Goal: Information Seeking & Learning: Check status

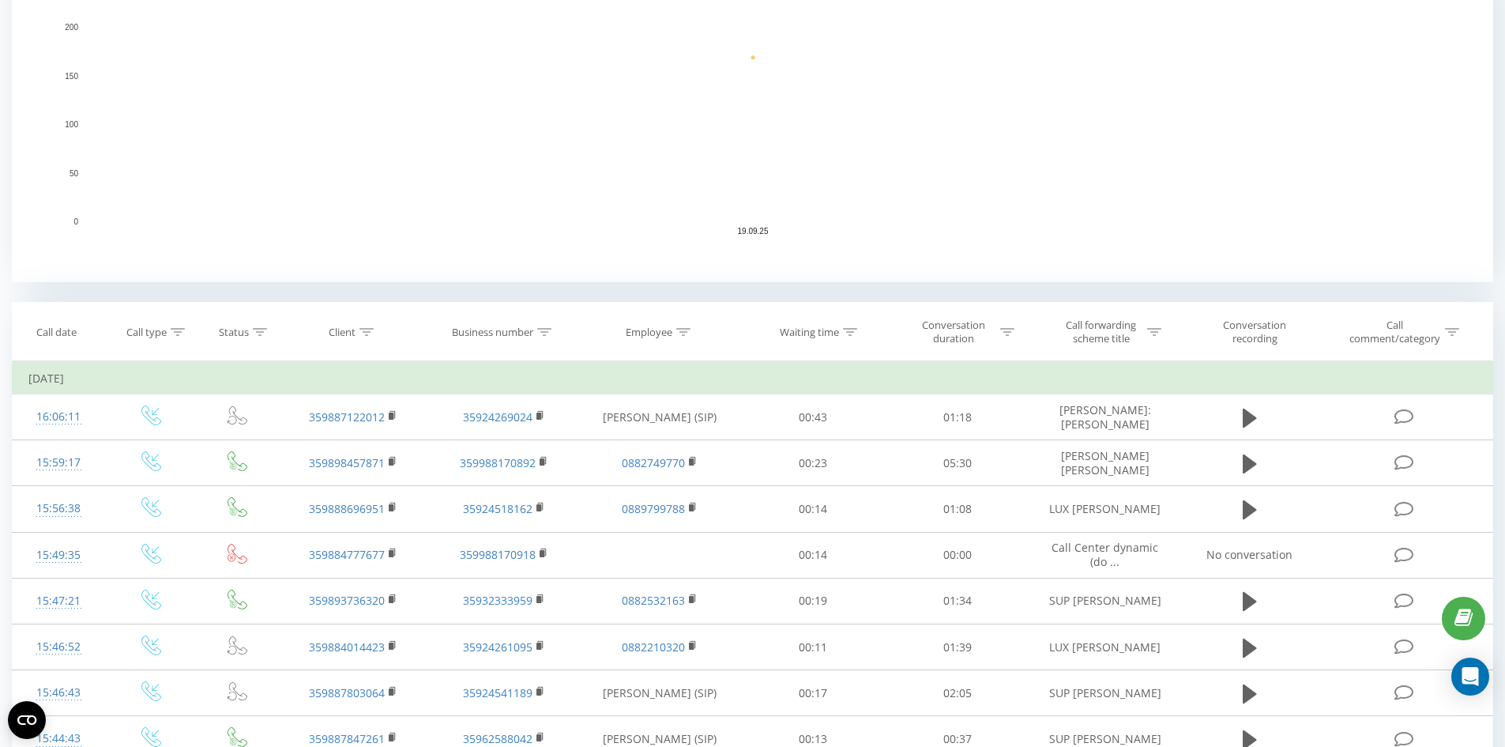
scroll to position [316, 0]
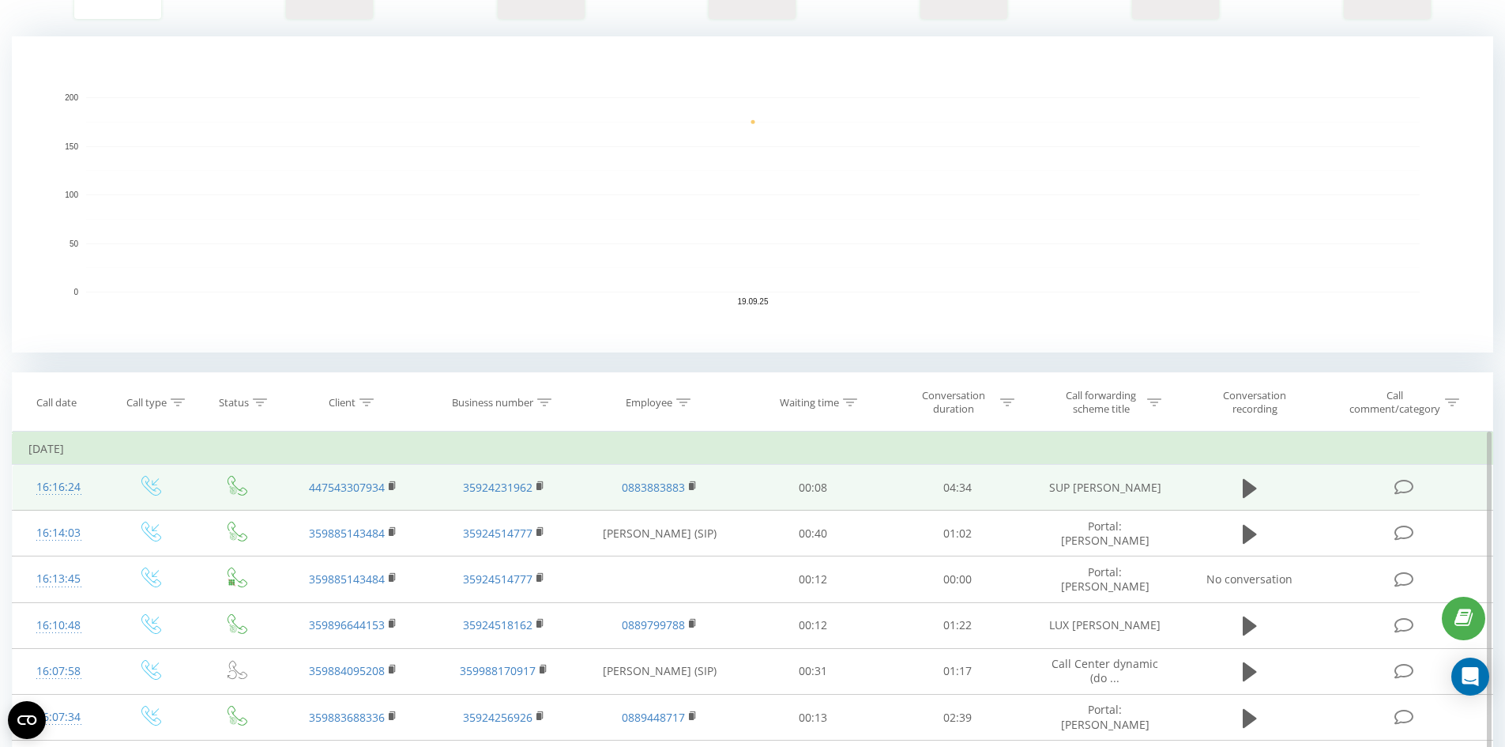
scroll to position [395, 0]
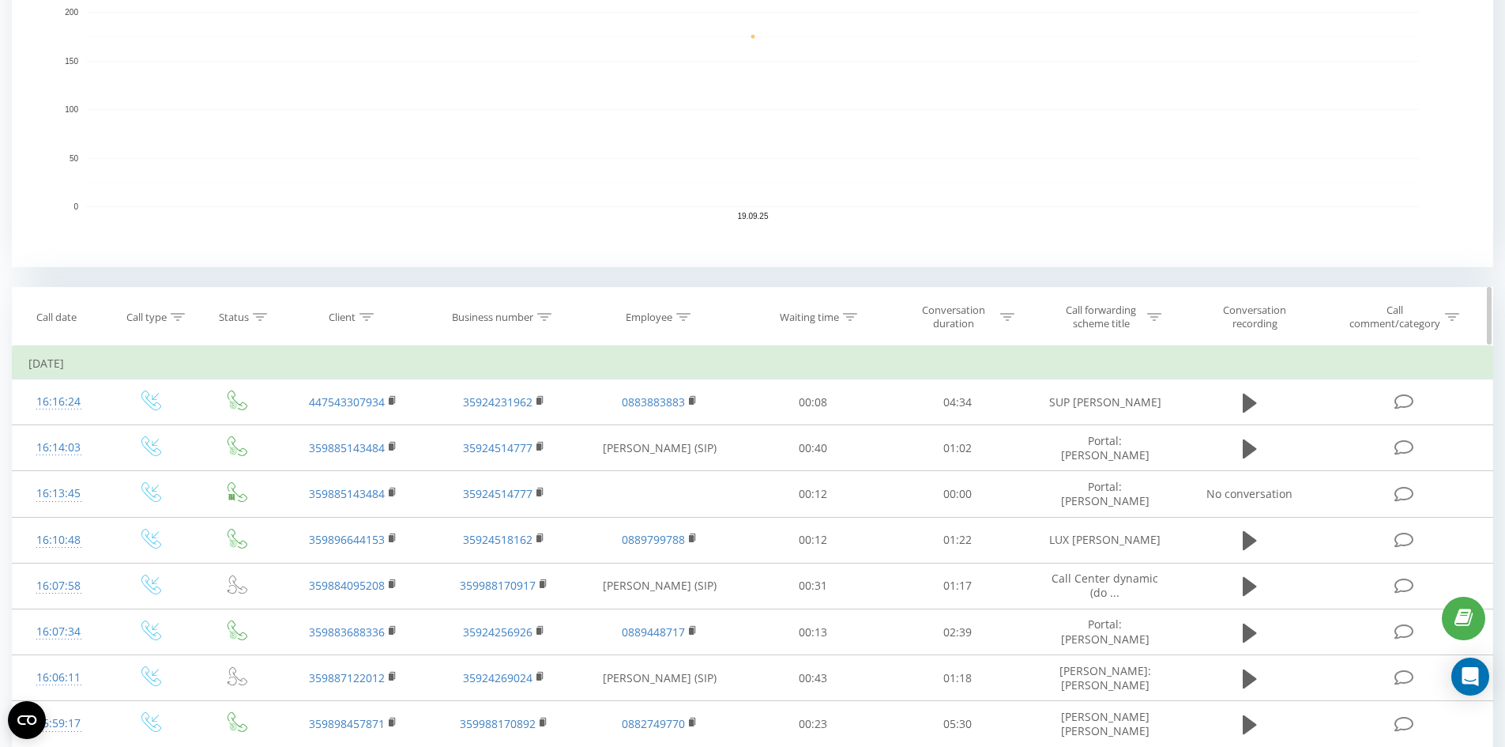
click at [362, 314] on icon at bounding box center [366, 317] width 14 height 8
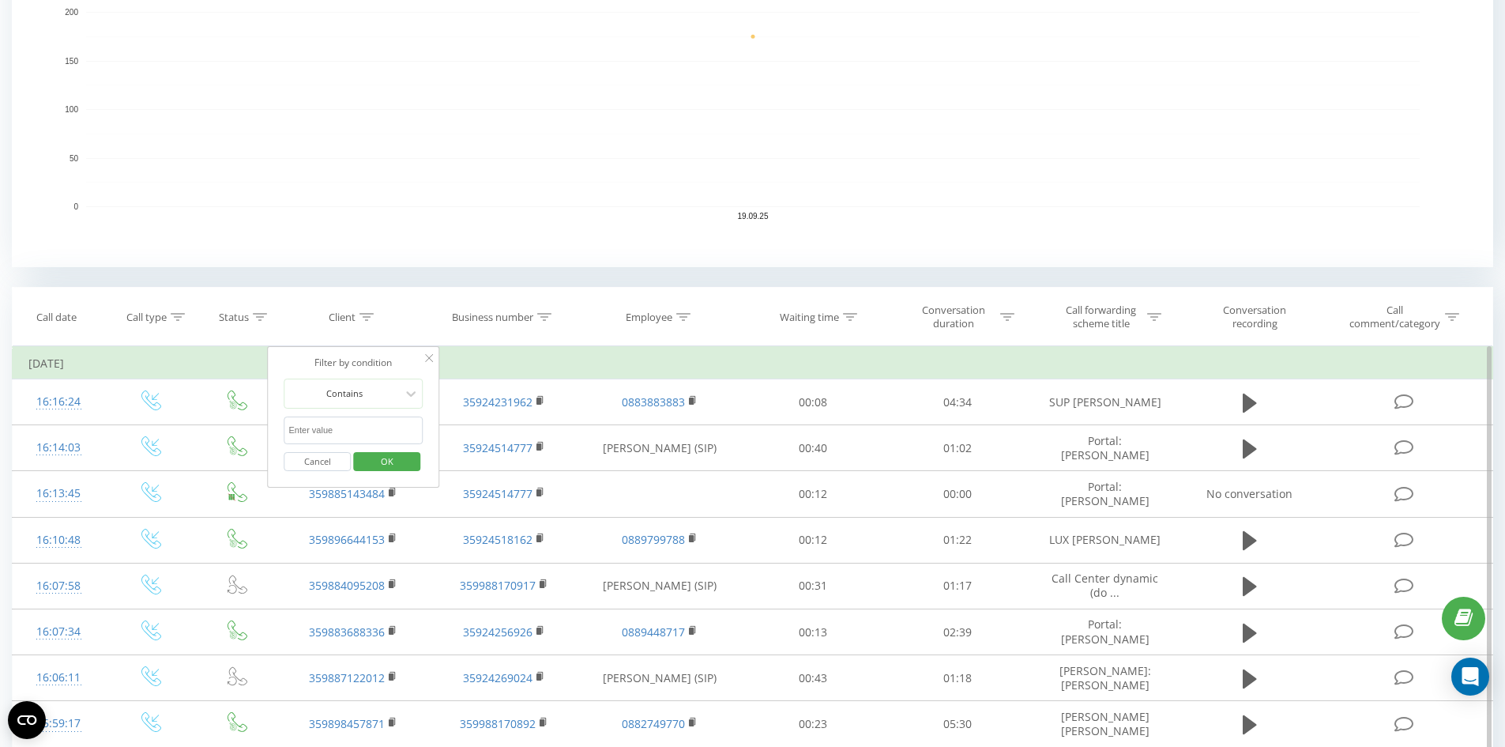
click at [334, 416] on input "text" at bounding box center [353, 430] width 139 height 28
paste input "447903731370"
type input "447903731370"
click button "OK" at bounding box center [386, 462] width 67 height 20
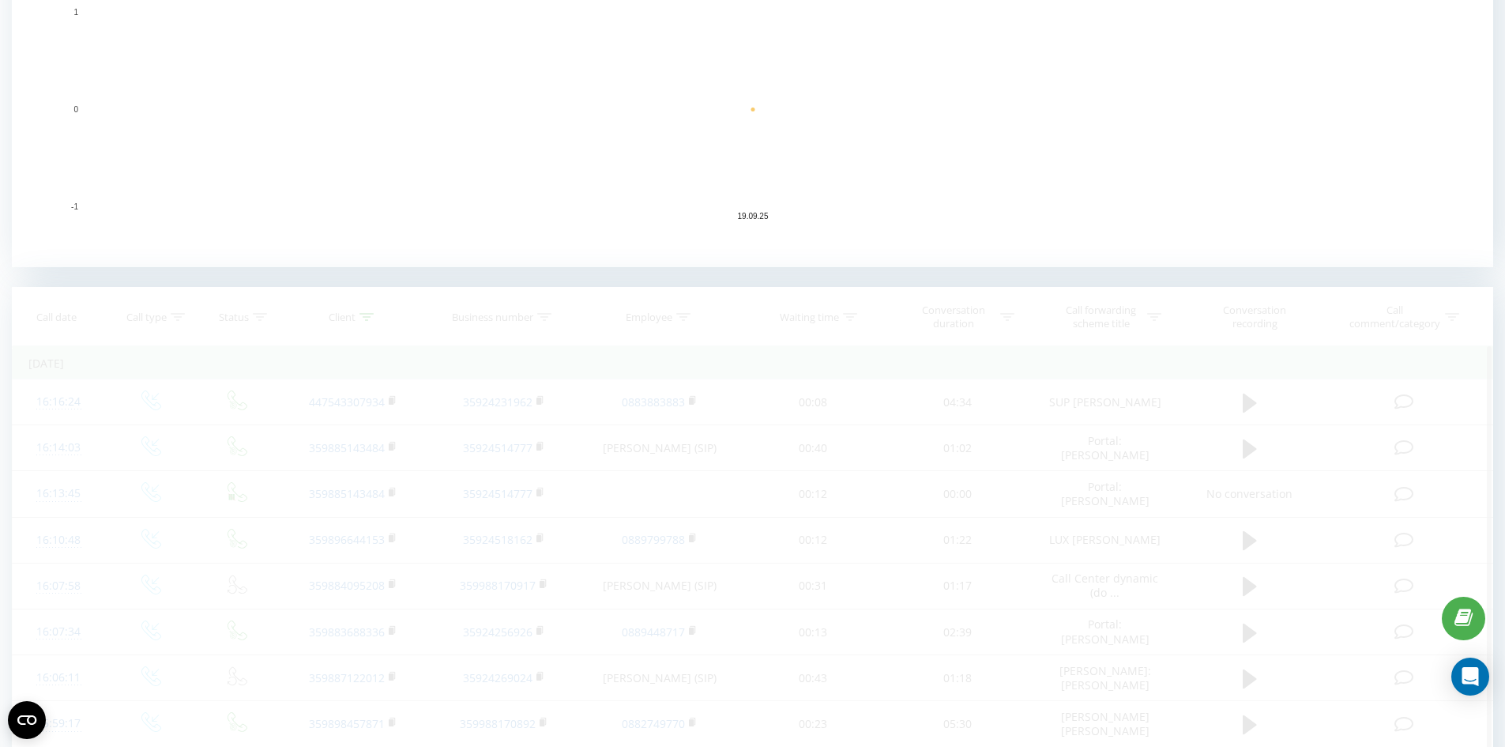
scroll to position [363, 0]
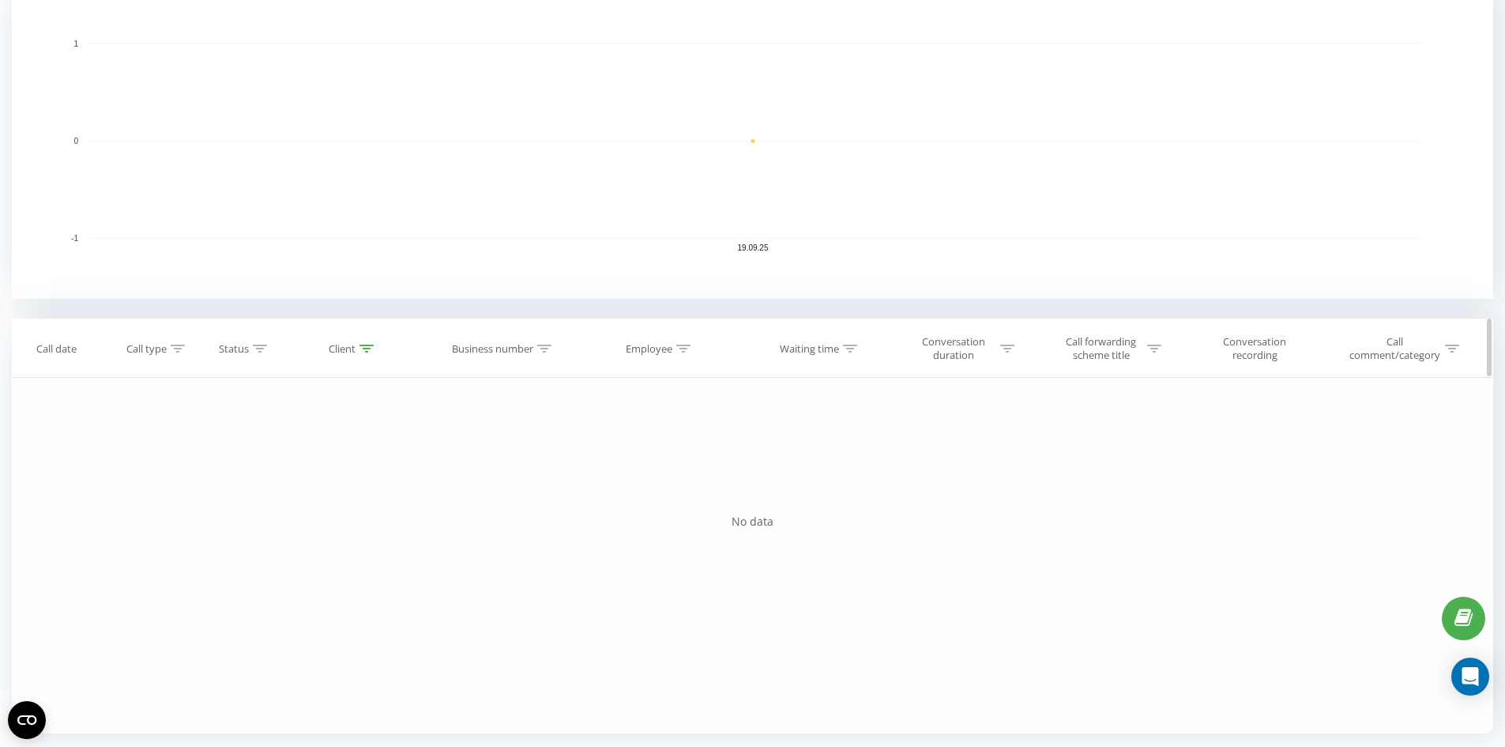
drag, startPoint x: 373, startPoint y: 344, endPoint x: 366, endPoint y: 349, distance: 9.0
click at [368, 345] on icon at bounding box center [366, 348] width 14 height 8
drag, startPoint x: 375, startPoint y: 472, endPoint x: 183, endPoint y: 460, distance: 193.1
click at [183, 460] on div "Filter by condition Equal Enter value Cancel OK Filter by condition Equal Enter…" at bounding box center [752, 556] width 1481 height 356
click button "OK" at bounding box center [386, 494] width 67 height 20
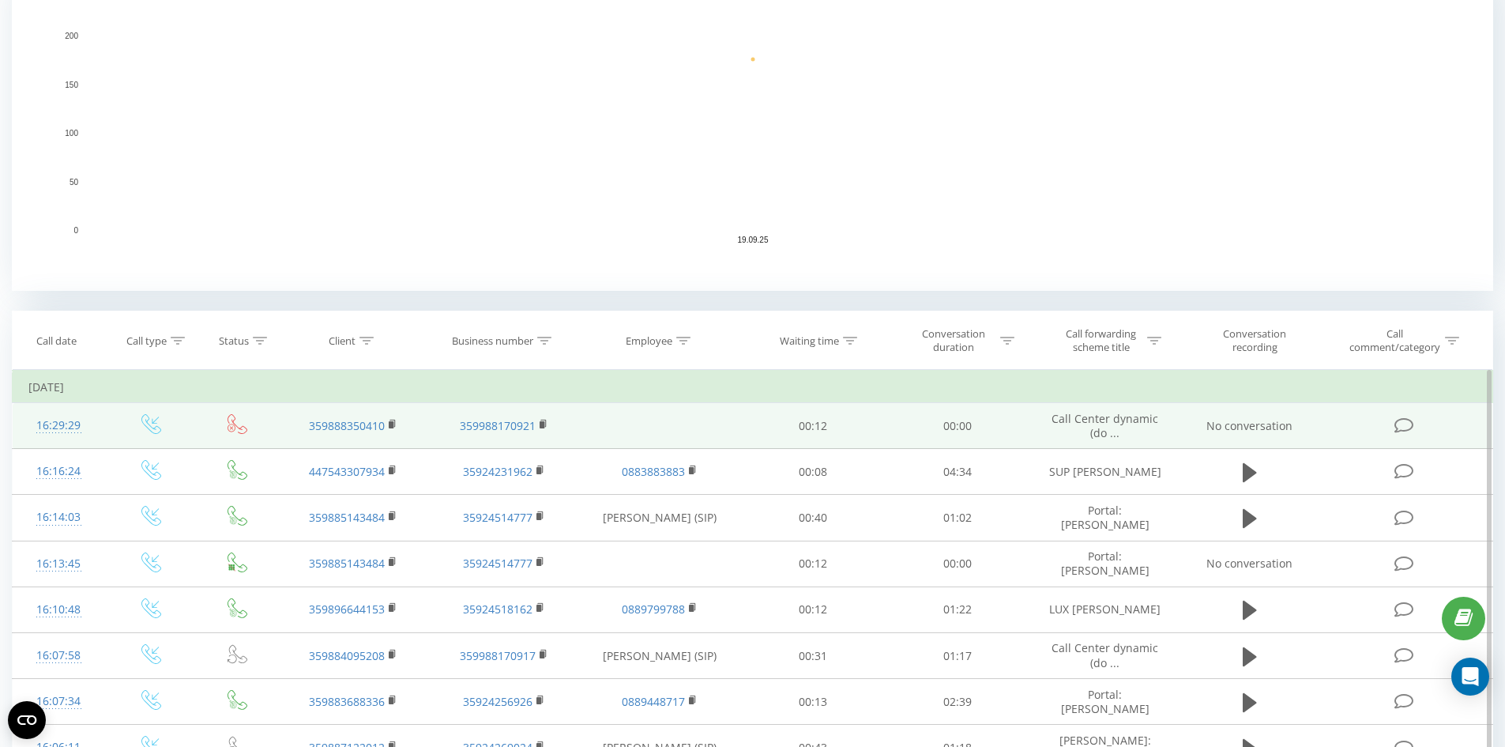
scroll to position [378, 0]
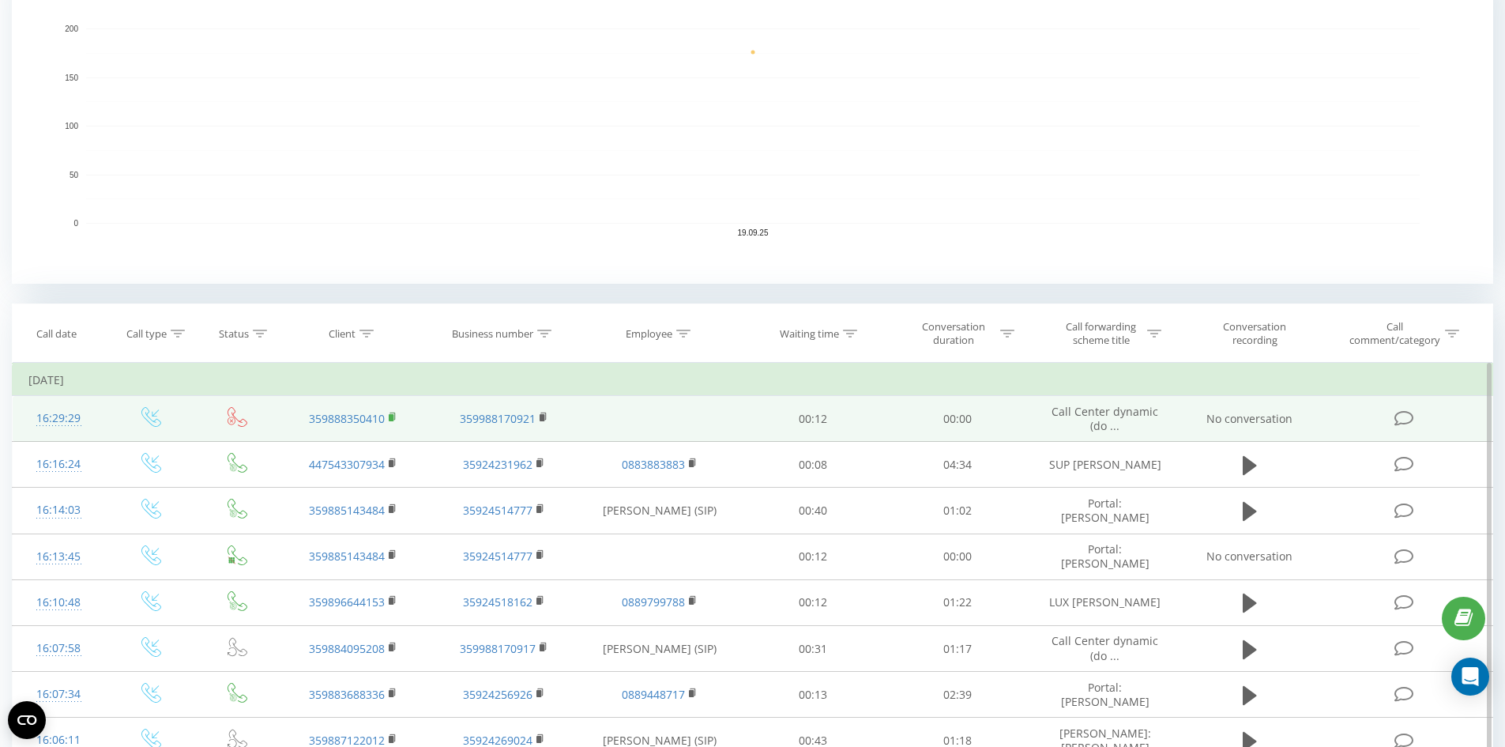
click at [393, 417] on rect at bounding box center [391, 417] width 5 height 7
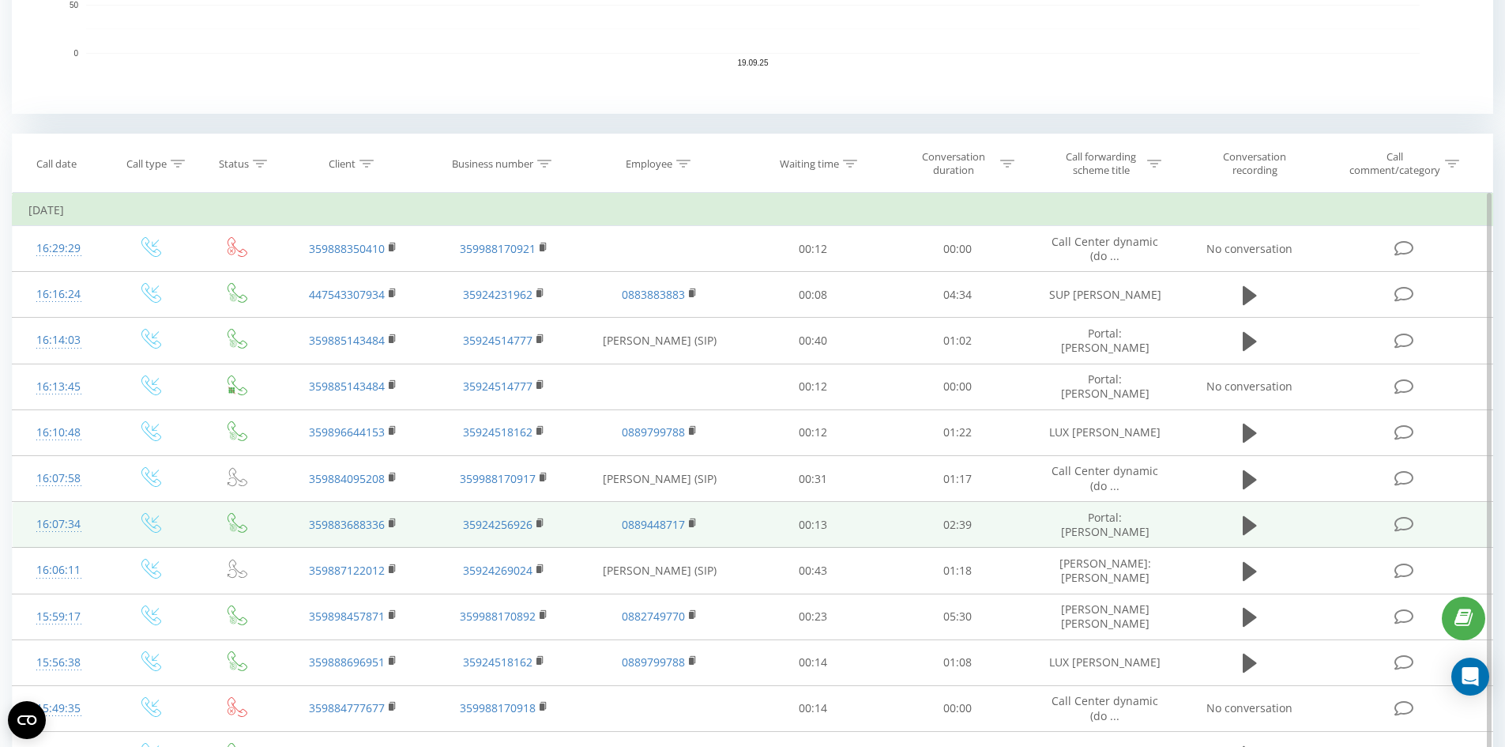
scroll to position [446, 0]
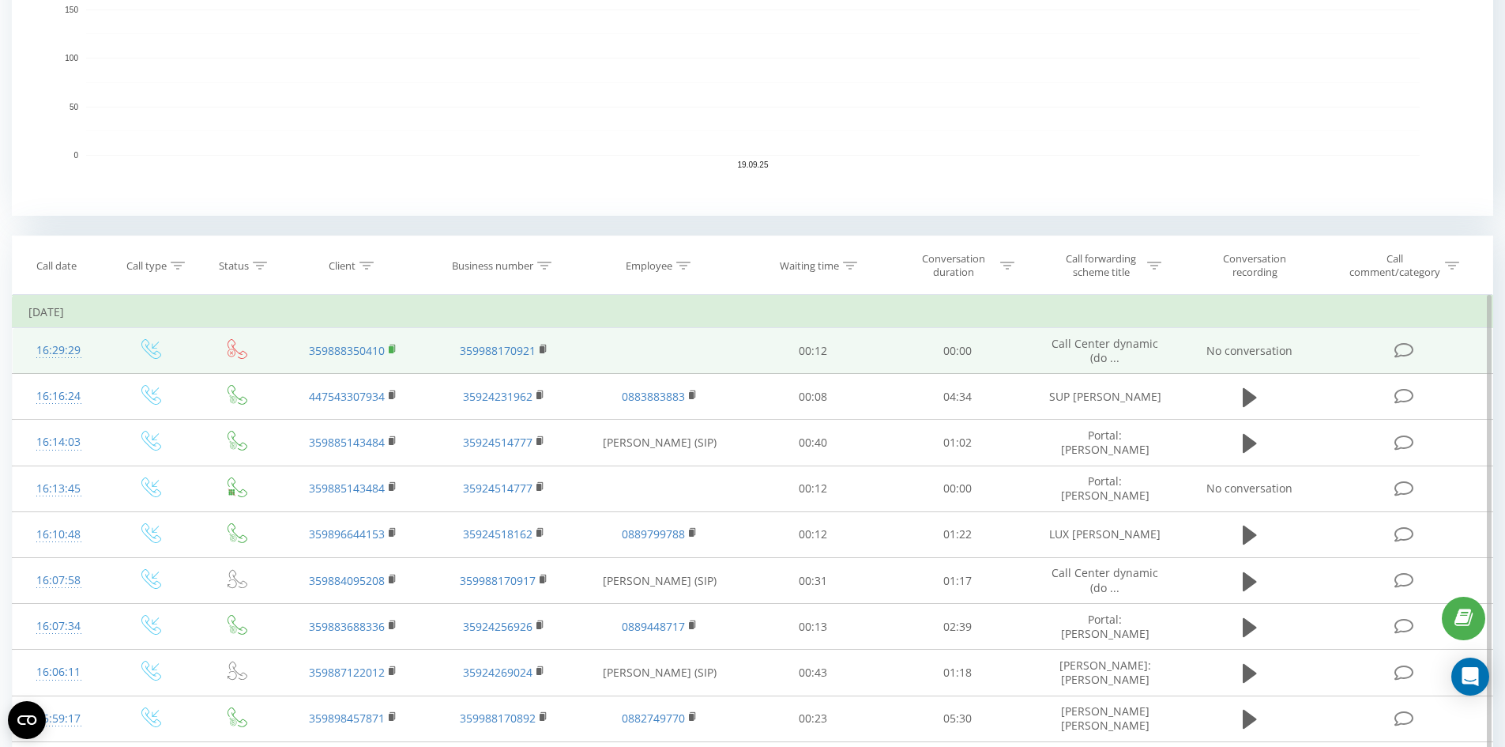
click at [389, 352] on icon at bounding box center [393, 349] width 9 height 11
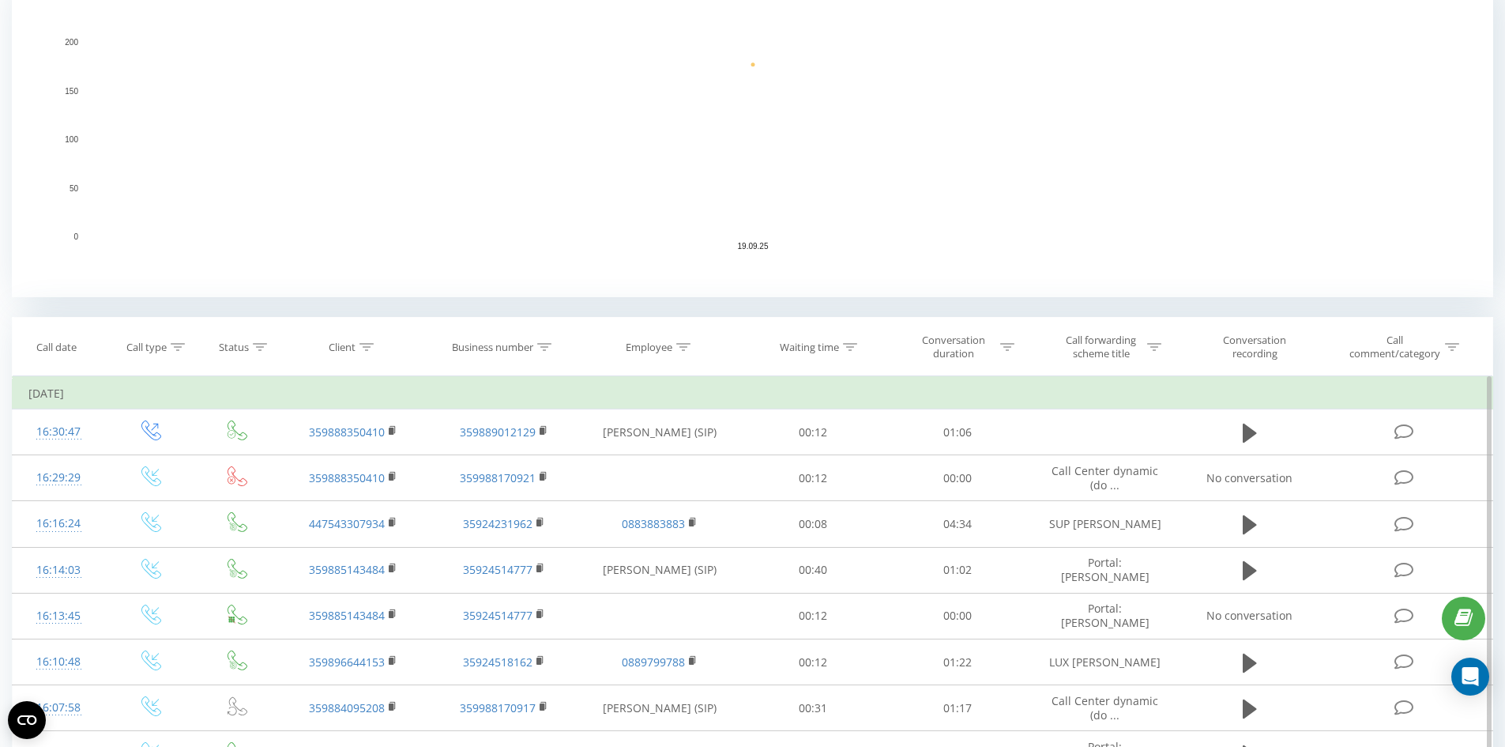
scroll to position [395, 0]
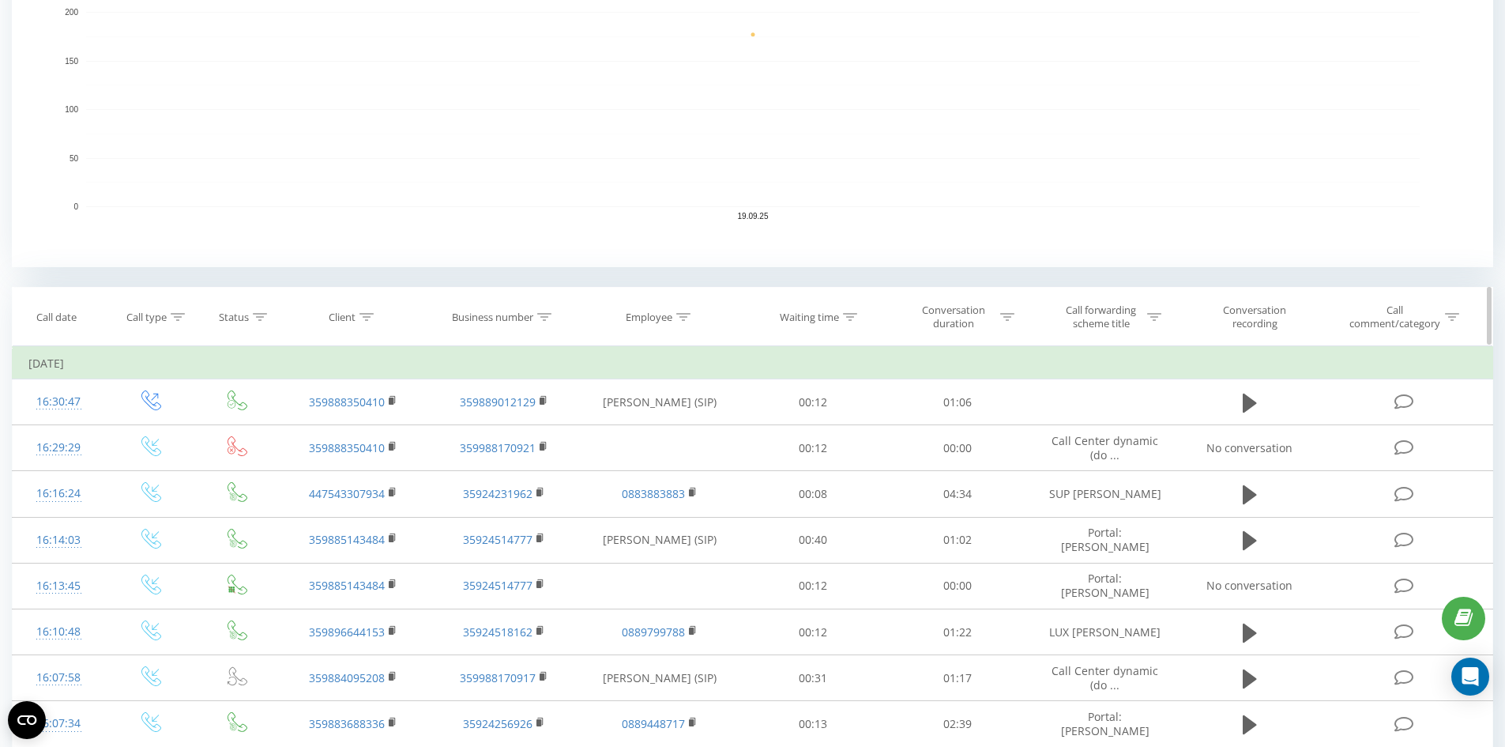
click at [371, 309] on th "Client" at bounding box center [353, 317] width 150 height 58
click at [367, 316] on icon at bounding box center [366, 317] width 14 height 8
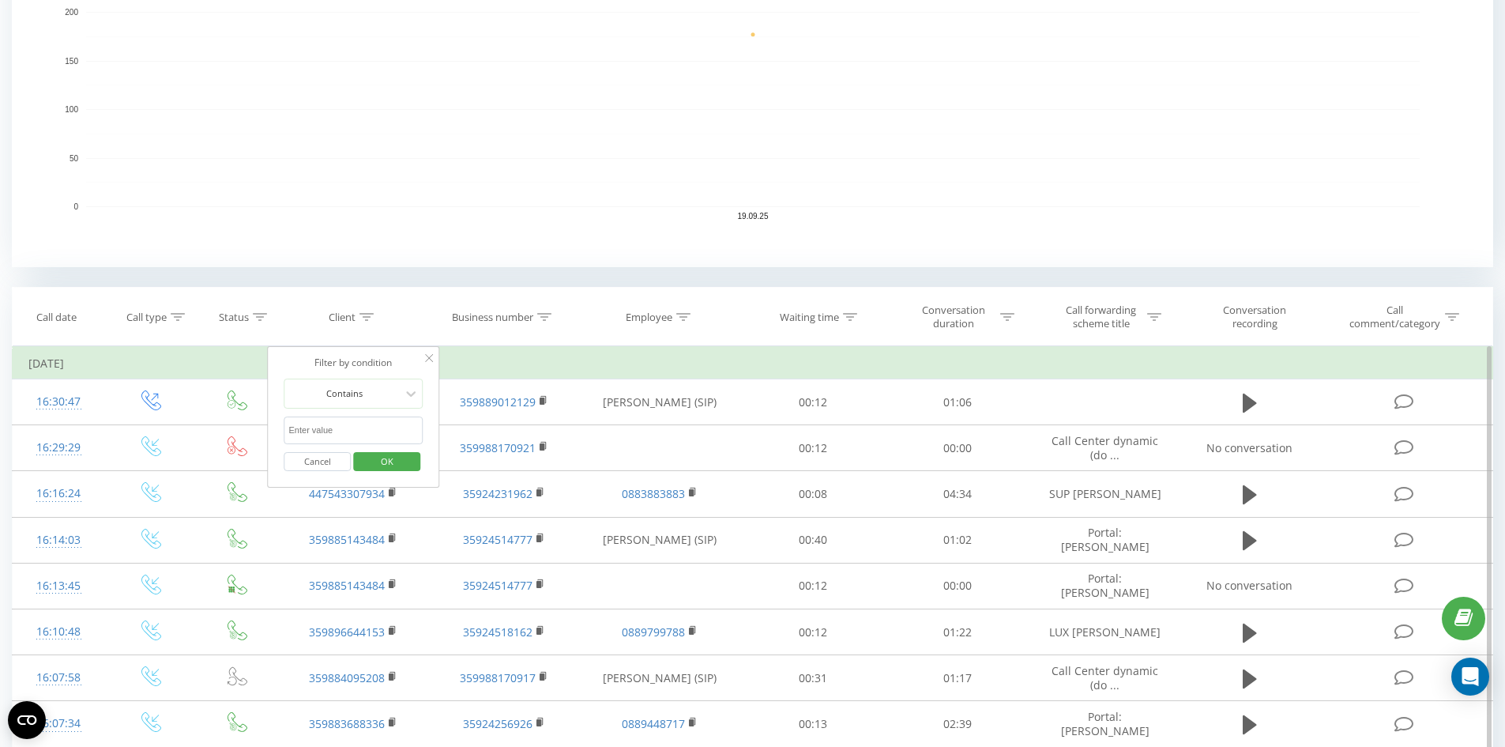
click at [341, 423] on input "text" at bounding box center [353, 430] width 139 height 28
paste input "359895666150"
type input "359895666150"
click at [371, 452] on span "OK" at bounding box center [387, 461] width 44 height 24
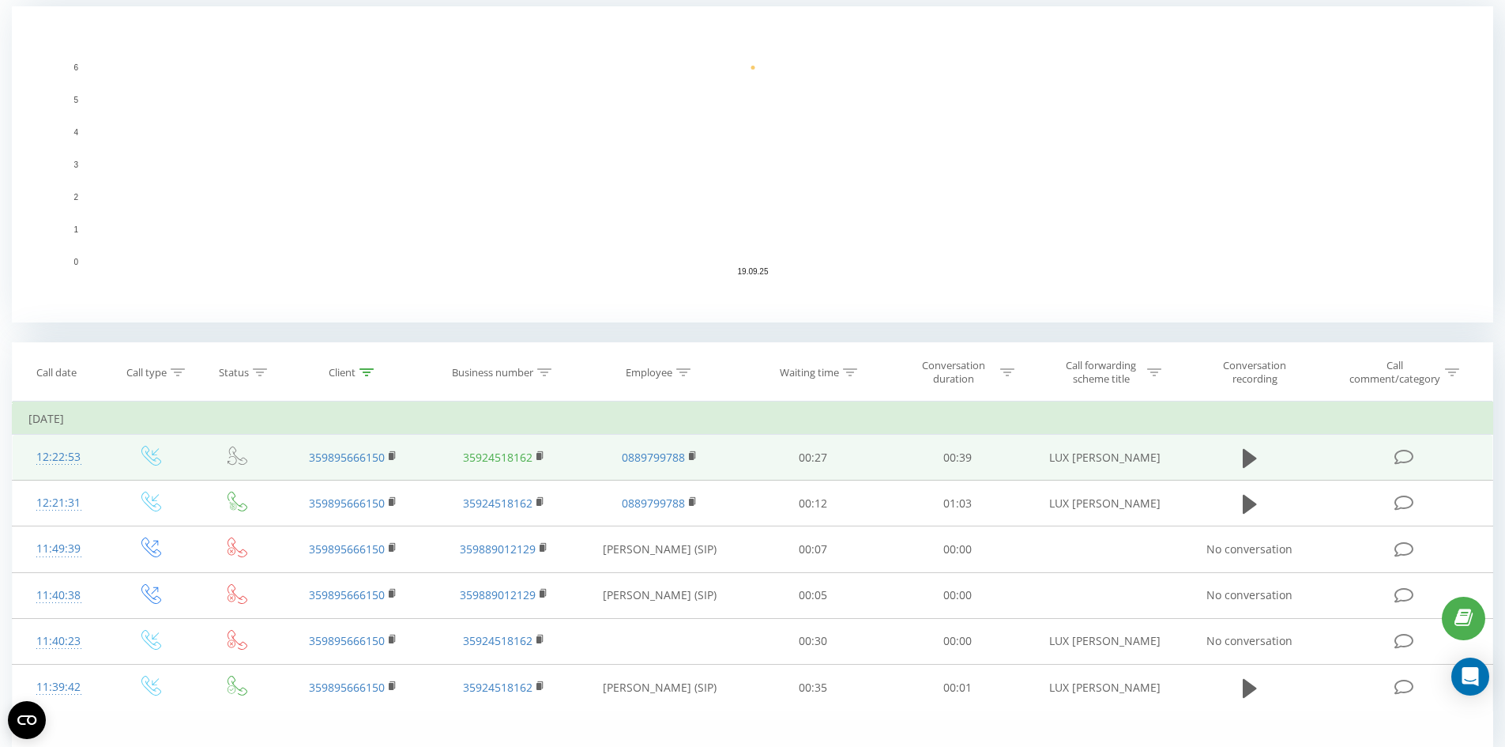
scroll to position [409, 0]
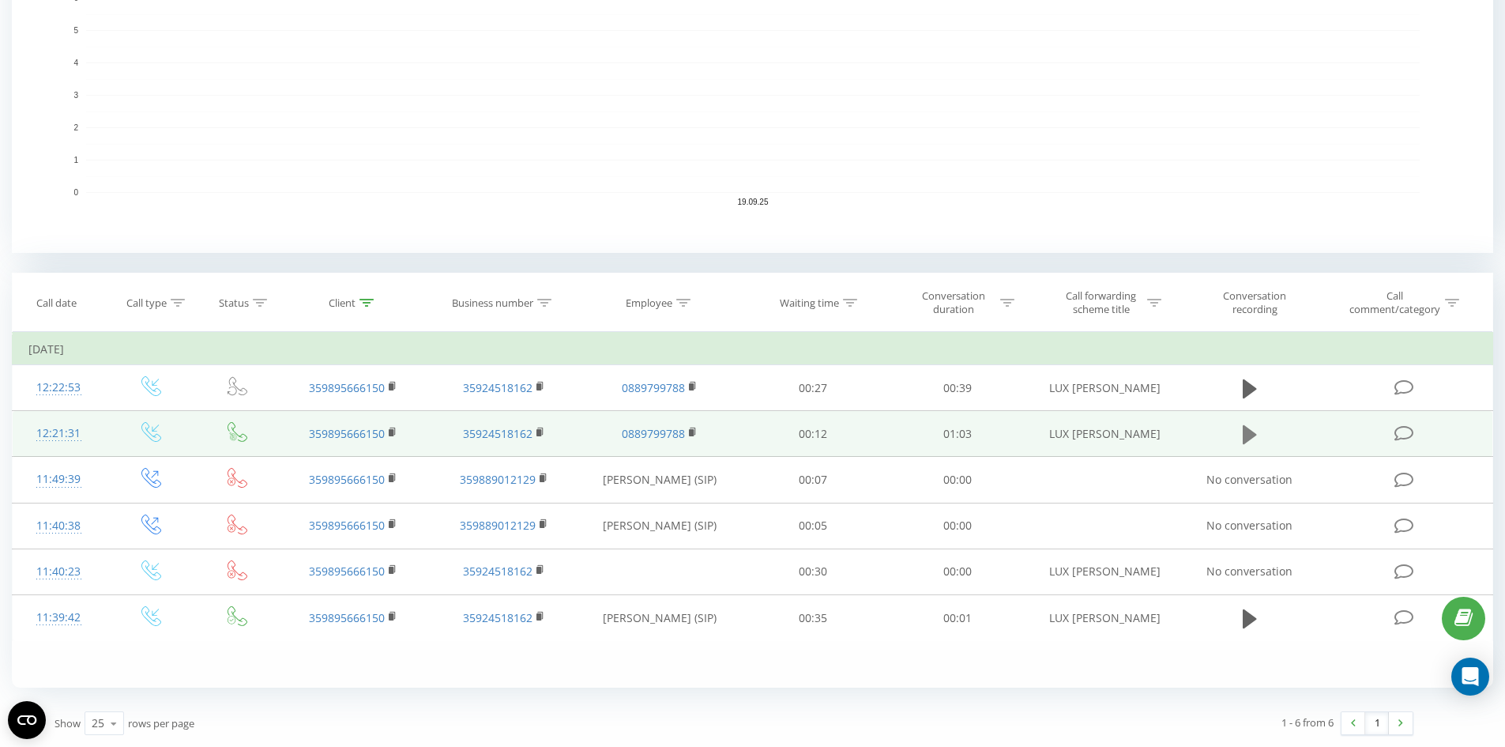
click at [1248, 431] on icon at bounding box center [1250, 434] width 14 height 19
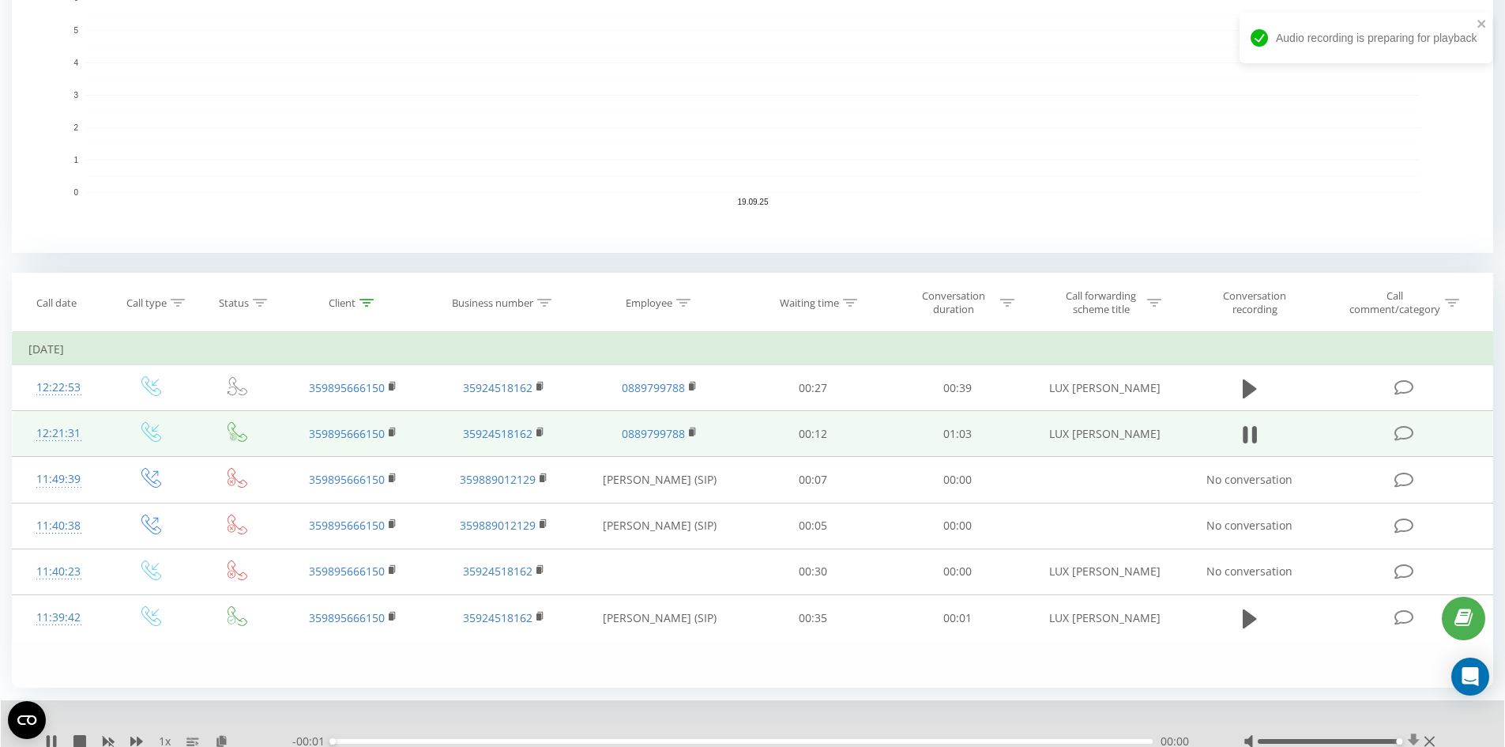
drag, startPoint x: 1326, startPoint y: 739, endPoint x: 1410, endPoint y: 737, distance: 83.8
click at [1410, 737] on div at bounding box center [1341, 741] width 195 height 16
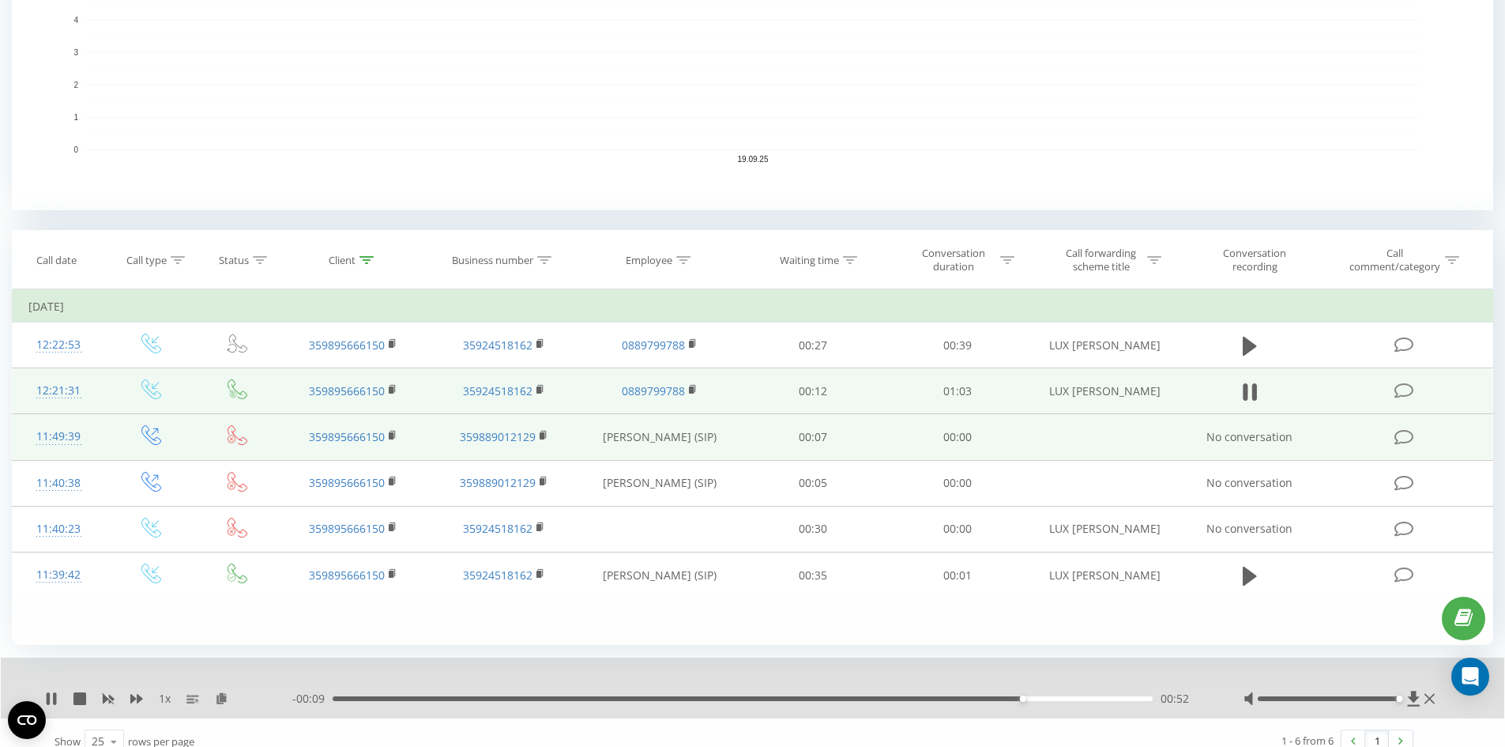
scroll to position [470, 0]
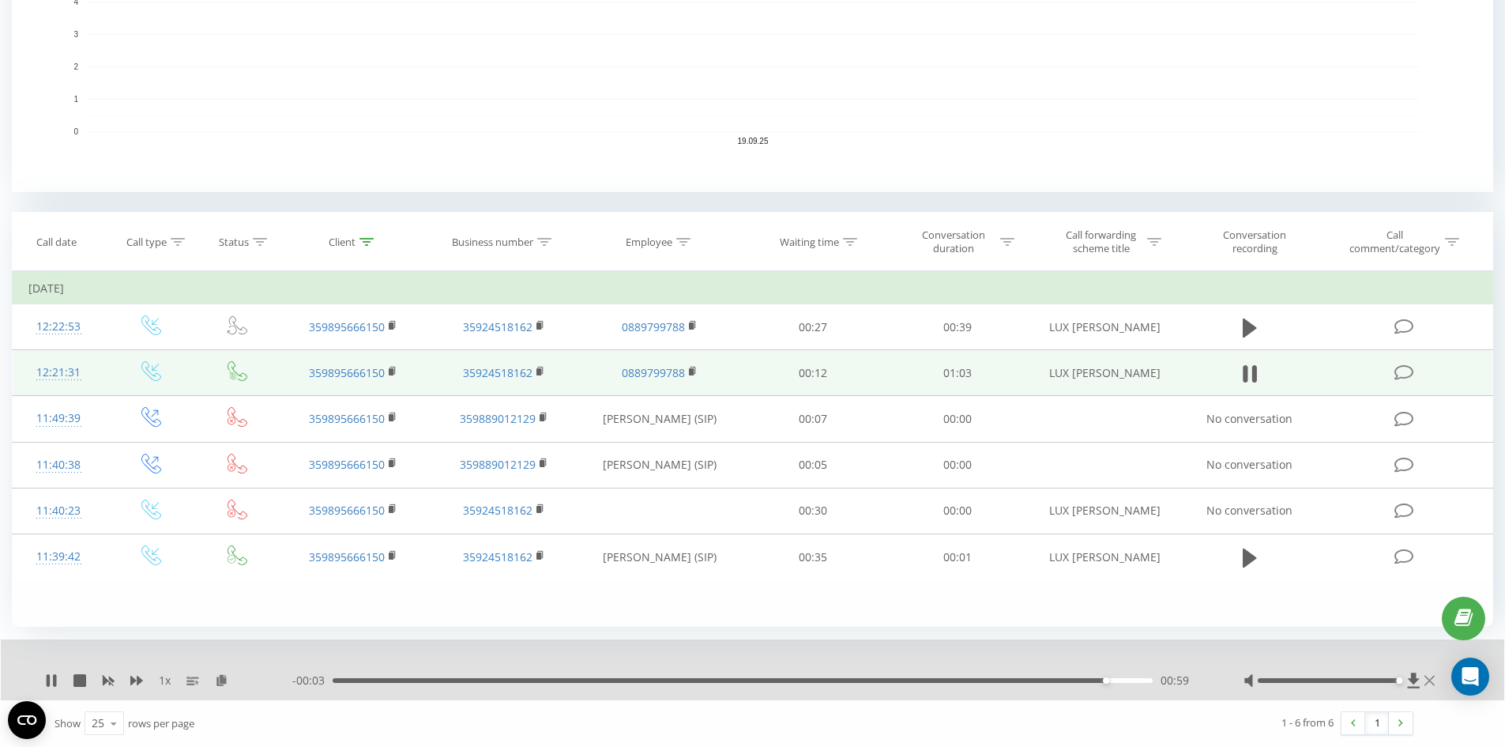
click at [1426, 683] on icon at bounding box center [1430, 680] width 10 height 13
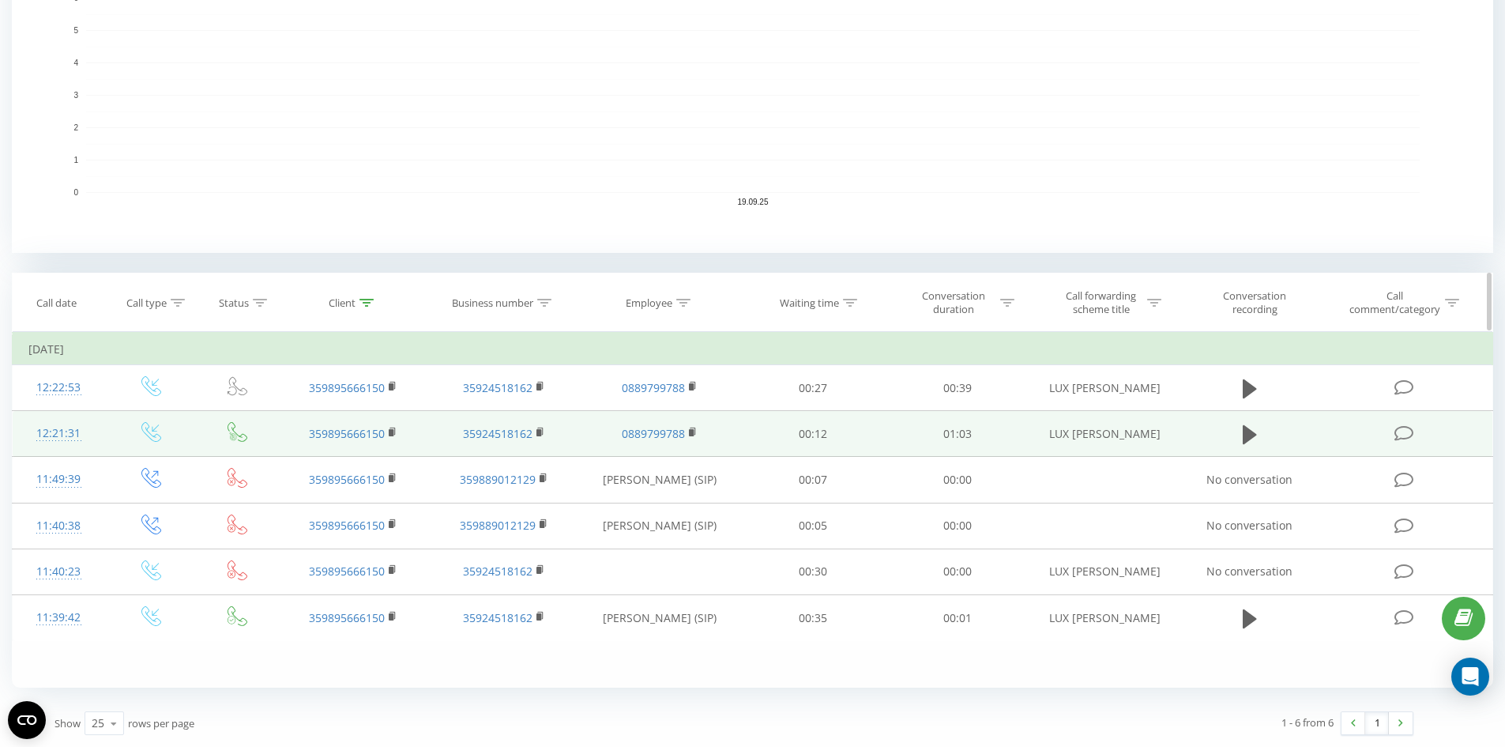
click at [368, 303] on icon at bounding box center [366, 303] width 14 height 8
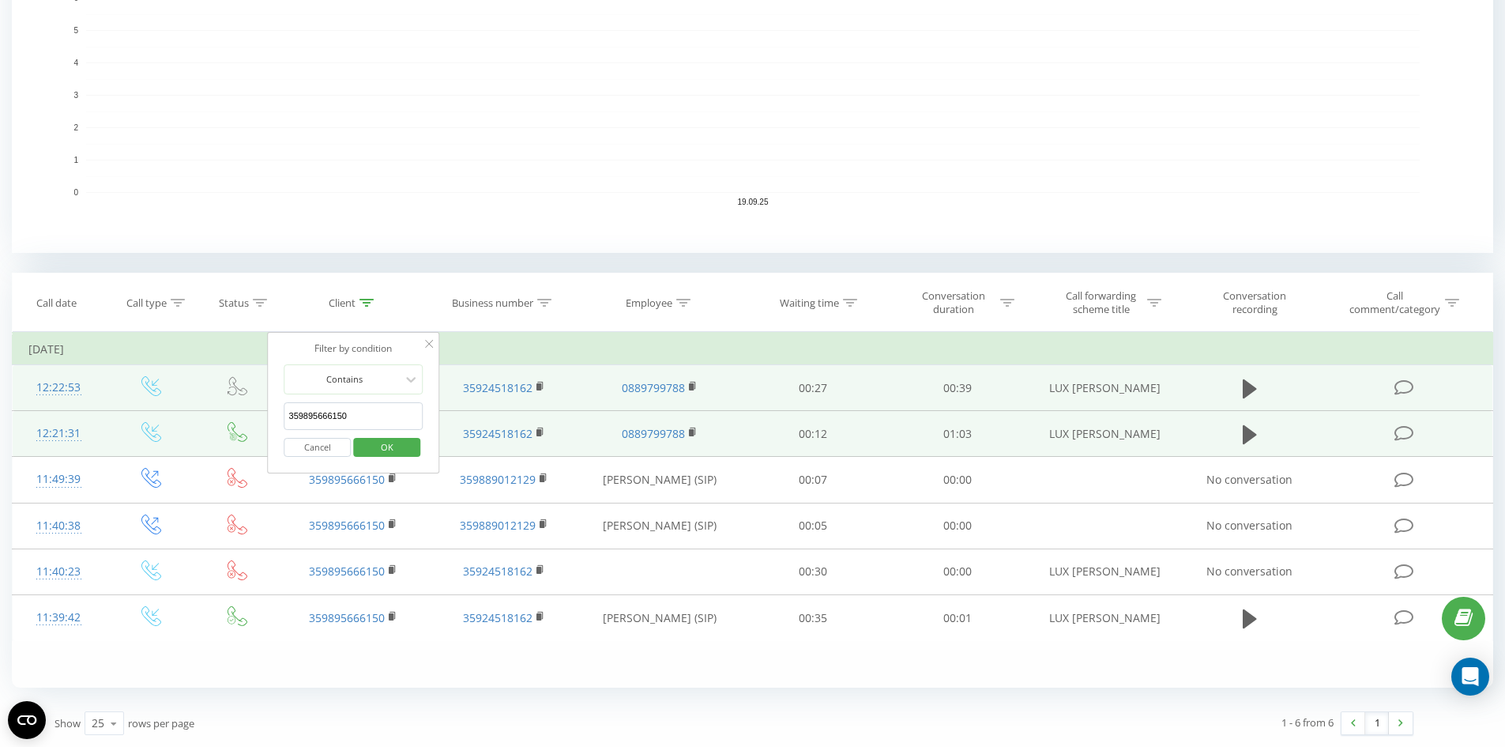
drag, startPoint x: 364, startPoint y: 418, endPoint x: 126, endPoint y: 404, distance: 239.0
click at [127, 420] on table "Filter by condition Equal Enter value Cancel OK Filter by condition Equal Enter…" at bounding box center [752, 486] width 1481 height 309
click button "OK" at bounding box center [386, 448] width 67 height 20
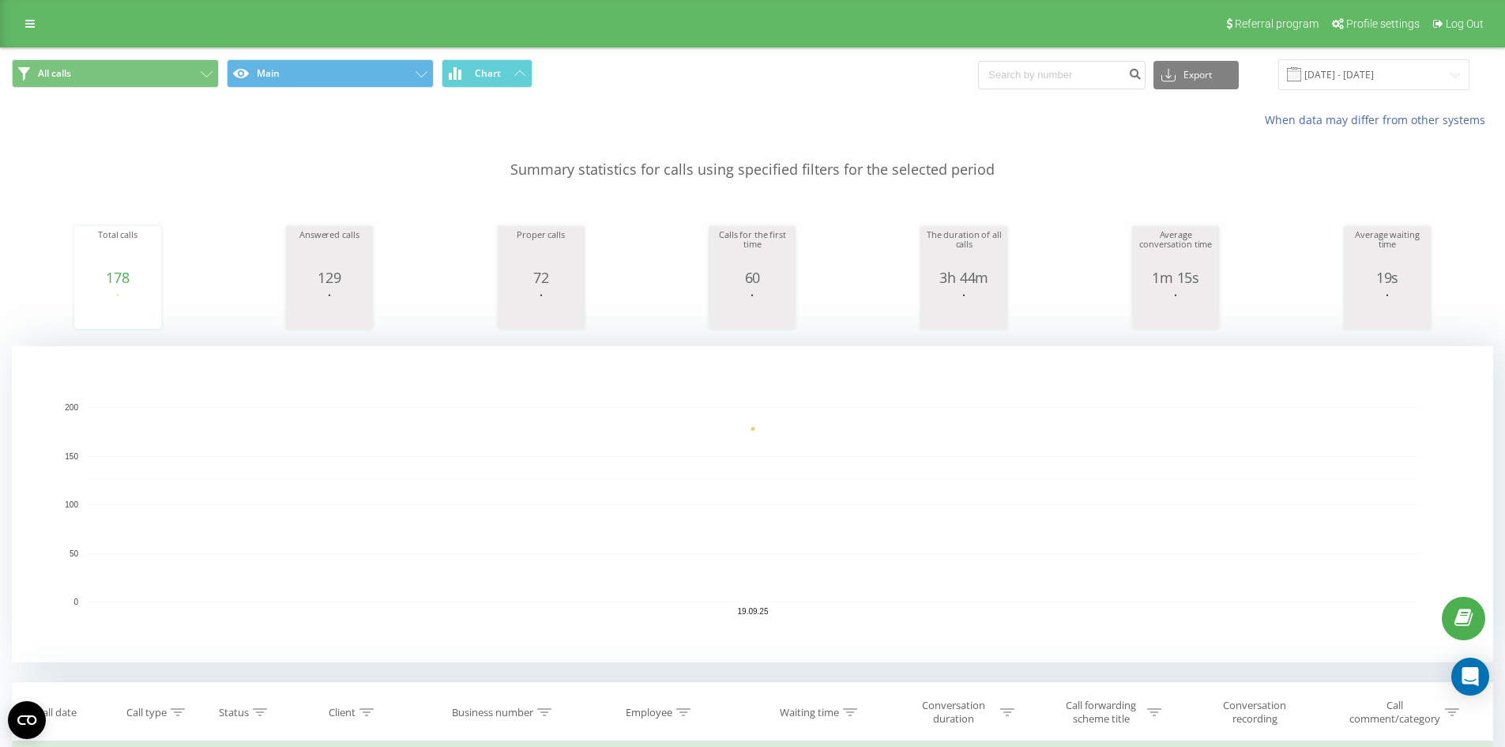
click at [312, 167] on p "Summary statistics for calls using specified filters for the selected period" at bounding box center [752, 154] width 1481 height 52
click at [24, 29] on link at bounding box center [30, 24] width 28 height 22
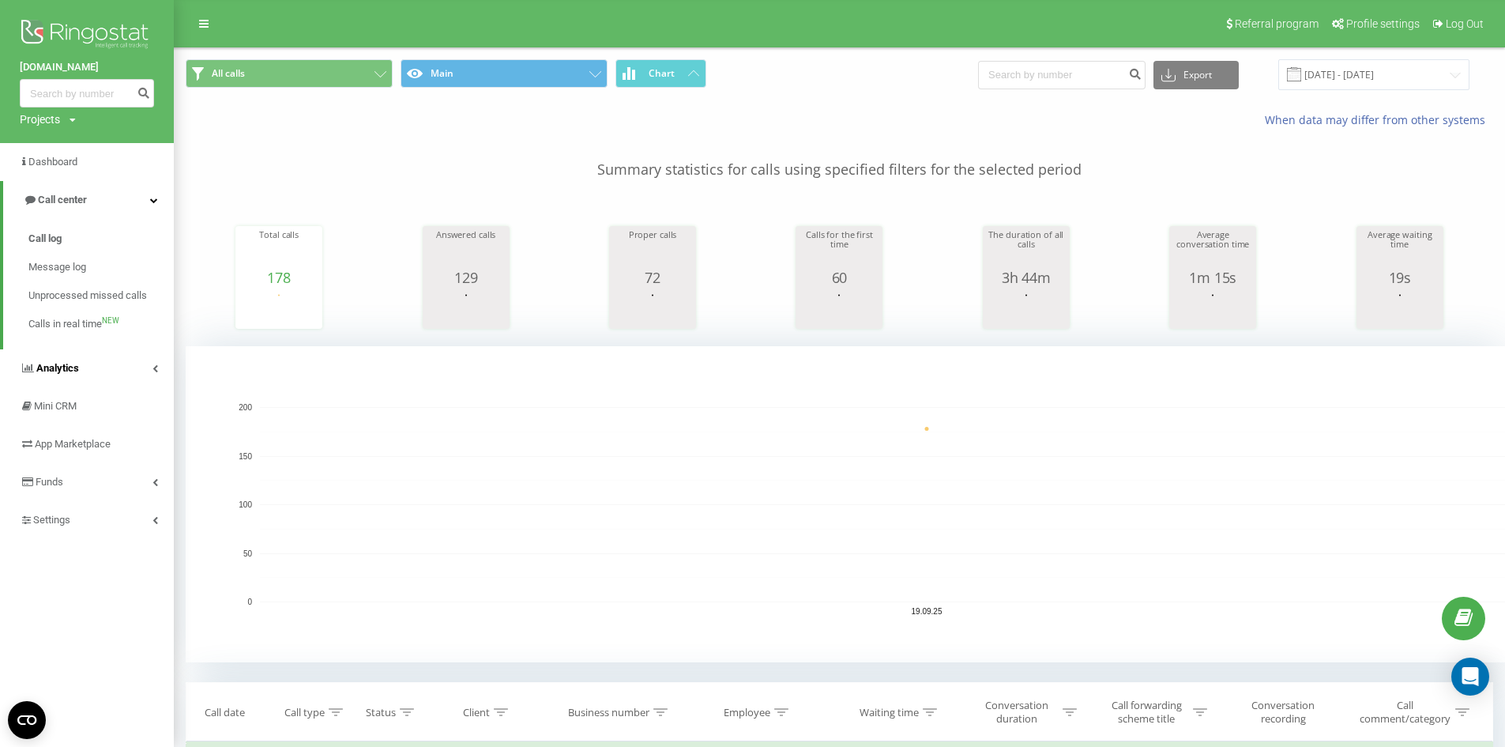
click at [91, 374] on link "Analytics" at bounding box center [87, 368] width 174 height 38
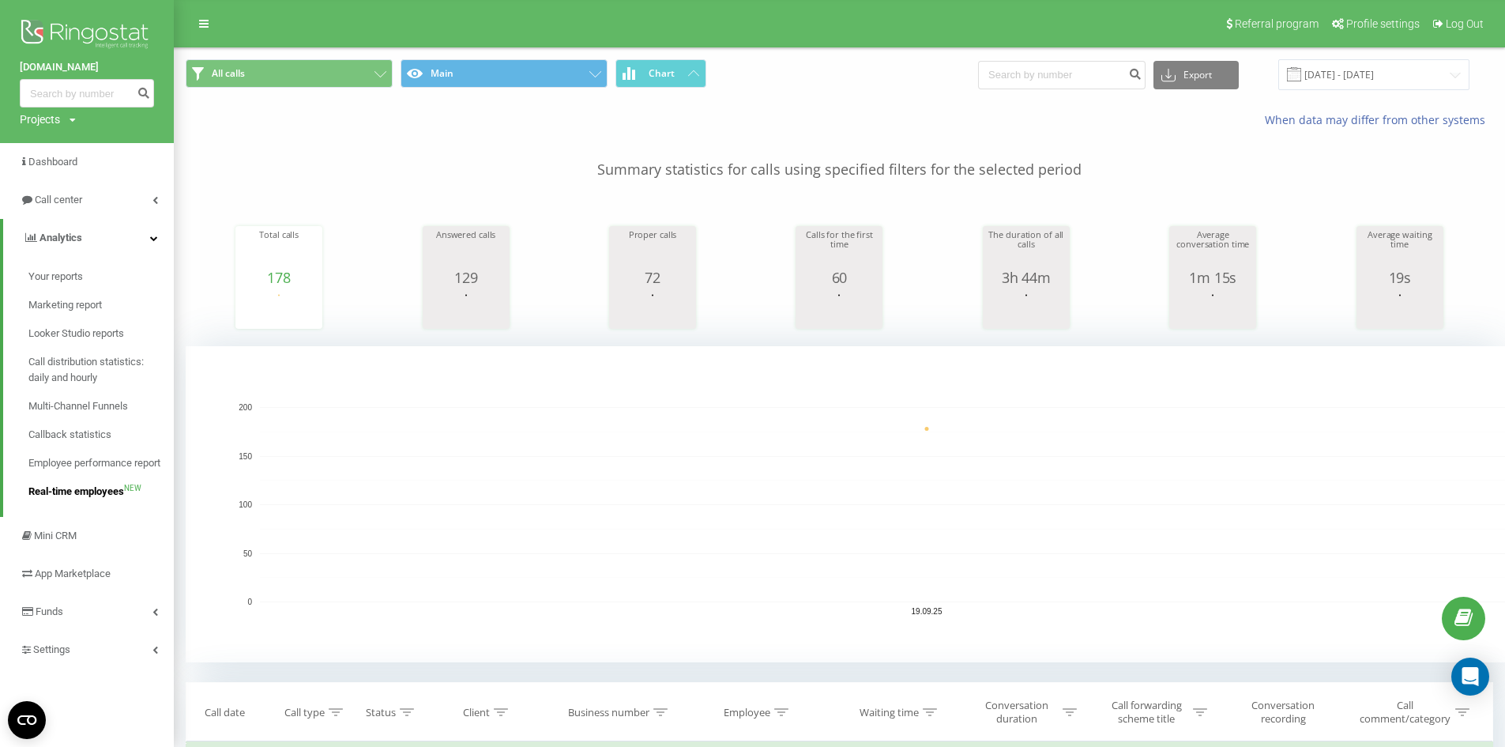
click at [86, 488] on span "Real-time employees" at bounding box center [76, 492] width 96 height 16
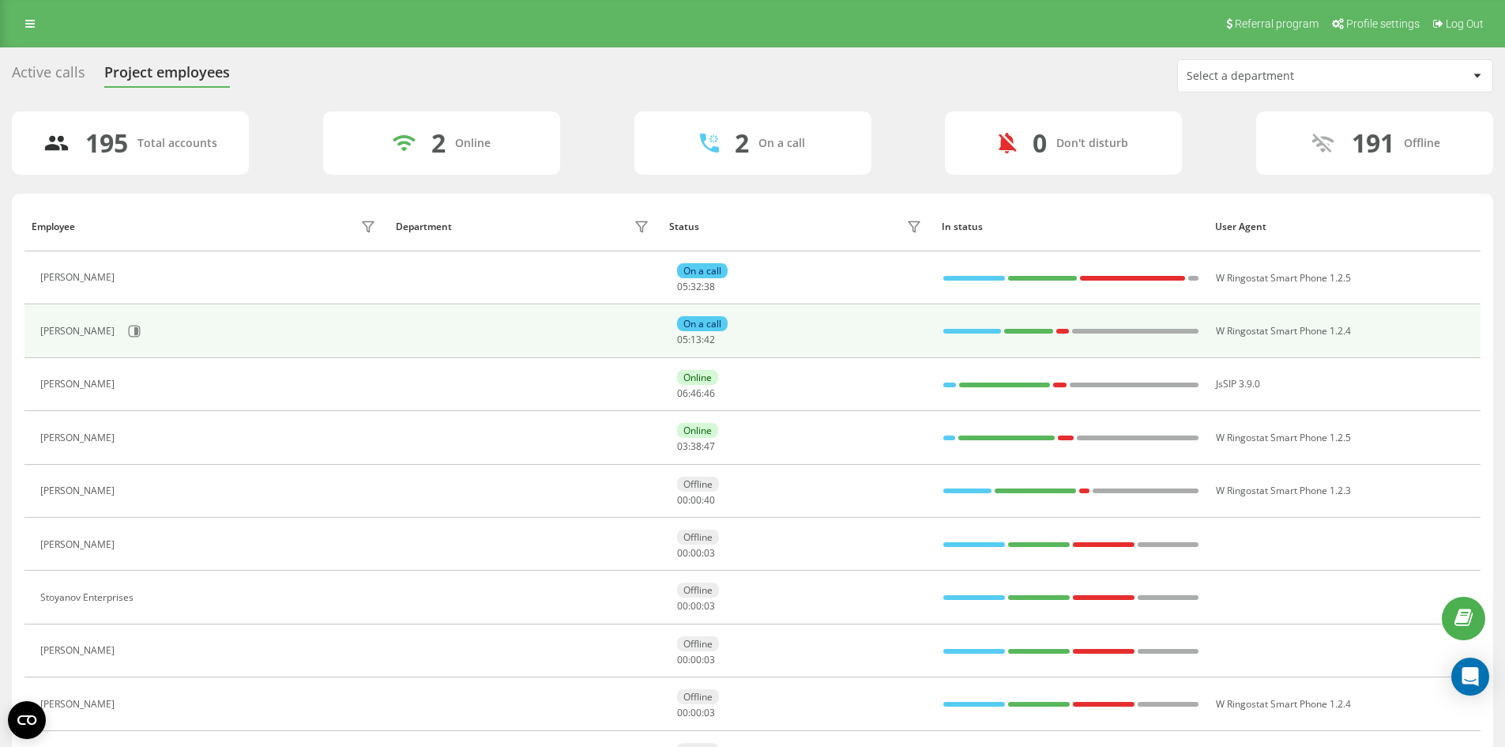
click at [711, 325] on div "On a call" at bounding box center [702, 323] width 51 height 15
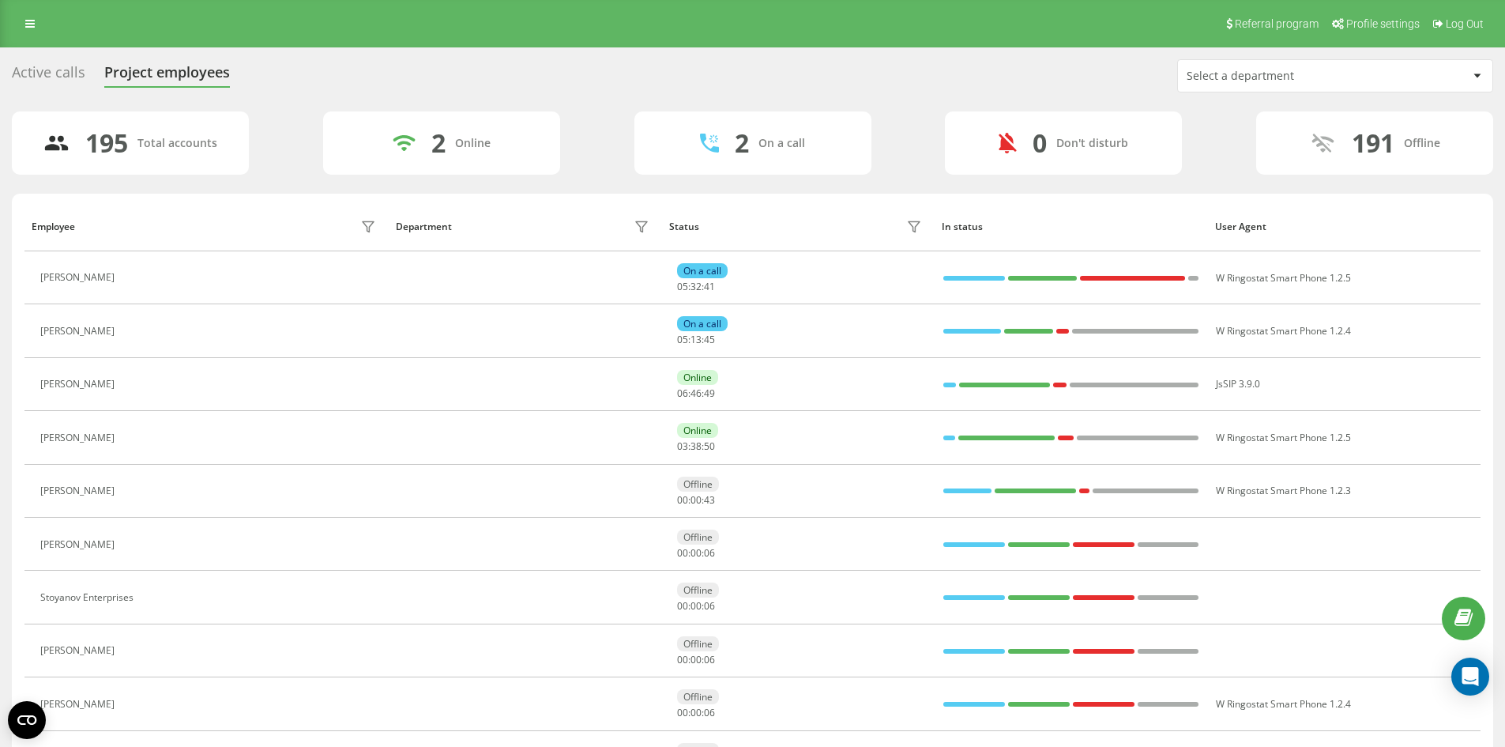
click at [752, 127] on div "2 On a call" at bounding box center [752, 142] width 237 height 63
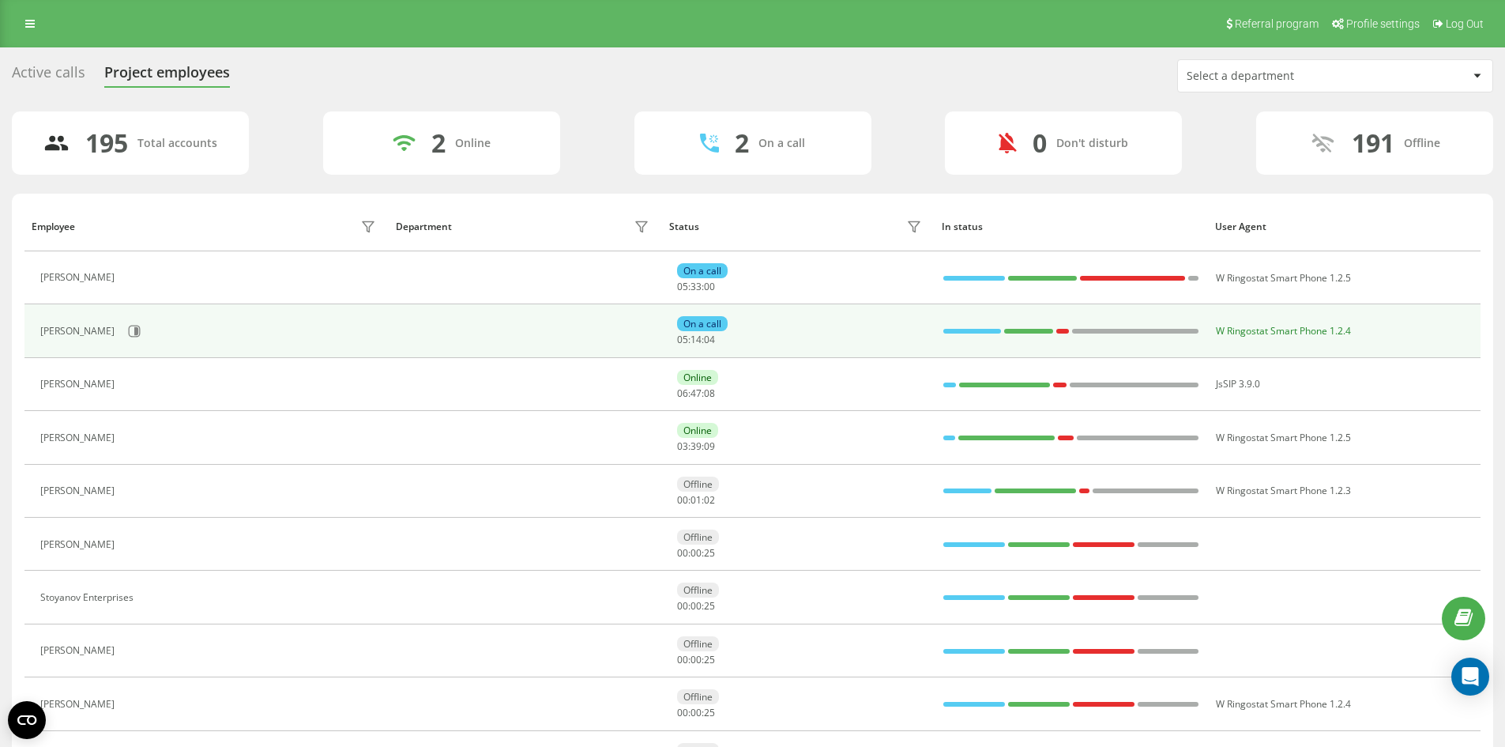
click at [1259, 336] on span "W Ringostat Smart Phone 1.2.4" at bounding box center [1283, 330] width 135 height 13
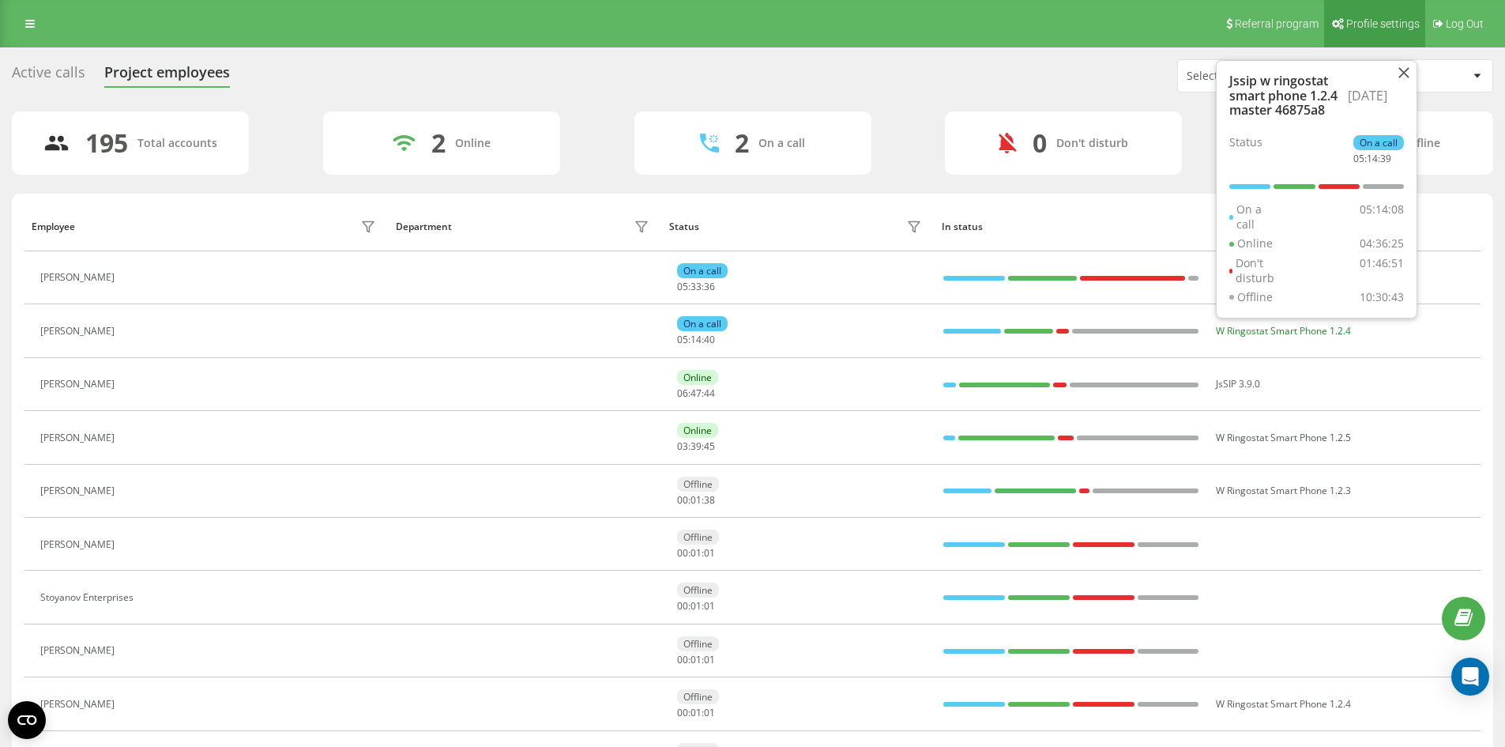
click at [1402, 67] on icon at bounding box center [1403, 72] width 11 height 11
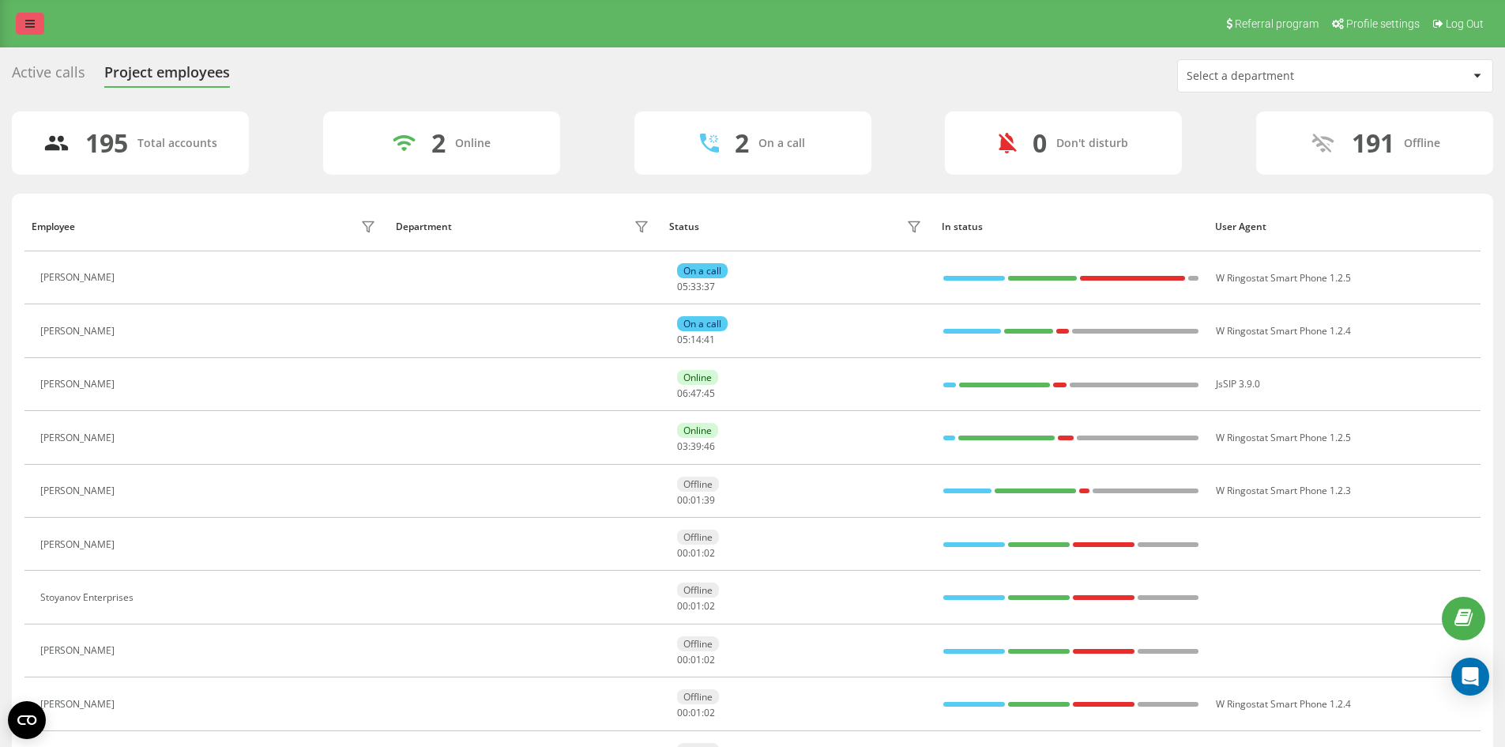
click at [32, 28] on icon at bounding box center [29, 23] width 9 height 11
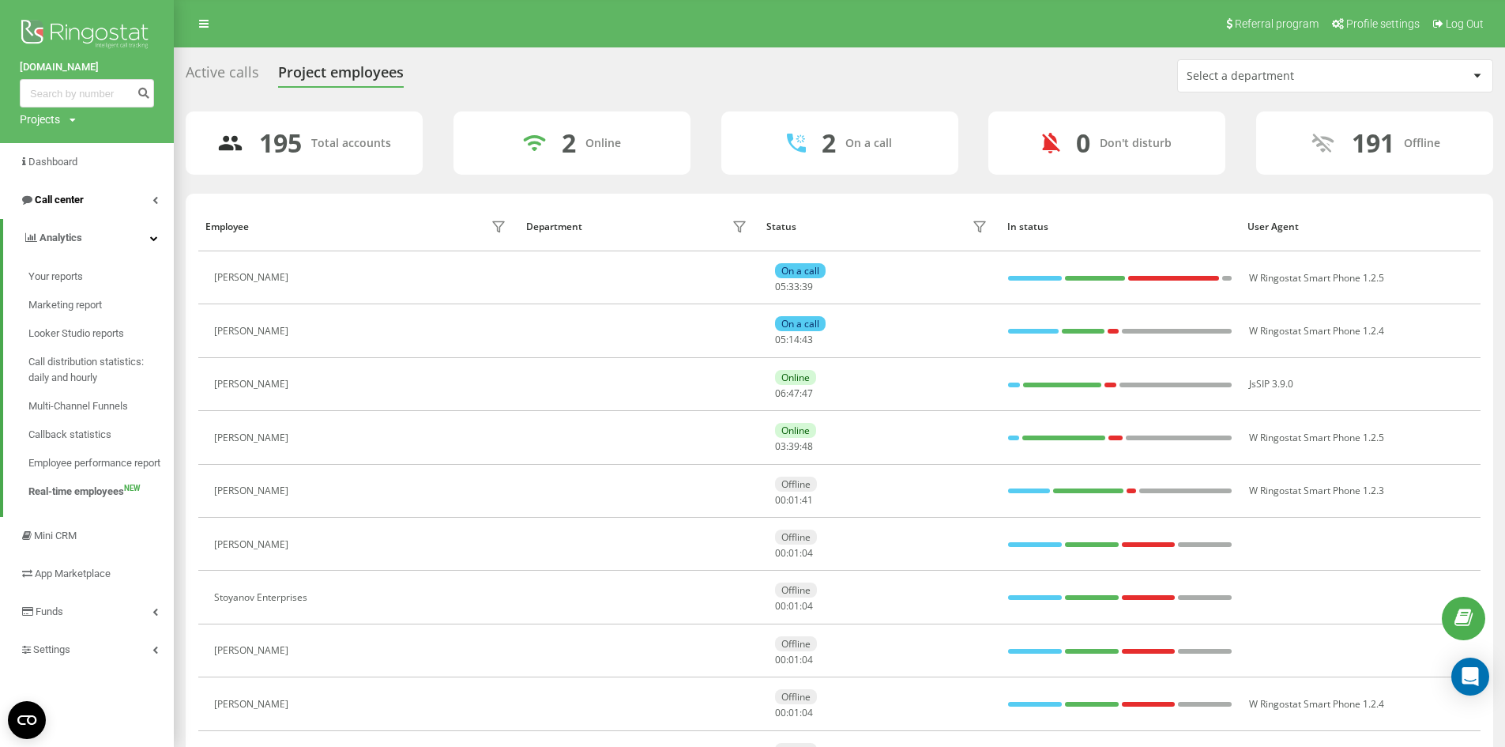
click at [55, 207] on span "Call center" at bounding box center [52, 200] width 64 height 16
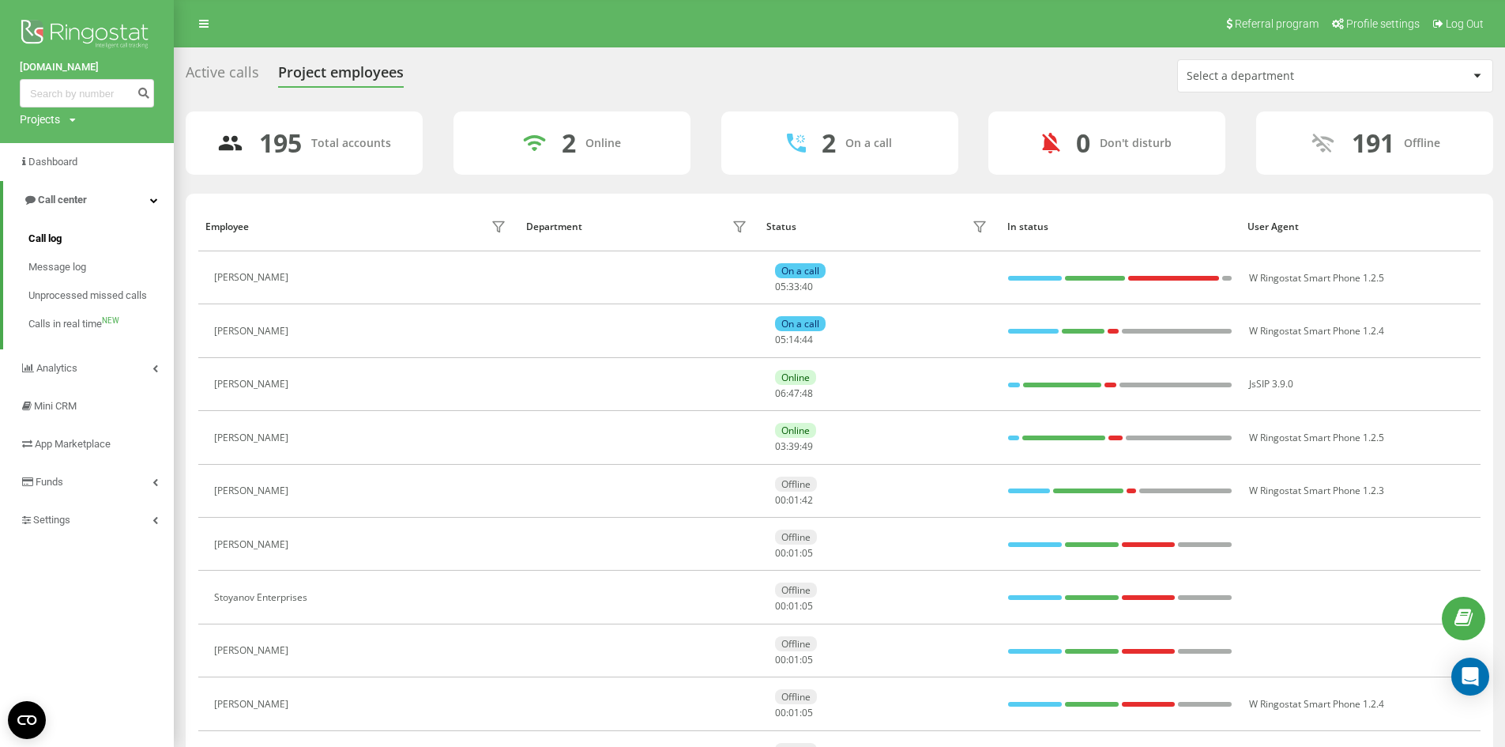
click at [44, 234] on span "Call log" at bounding box center [44, 239] width 33 height 16
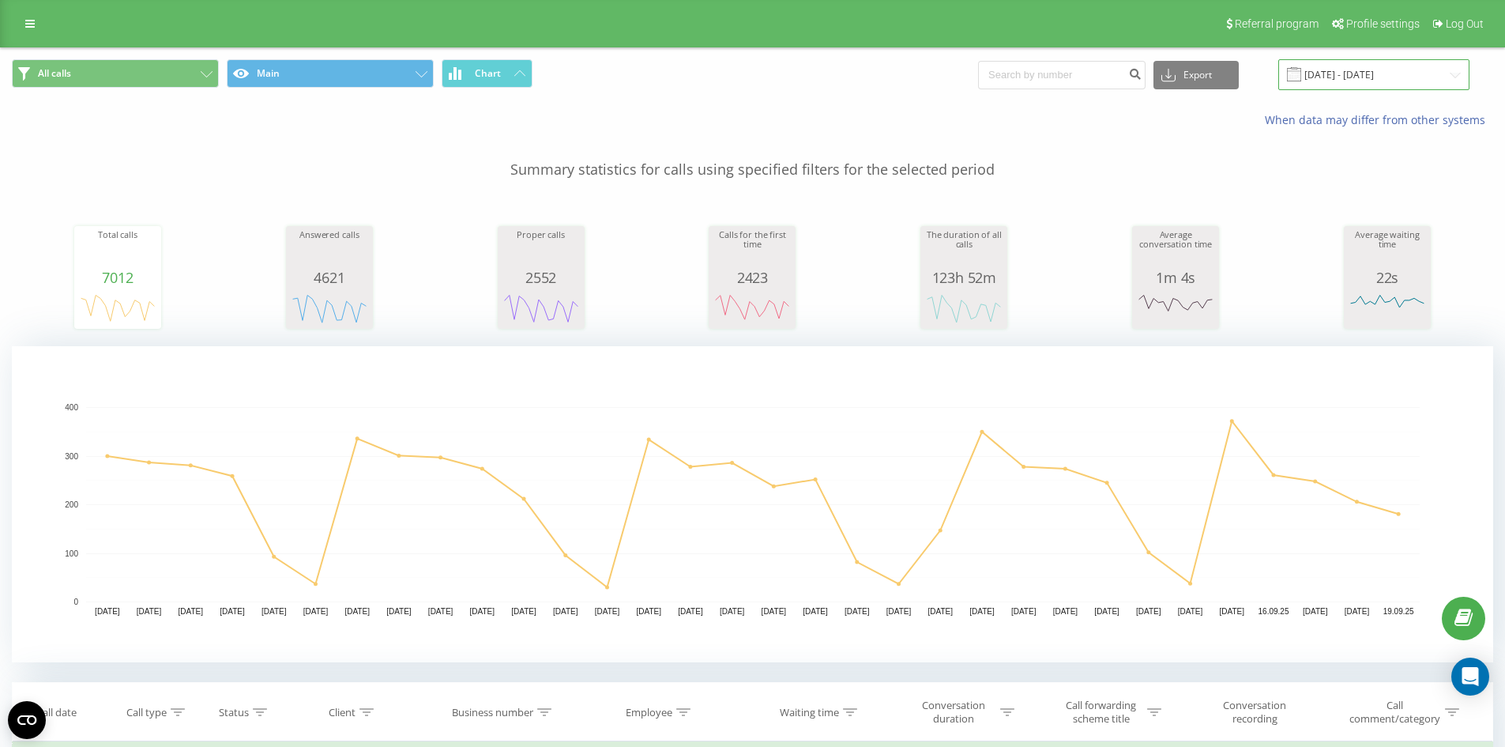
click at [1353, 77] on input "[DATE] - [DATE]" at bounding box center [1373, 74] width 191 height 31
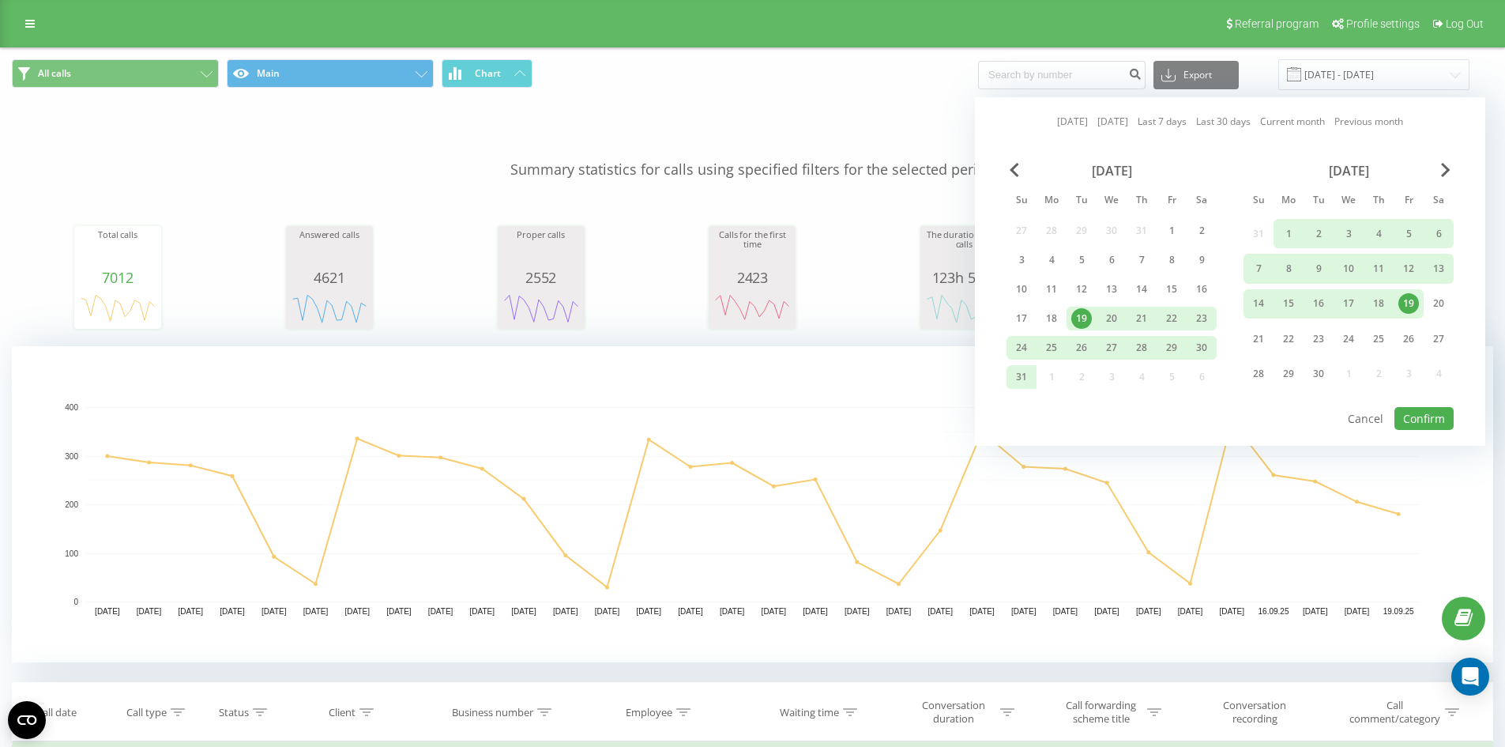
click at [1048, 125] on div "[DATE] [DATE] Last 7 days Last 30 days Current month Previous month [DATE] Su M…" at bounding box center [1230, 271] width 510 height 348
click at [1057, 125] on link "[DATE]" at bounding box center [1072, 121] width 31 height 15
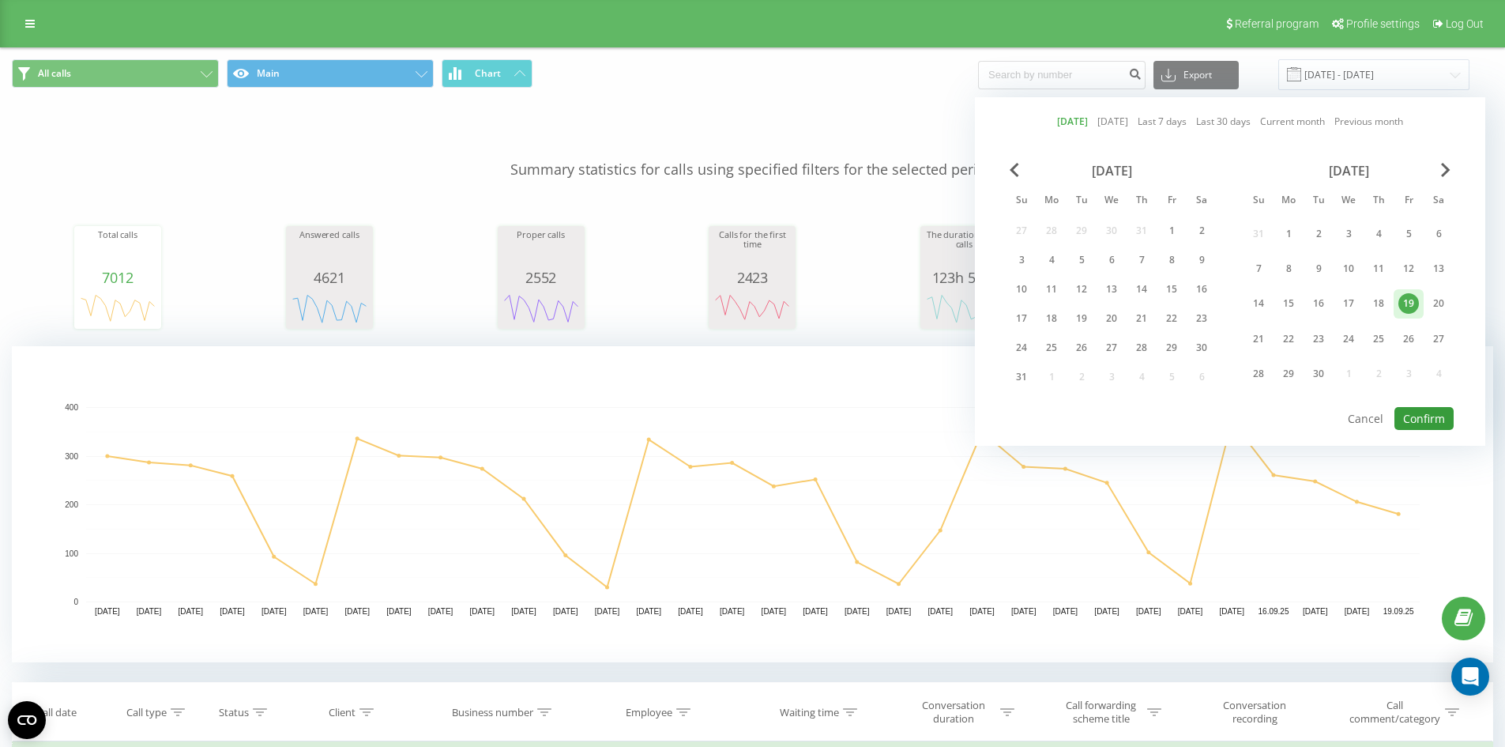
click at [1409, 413] on button "Confirm" at bounding box center [1423, 418] width 59 height 23
type input "[DATE] - [DATE]"
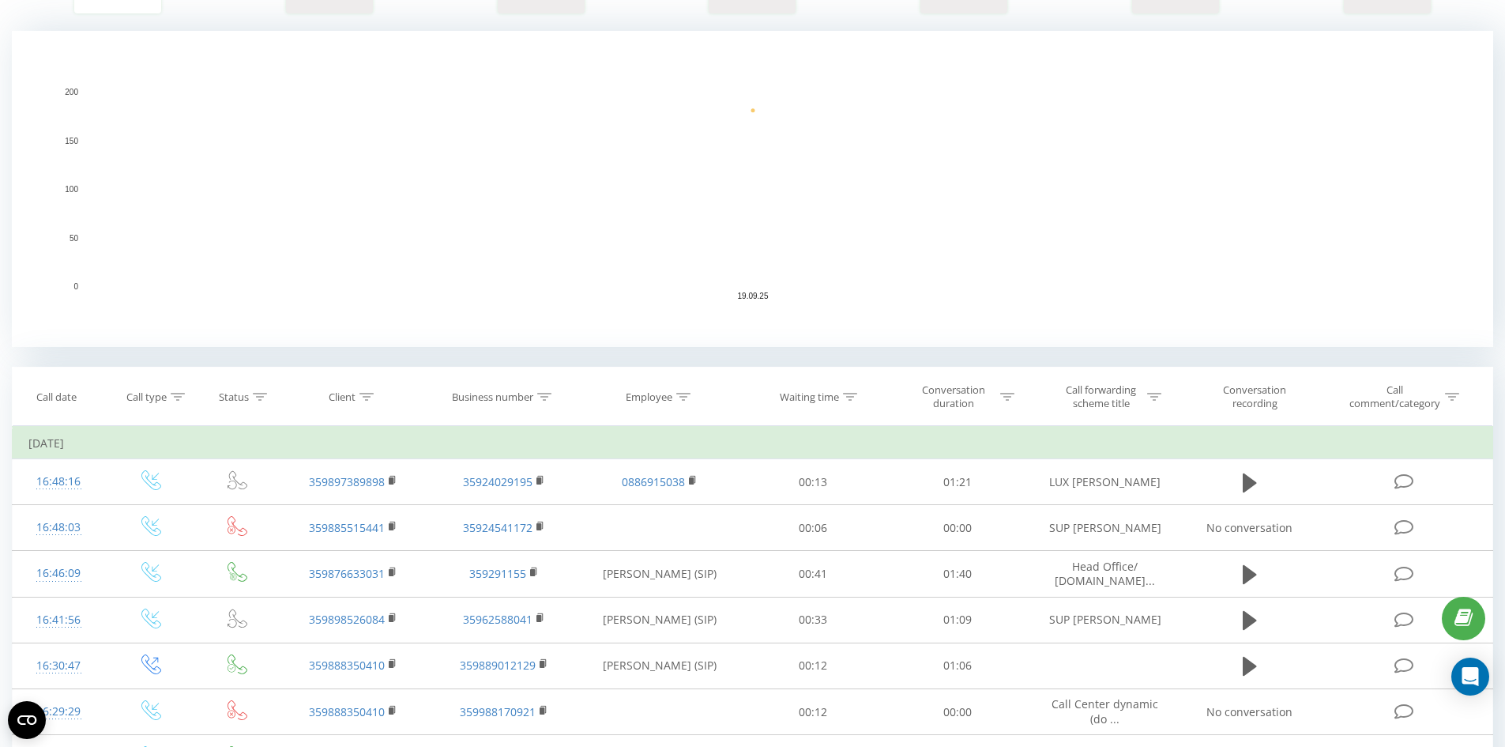
scroll to position [395, 0]
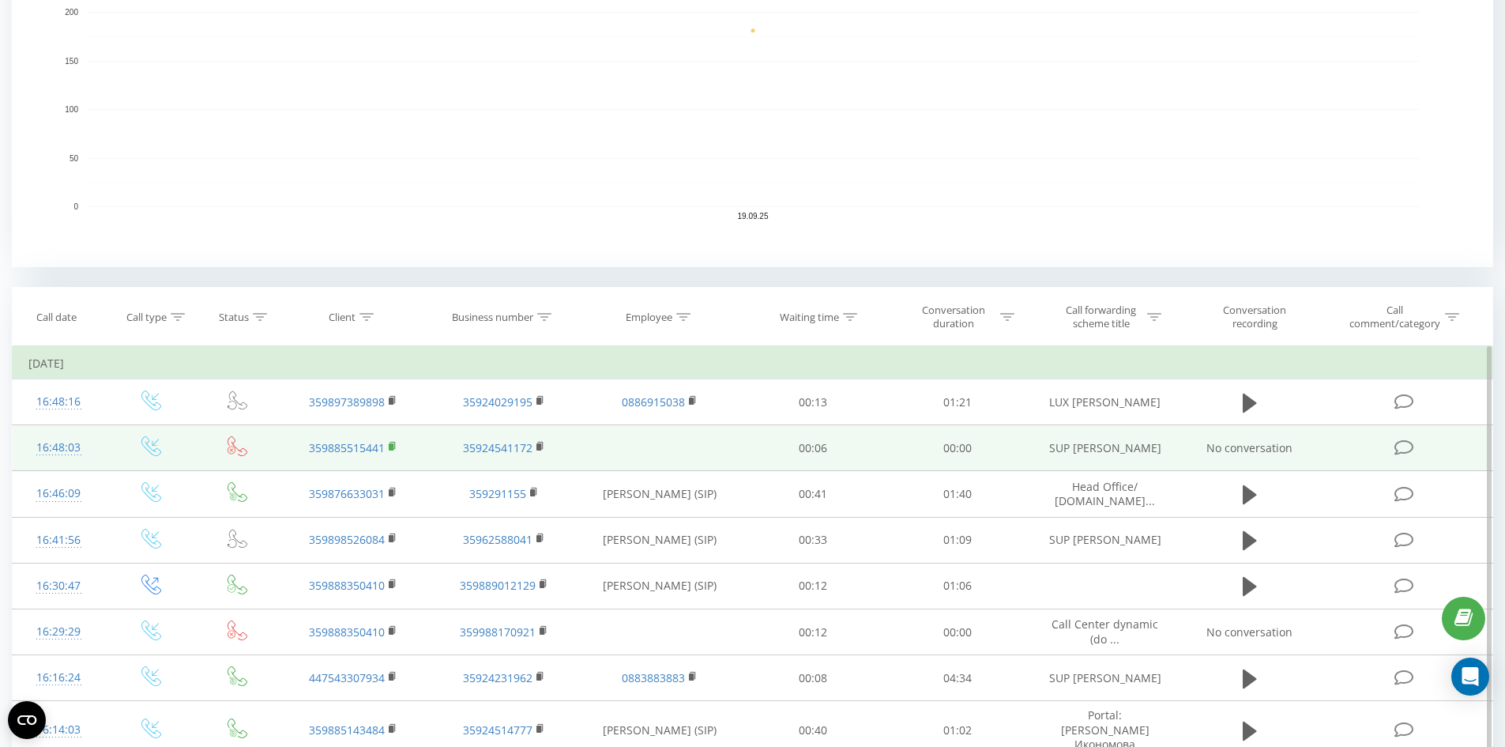
click at [393, 444] on rect at bounding box center [391, 446] width 5 height 7
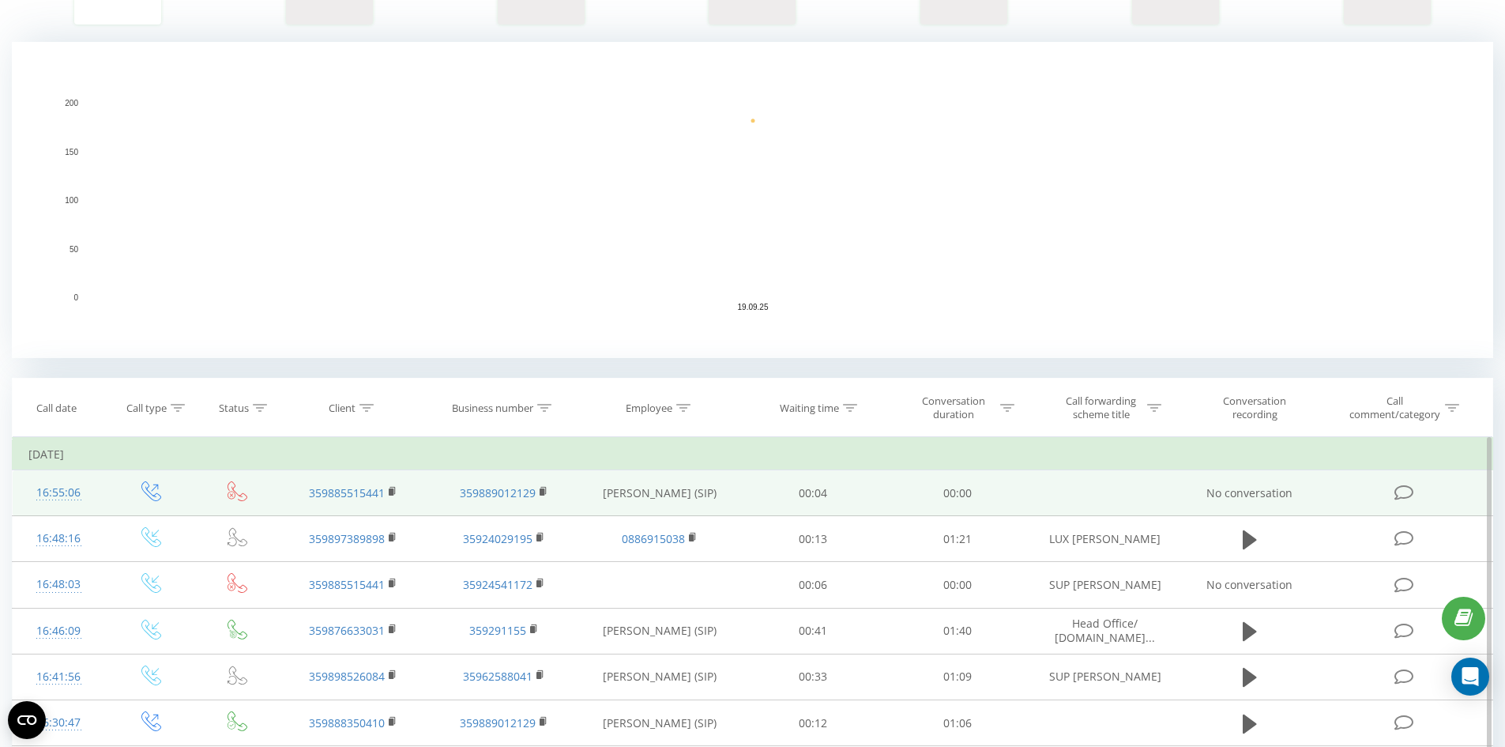
scroll to position [474, 0]
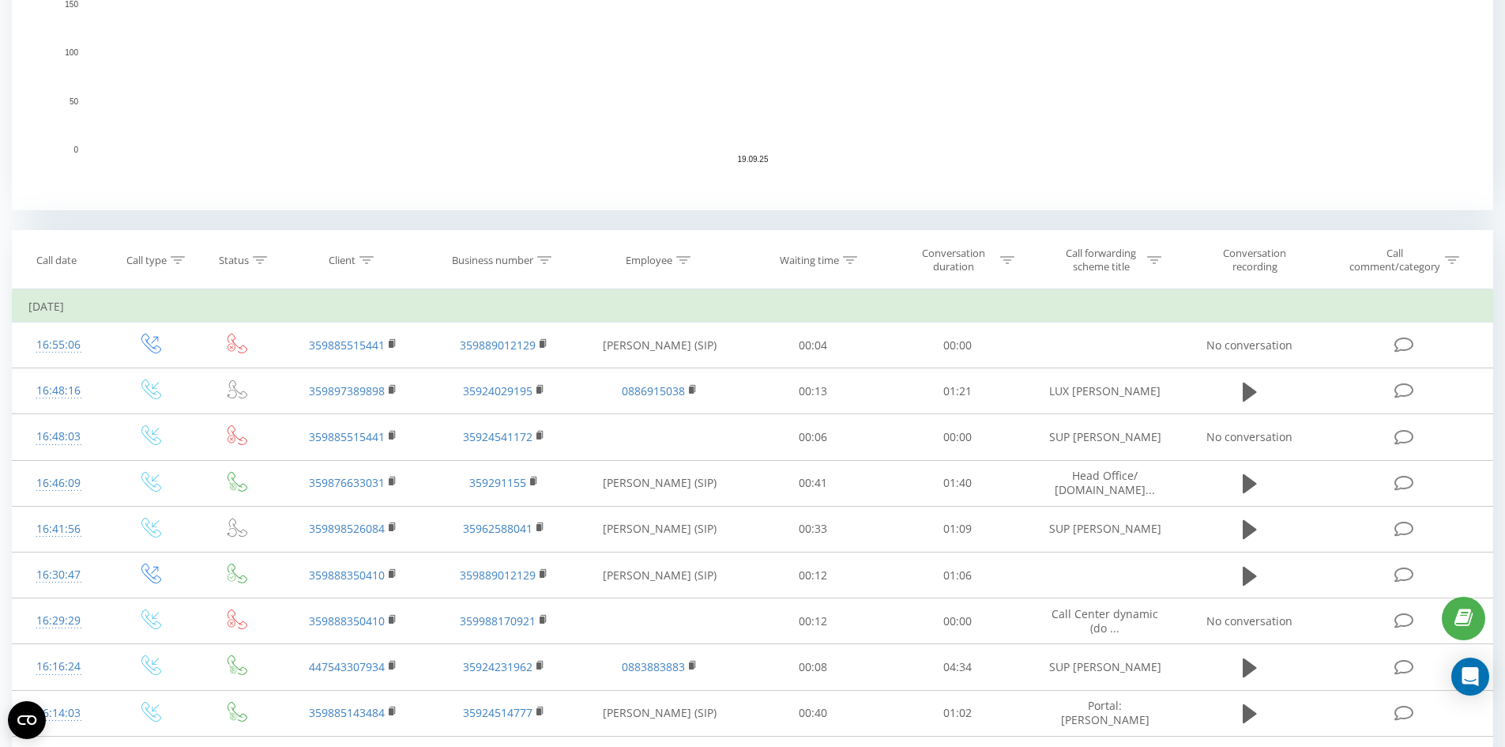
scroll to position [474, 0]
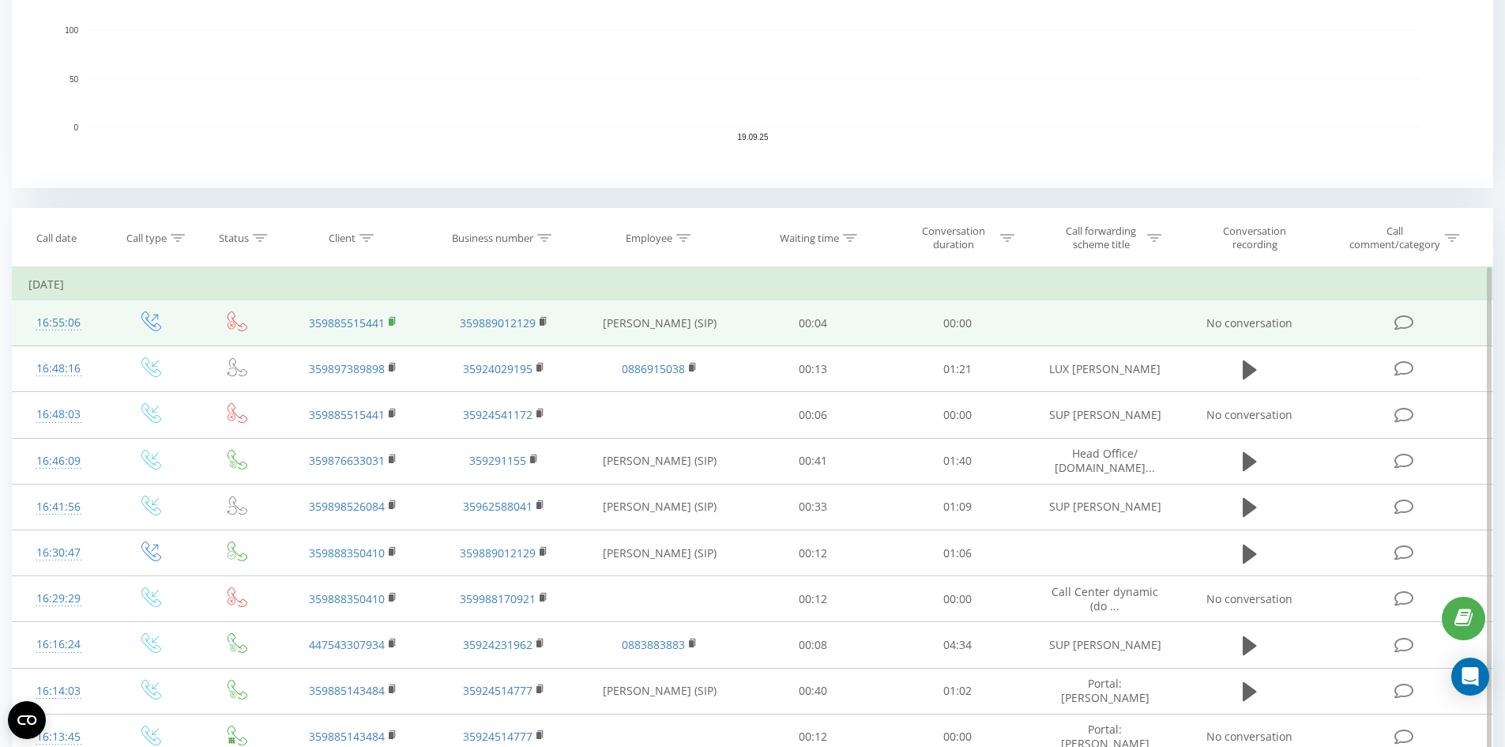
click at [392, 319] on rect at bounding box center [391, 321] width 5 height 7
click at [396, 320] on icon at bounding box center [393, 321] width 9 height 11
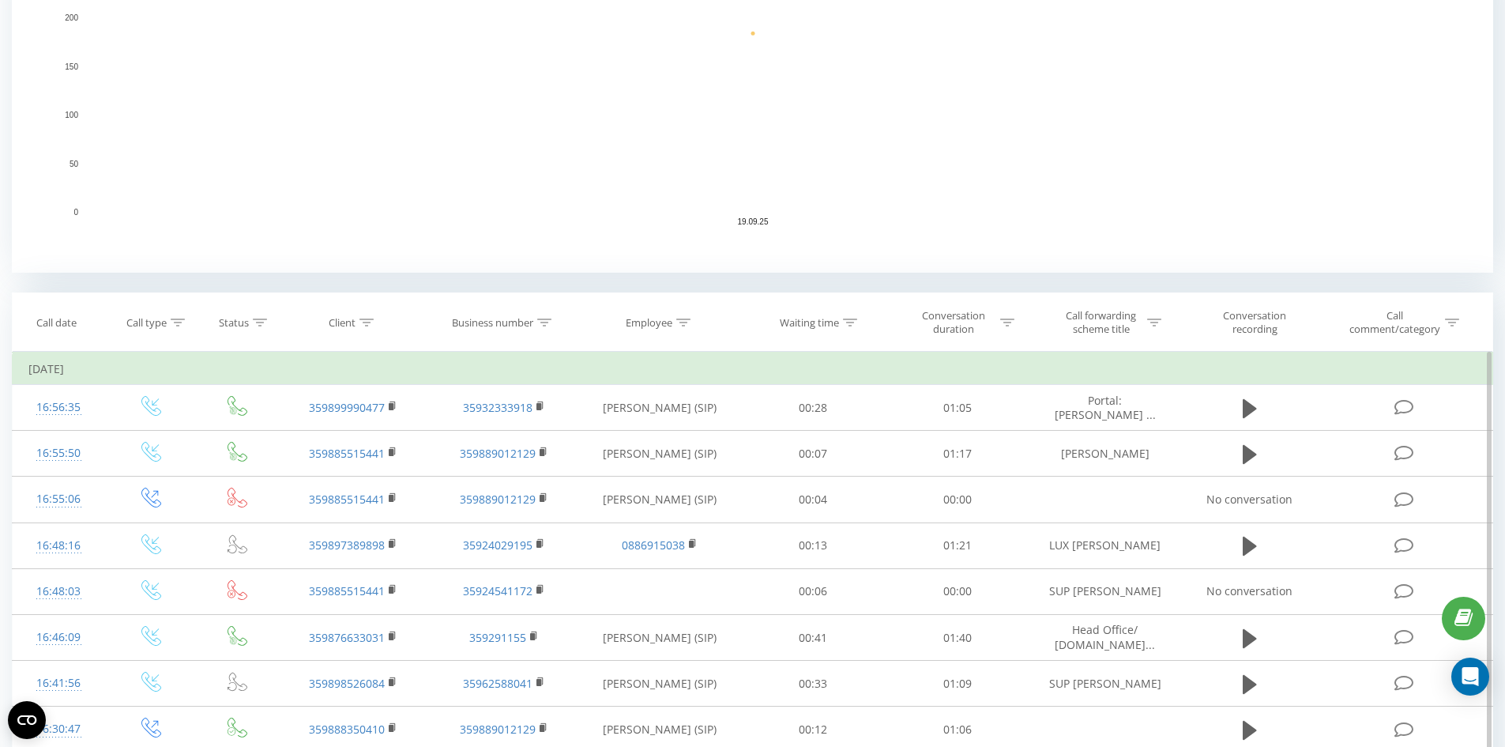
scroll to position [474, 0]
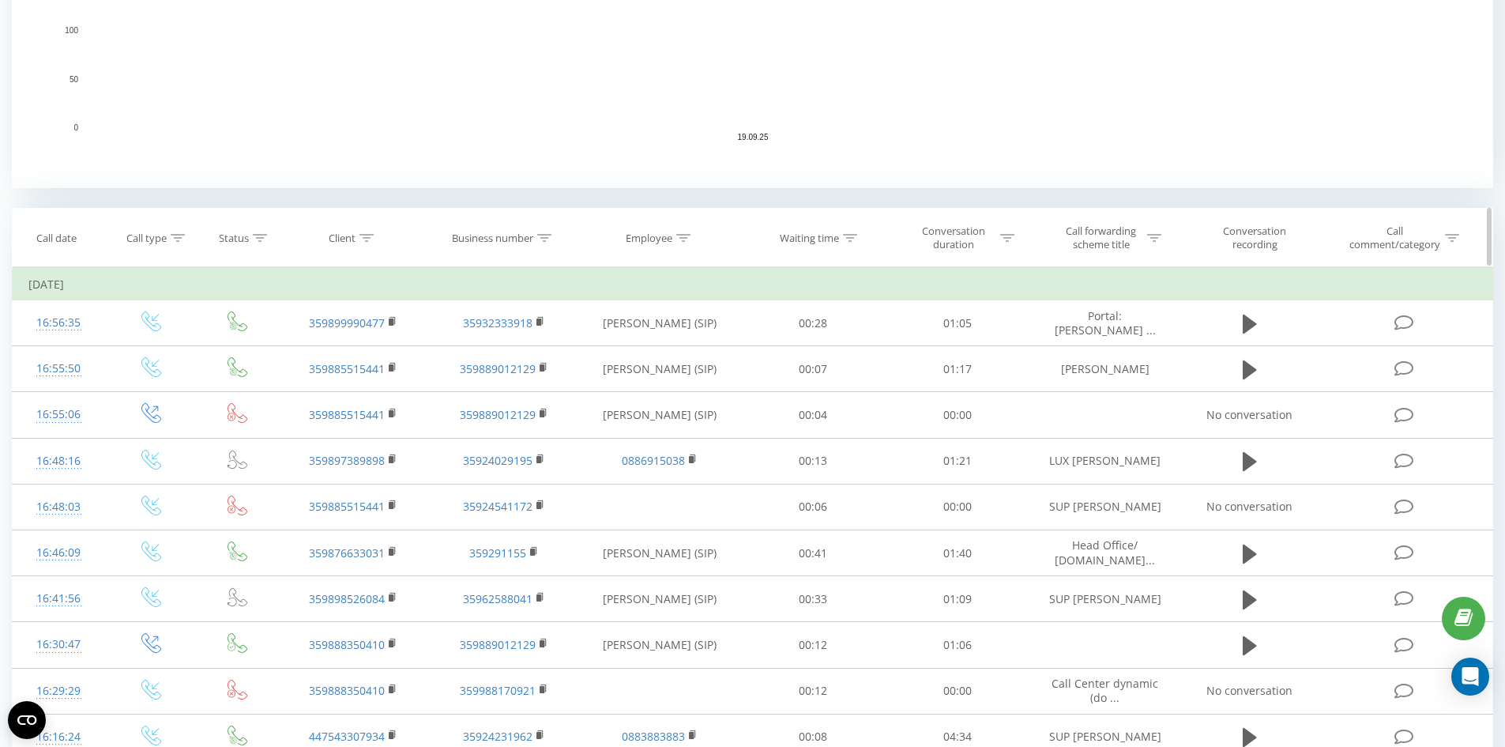
click at [674, 235] on div "Employee" at bounding box center [658, 237] width 65 height 13
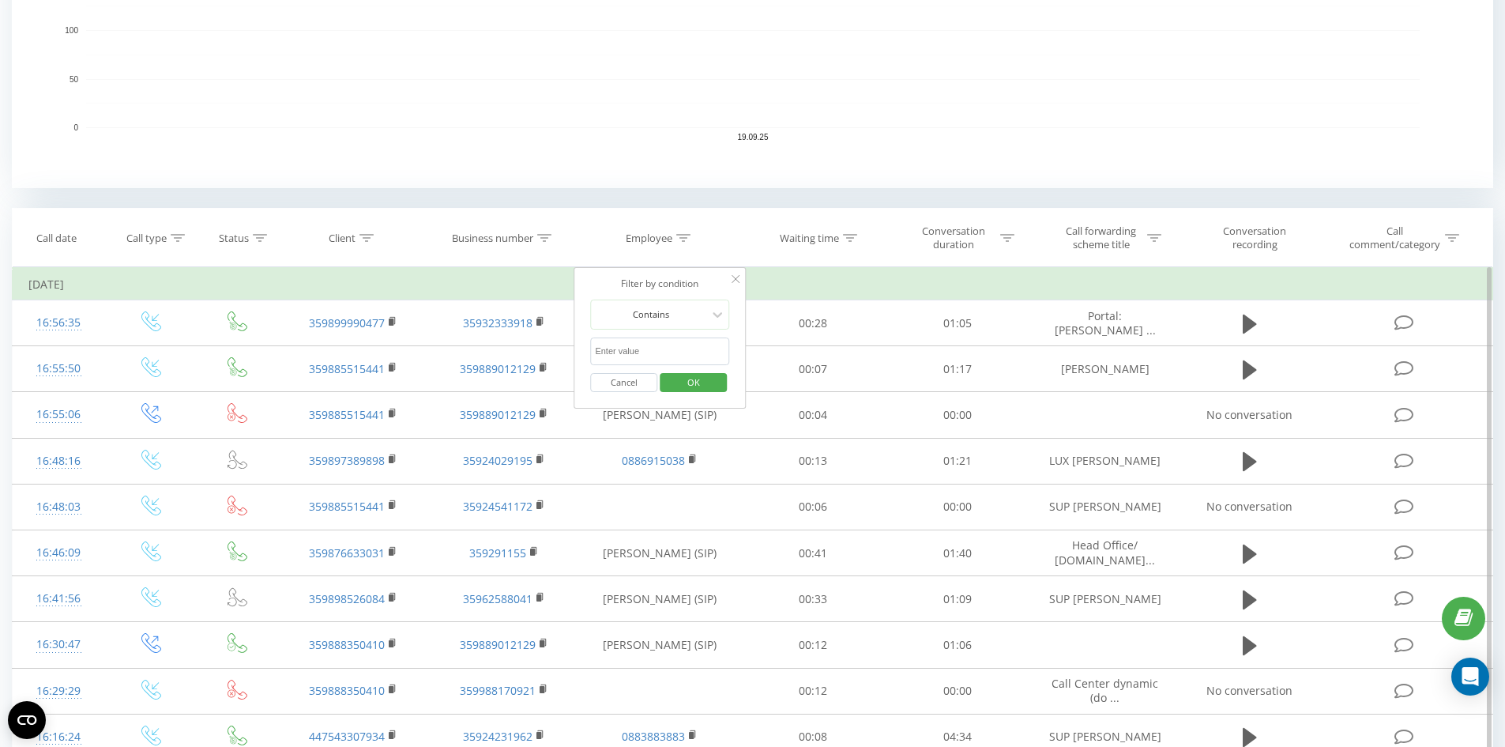
click at [653, 349] on input "text" at bounding box center [659, 351] width 139 height 28
click button "OK" at bounding box center [693, 383] width 67 height 20
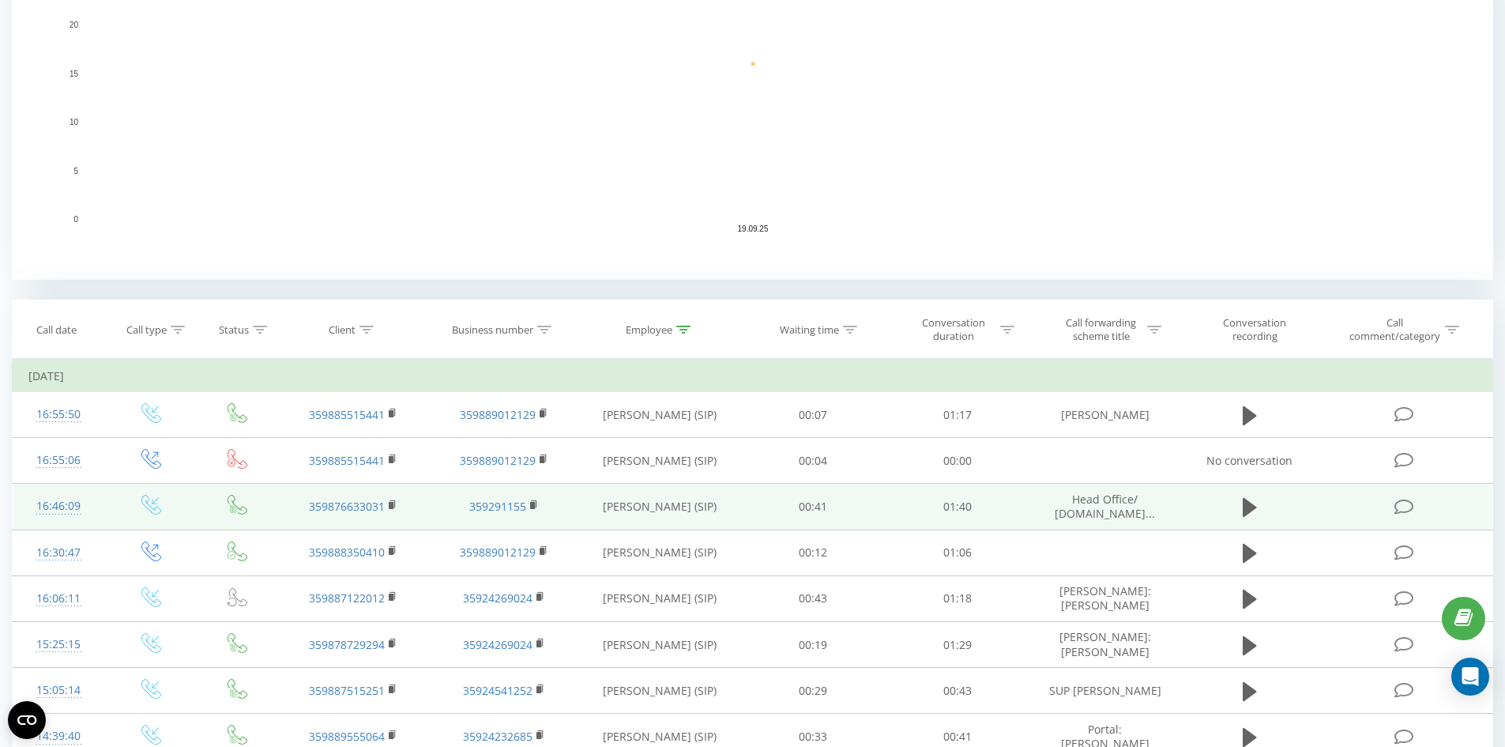
scroll to position [538, 0]
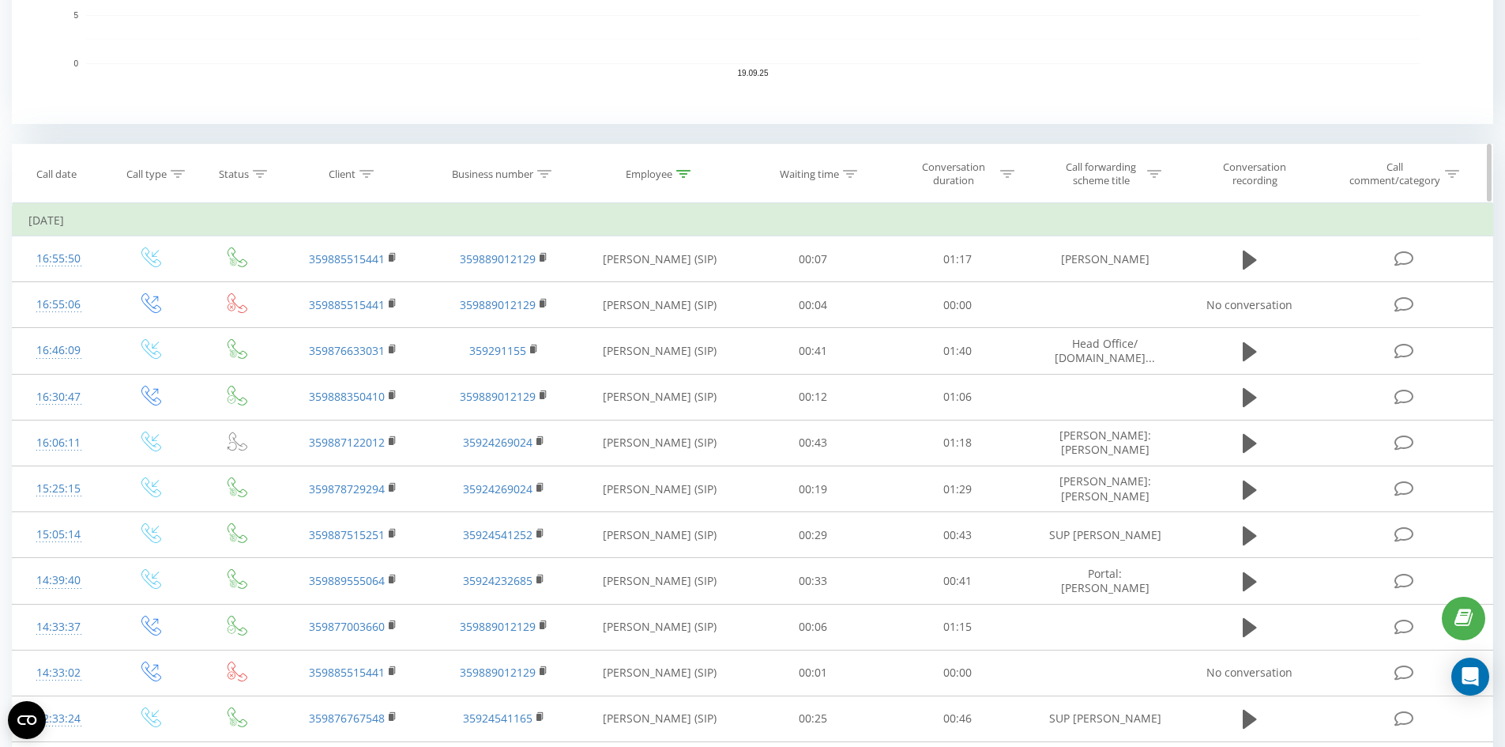
click at [687, 174] on icon at bounding box center [683, 174] width 14 height 8
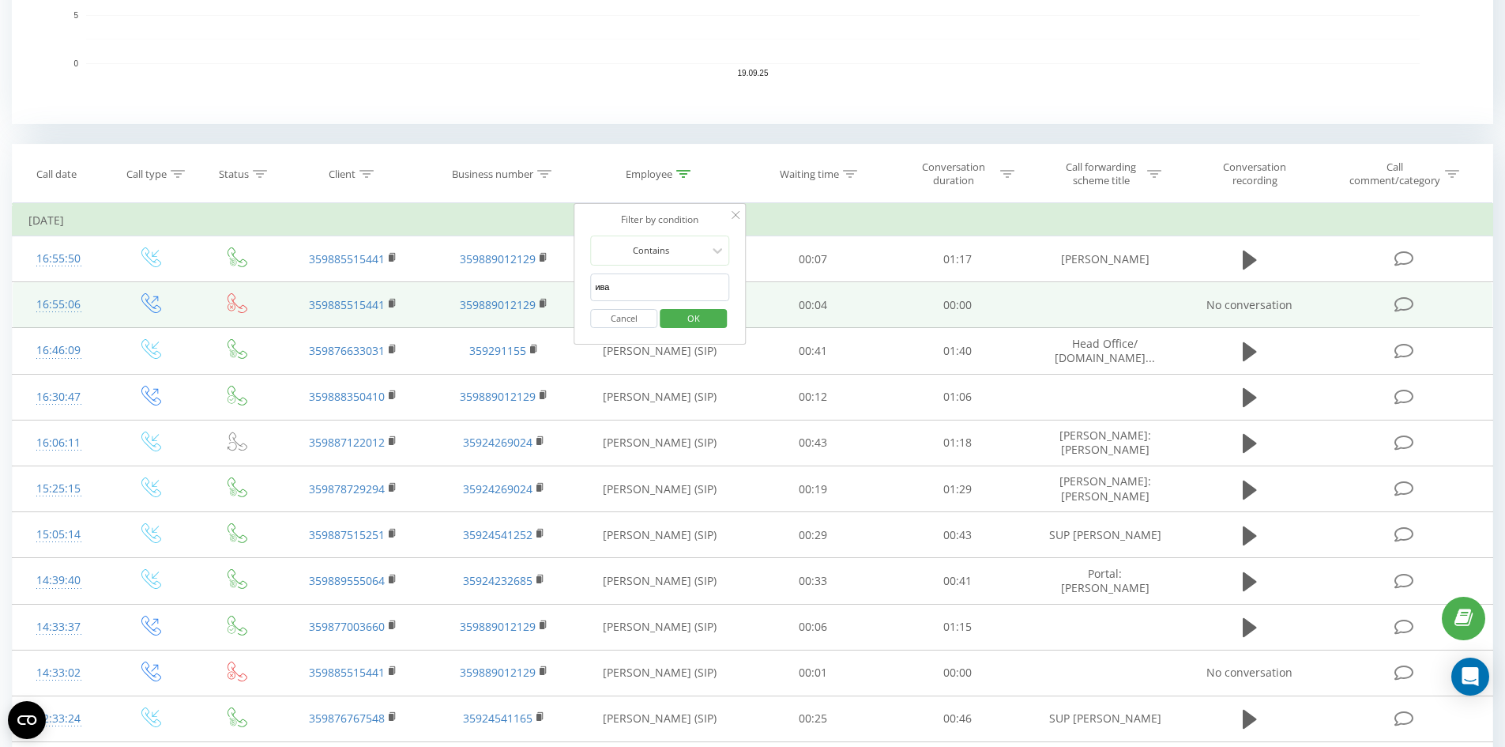
drag, startPoint x: 653, startPoint y: 284, endPoint x: 539, endPoint y: 285, distance: 114.6
click at [539, 285] on table "Filter by condition Equal Enter value Cancel OK Filter by condition Equal Enter…" at bounding box center [752, 587] width 1481 height 769
click button "OK" at bounding box center [693, 319] width 67 height 20
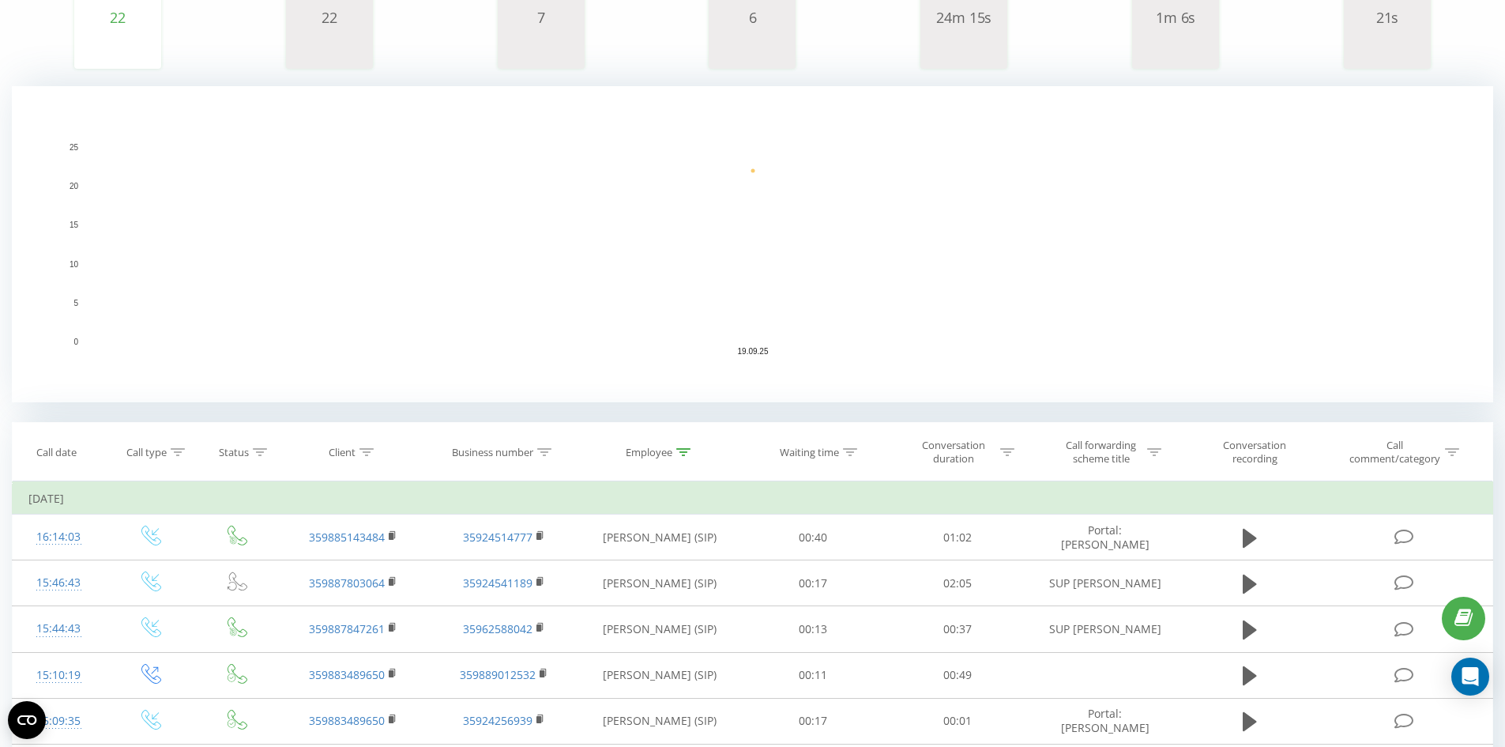
scroll to position [395, 0]
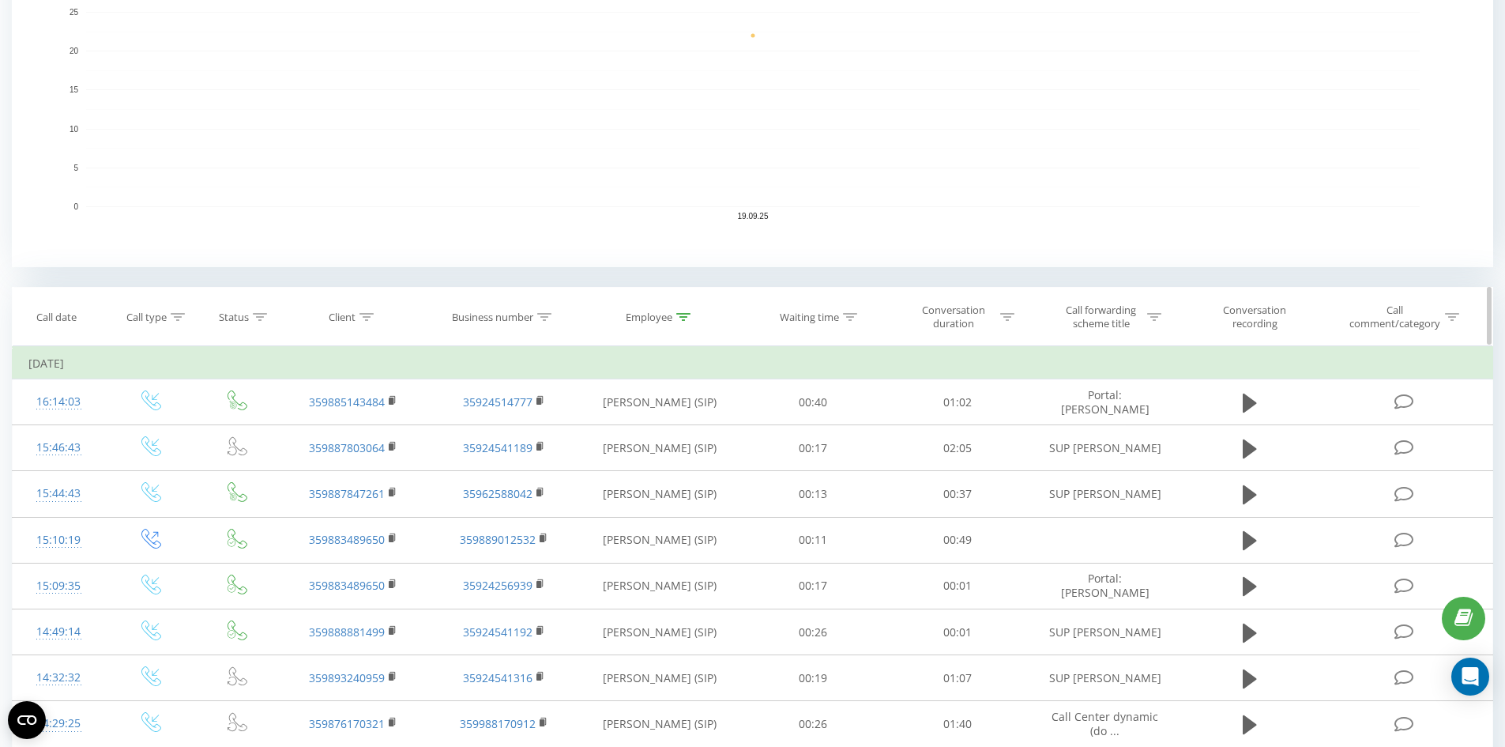
click at [678, 313] on icon at bounding box center [683, 317] width 14 height 8
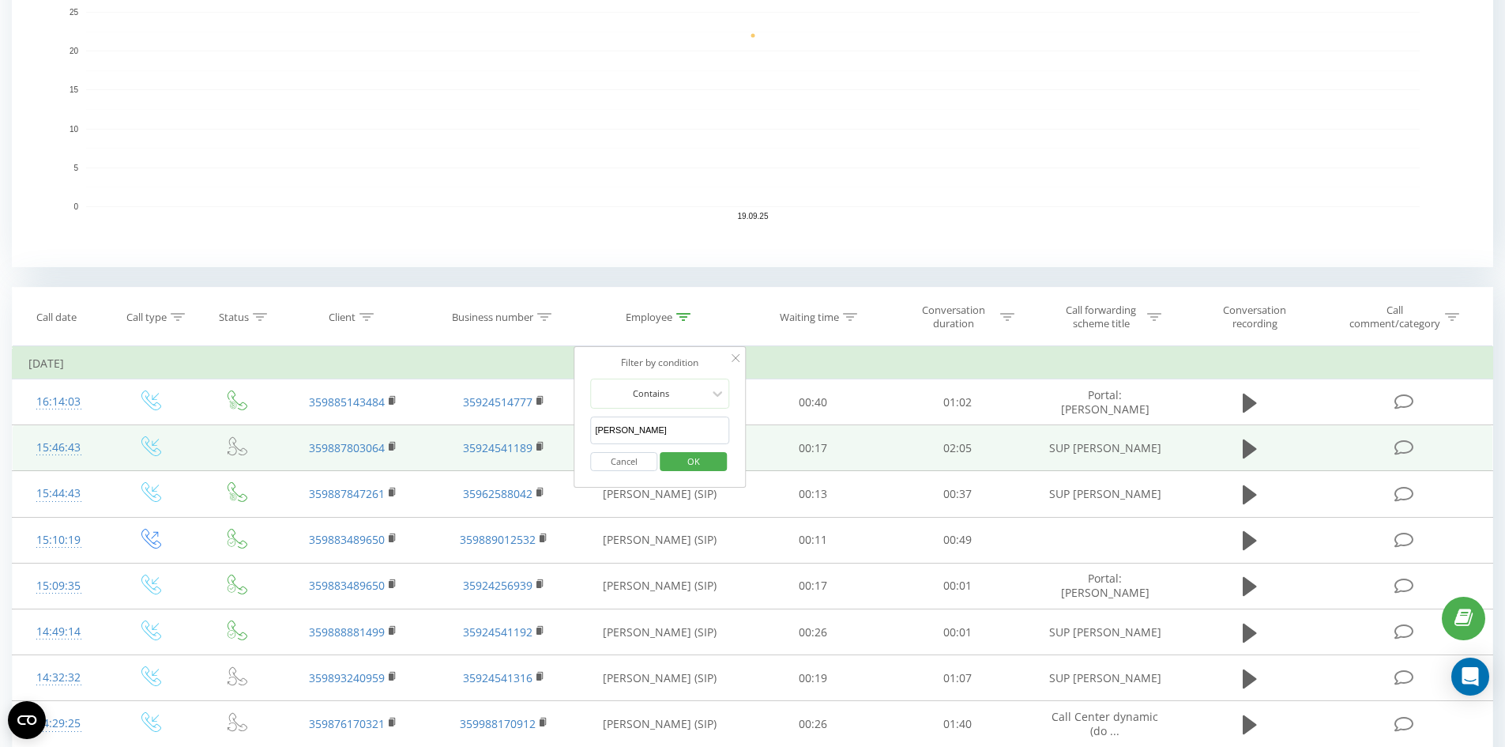
drag, startPoint x: 631, startPoint y: 432, endPoint x: 494, endPoint y: 428, distance: 137.5
type input "стела"
click button "OK" at bounding box center [693, 462] width 67 height 20
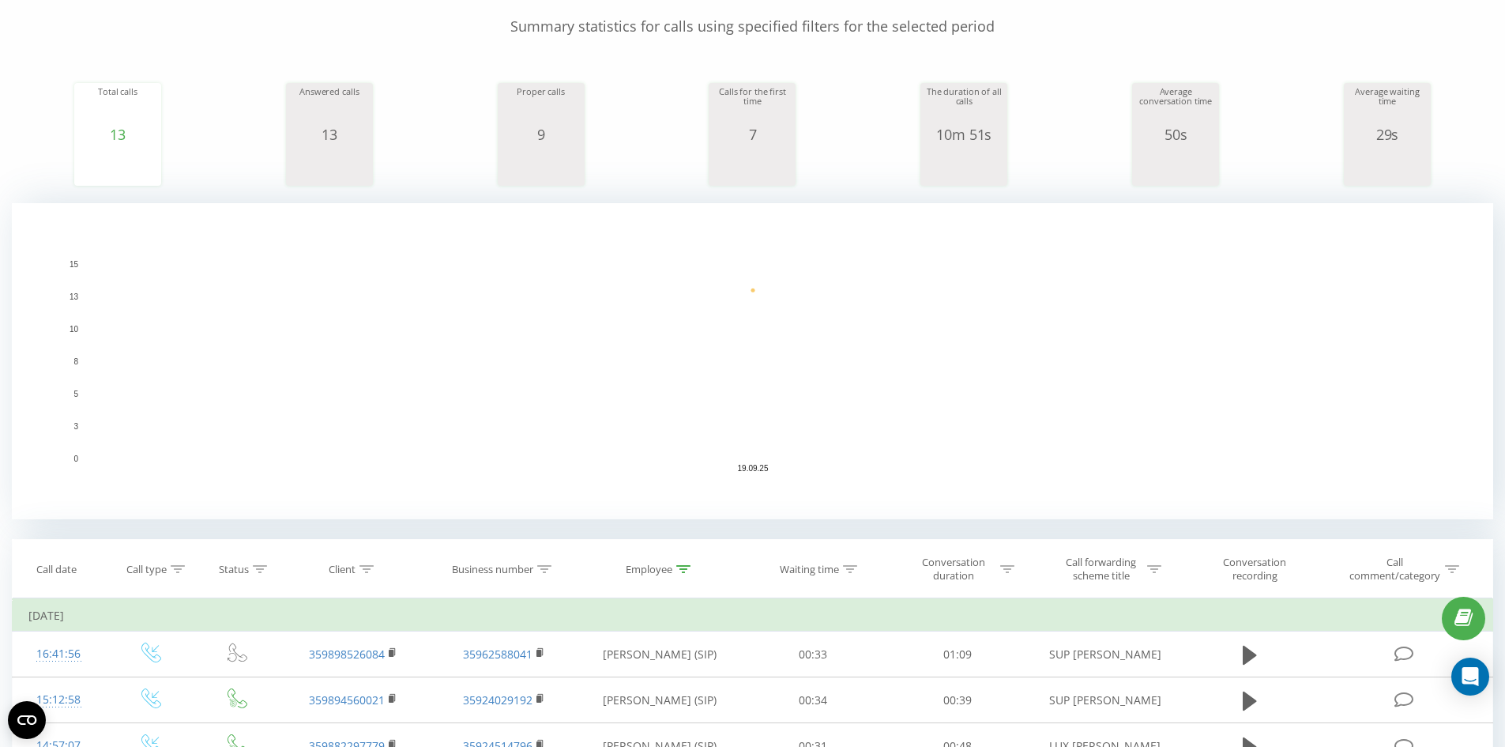
scroll to position [316, 0]
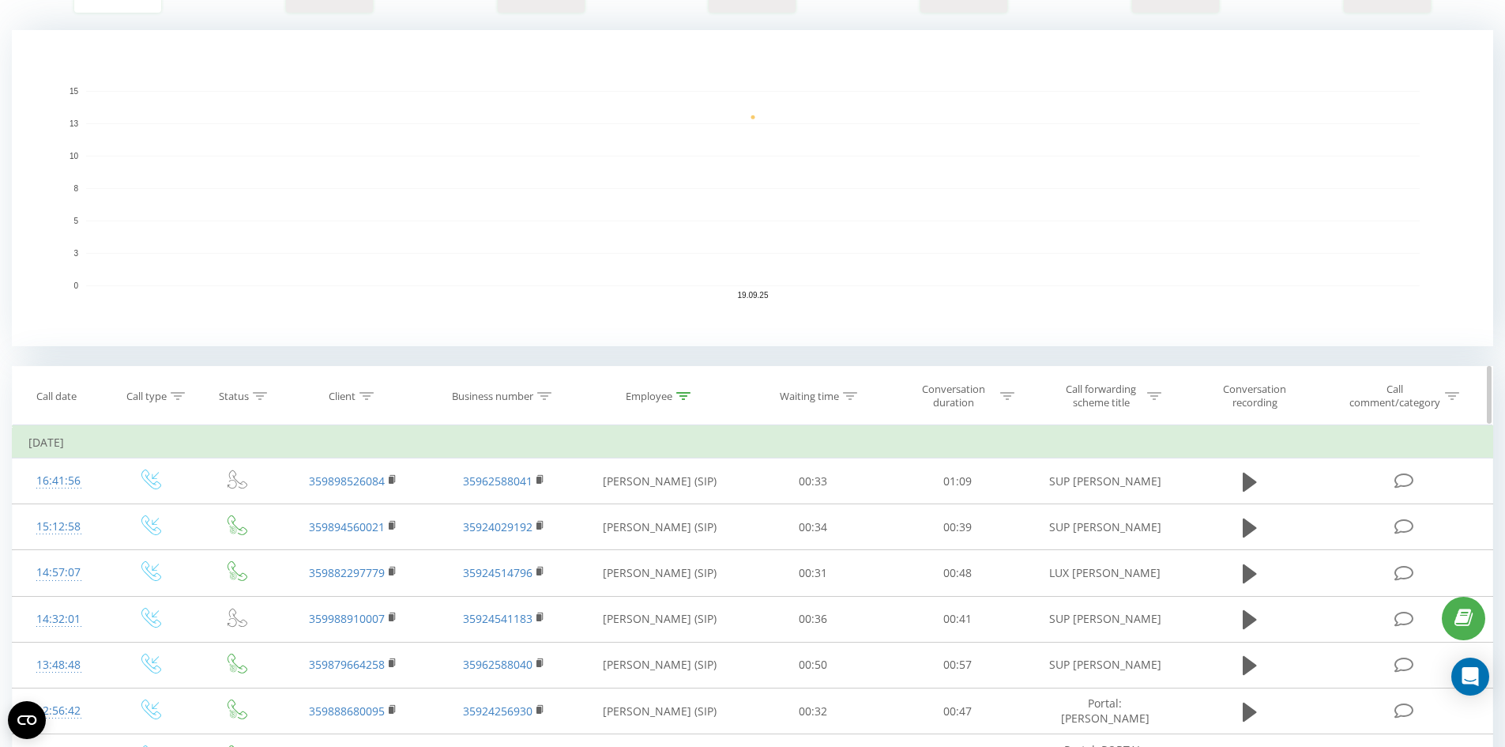
click at [686, 395] on icon at bounding box center [683, 396] width 14 height 8
click at [619, 358] on div "All calls Main Chart Export .csv .xls .xlsx 19.09.2025 - 19.09.2025 Reset filte…" at bounding box center [752, 423] width 1481 height 1383
click at [673, 533] on span "OK" at bounding box center [694, 540] width 44 height 24
click at [684, 397] on icon at bounding box center [683, 396] width 14 height 8
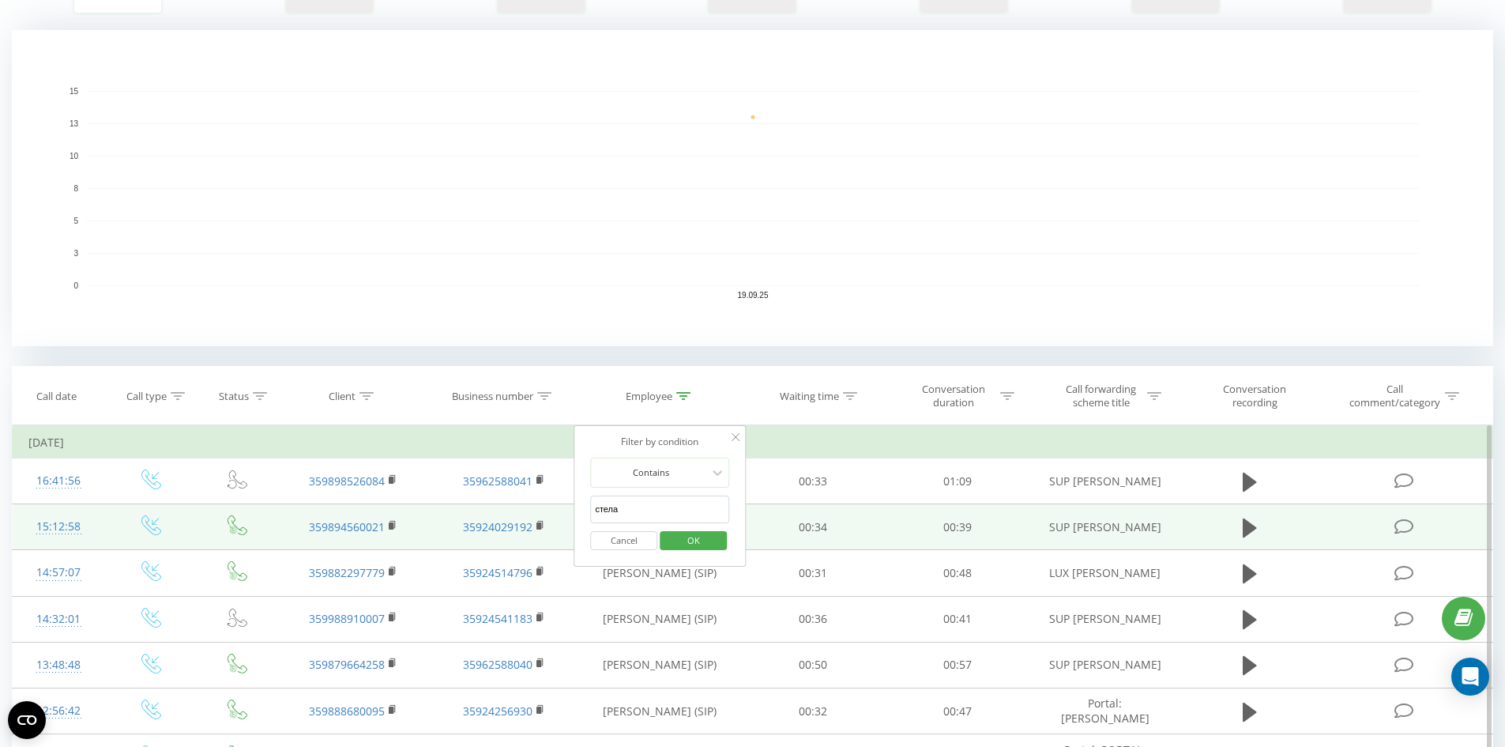
click at [515, 505] on table "Filter by condition Equal Enter value Cancel OK Filter by condition Equal Enter…" at bounding box center [752, 740] width 1481 height 631
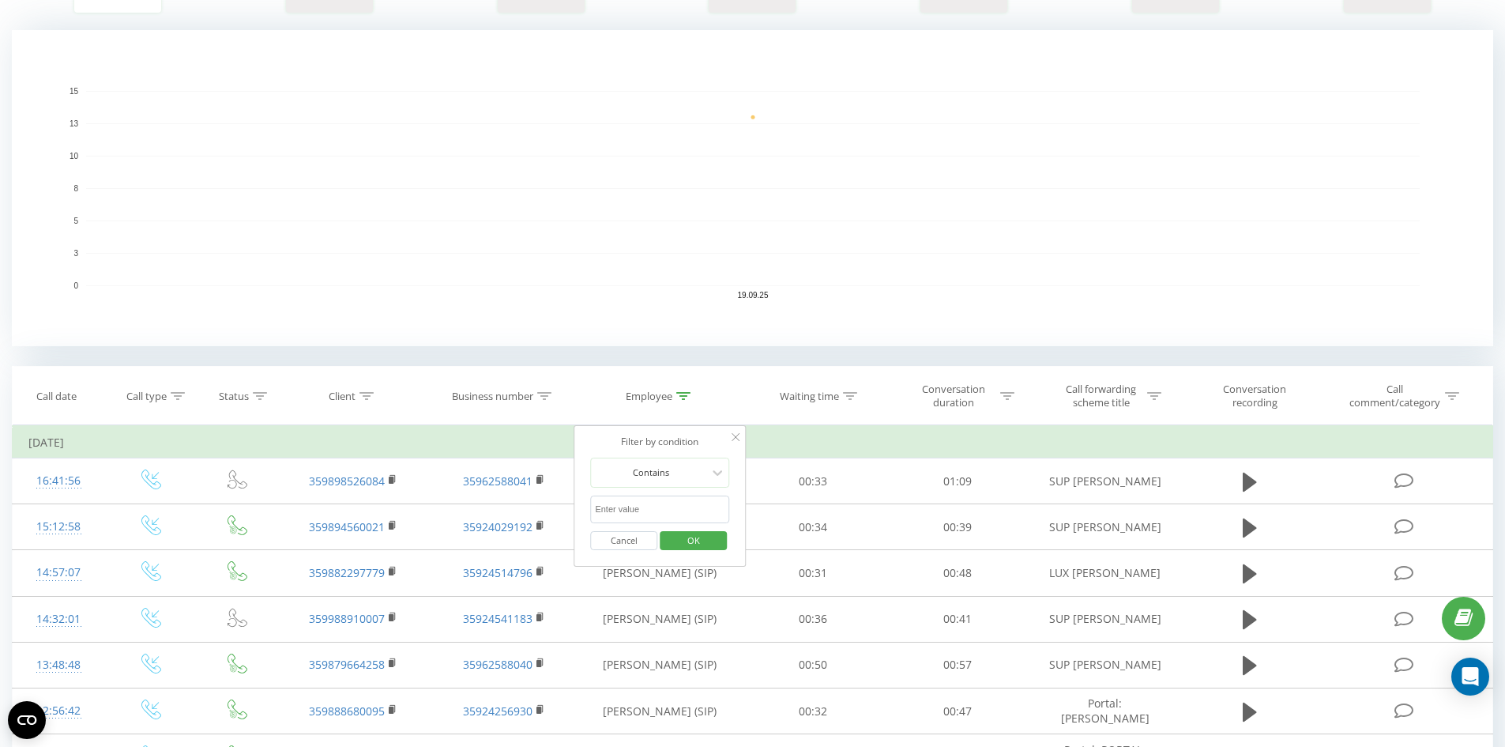
click button "OK" at bounding box center [693, 541] width 67 height 20
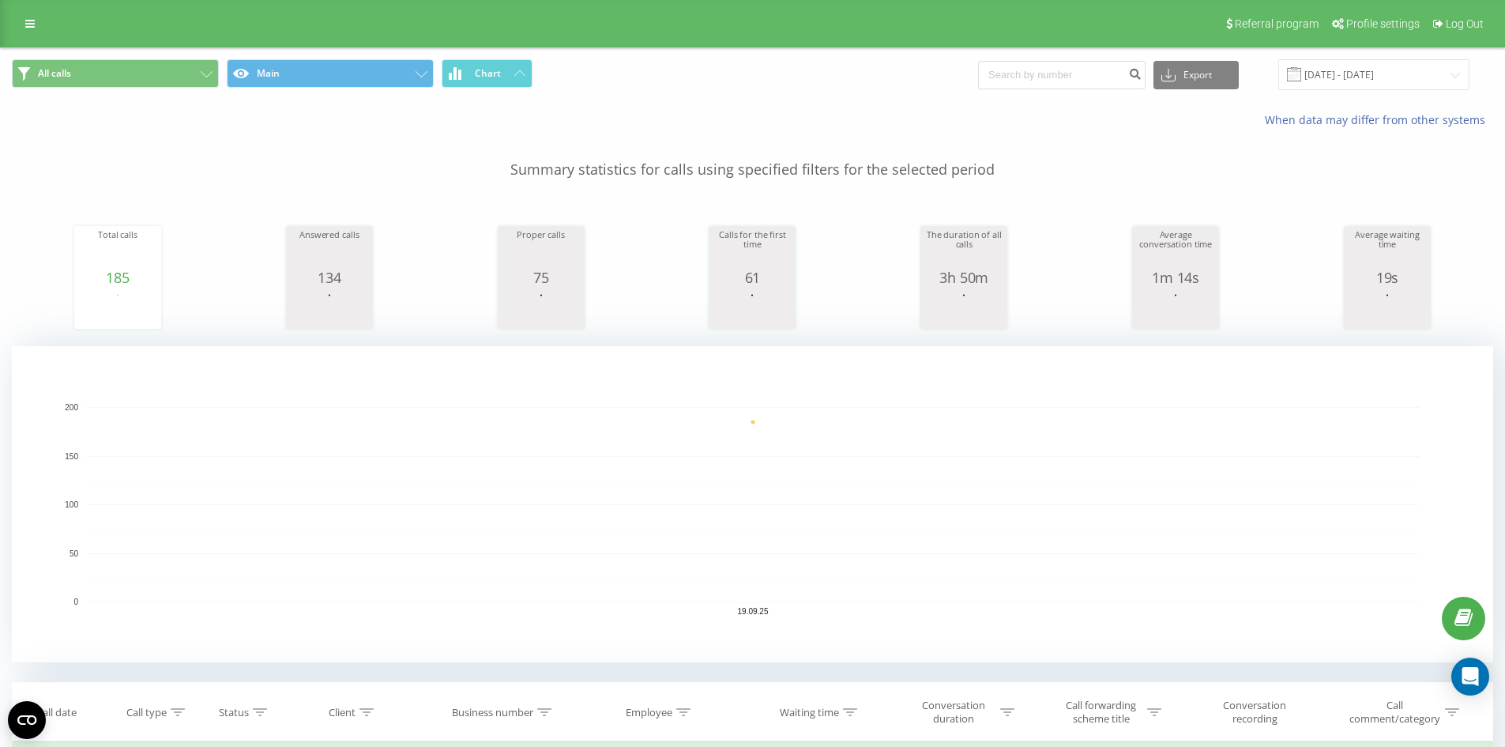
click at [47, 17] on div "Referral program Profile settings Log Out" at bounding box center [752, 23] width 1505 height 47
drag, startPoint x: 36, startPoint y: 17, endPoint x: 46, endPoint y: 17, distance: 9.5
click at [36, 17] on link at bounding box center [30, 24] width 28 height 22
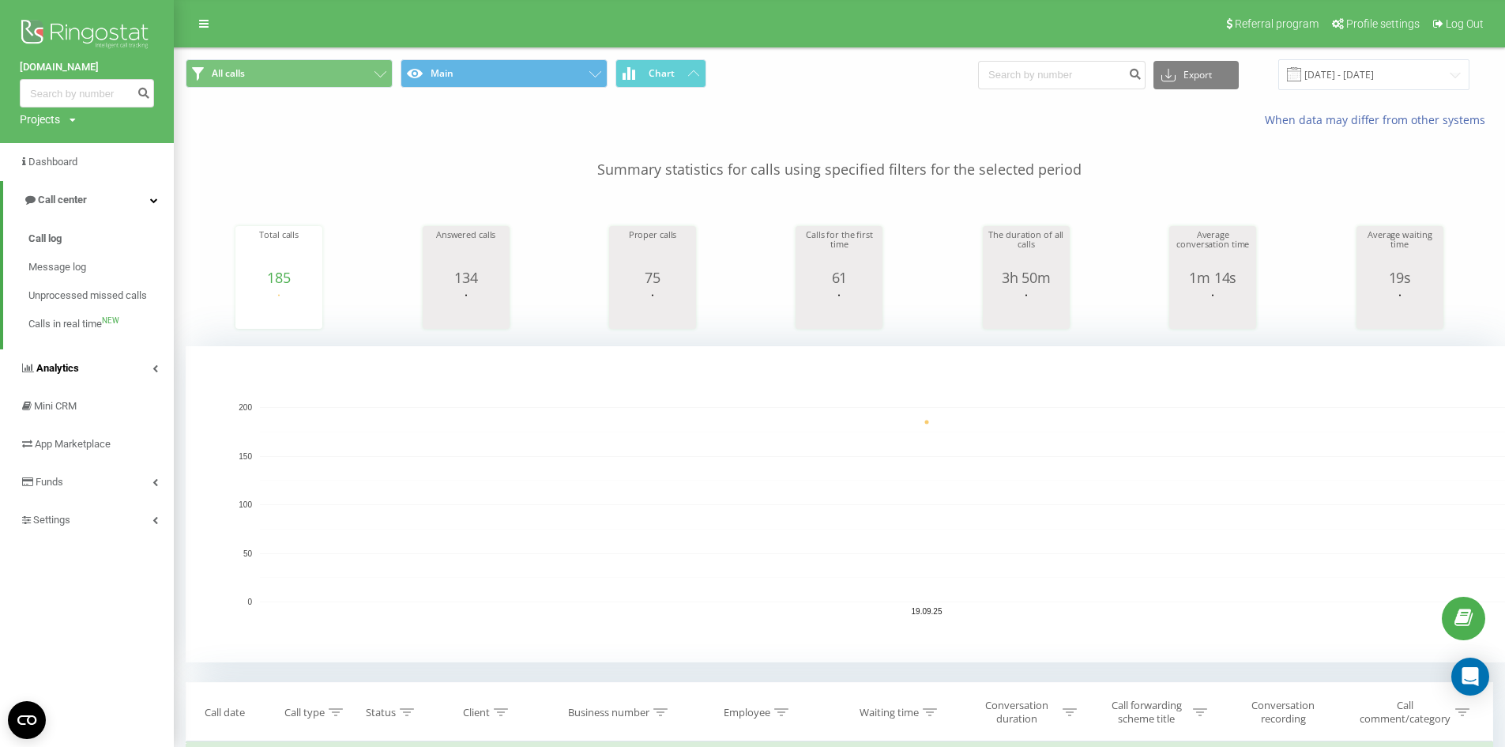
click at [66, 367] on span "Analytics" at bounding box center [57, 368] width 43 height 12
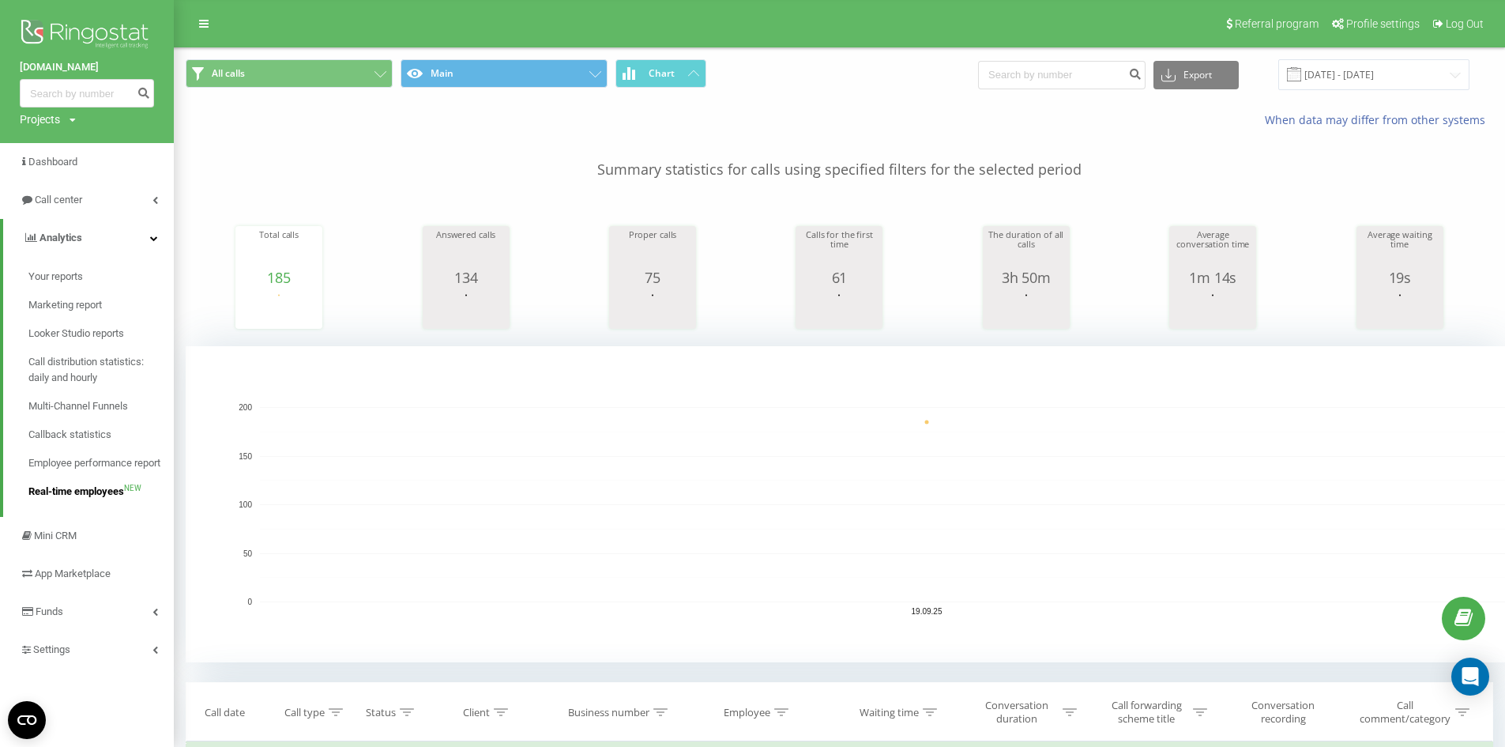
click at [81, 492] on span "Real-time employees" at bounding box center [76, 492] width 96 height 16
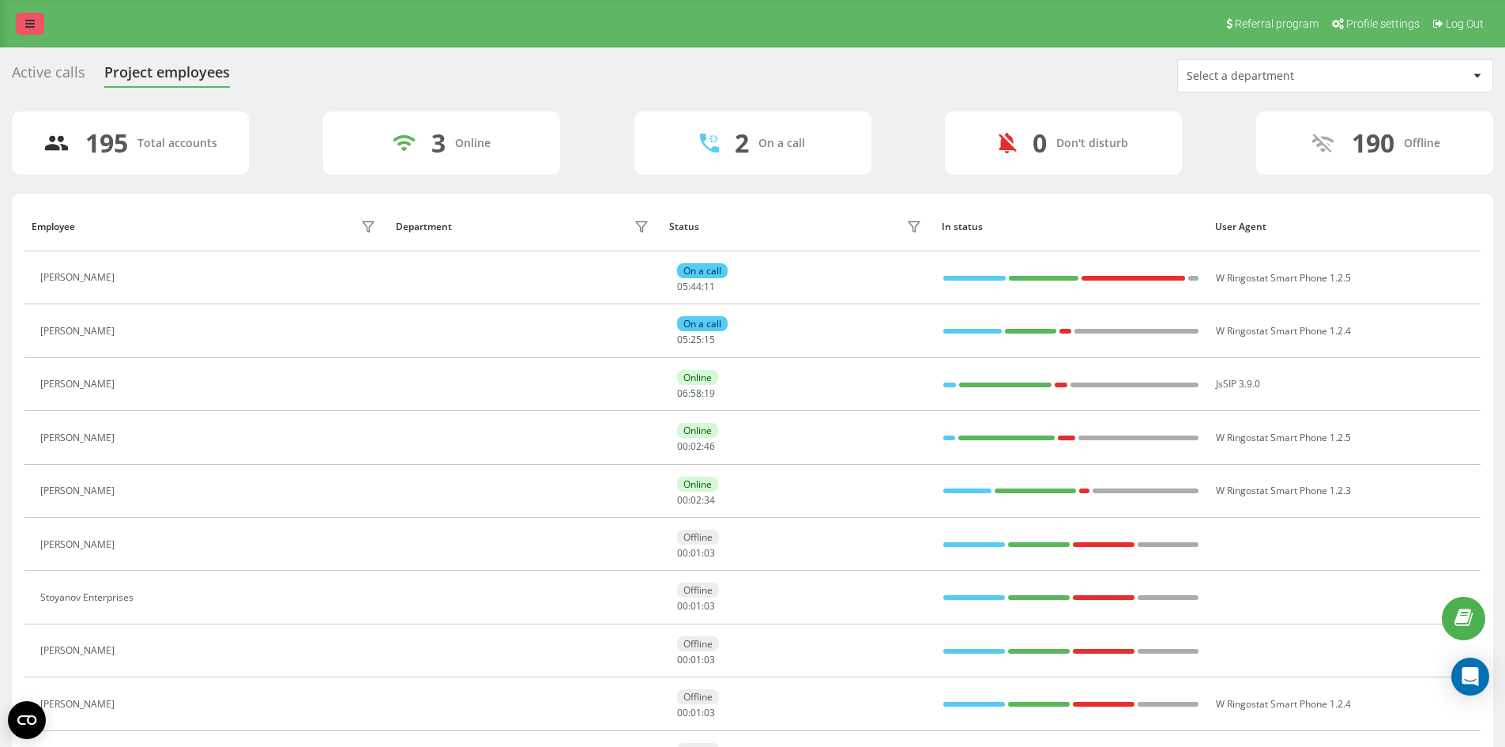
click at [24, 27] on link at bounding box center [30, 24] width 28 height 22
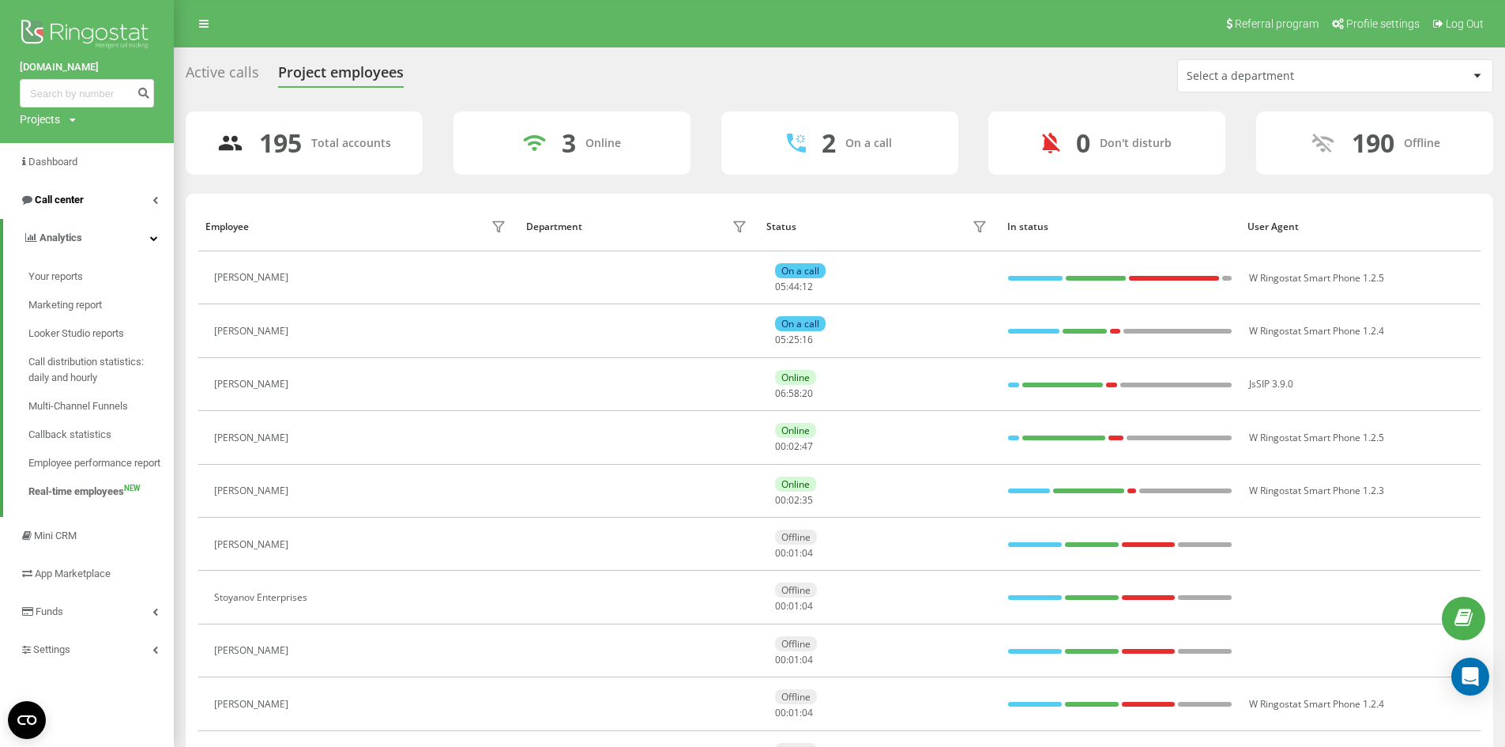
click at [77, 198] on span "Call center" at bounding box center [59, 200] width 49 height 12
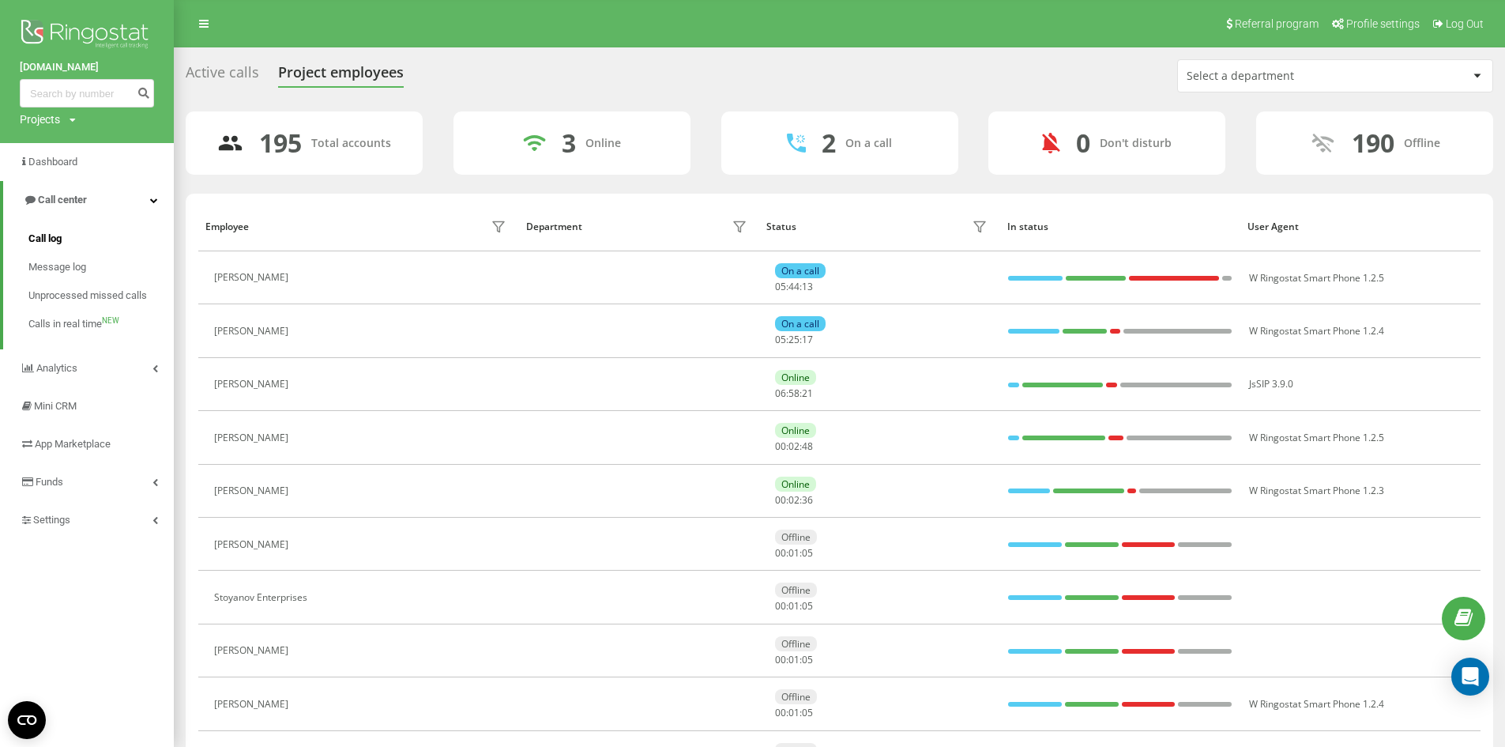
click at [50, 241] on span "Call log" at bounding box center [44, 239] width 33 height 16
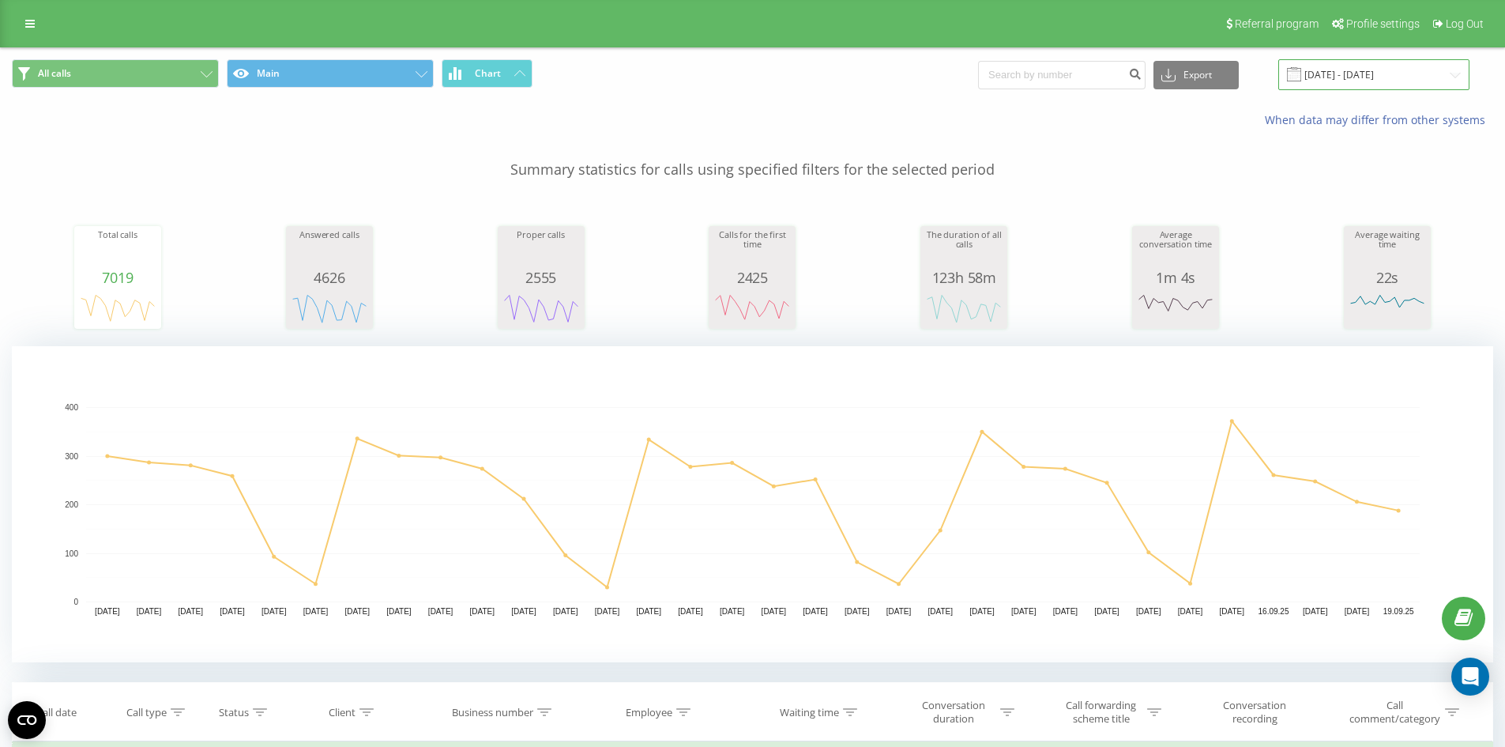
click at [1364, 82] on input "[DATE] - [DATE]" at bounding box center [1373, 74] width 191 height 31
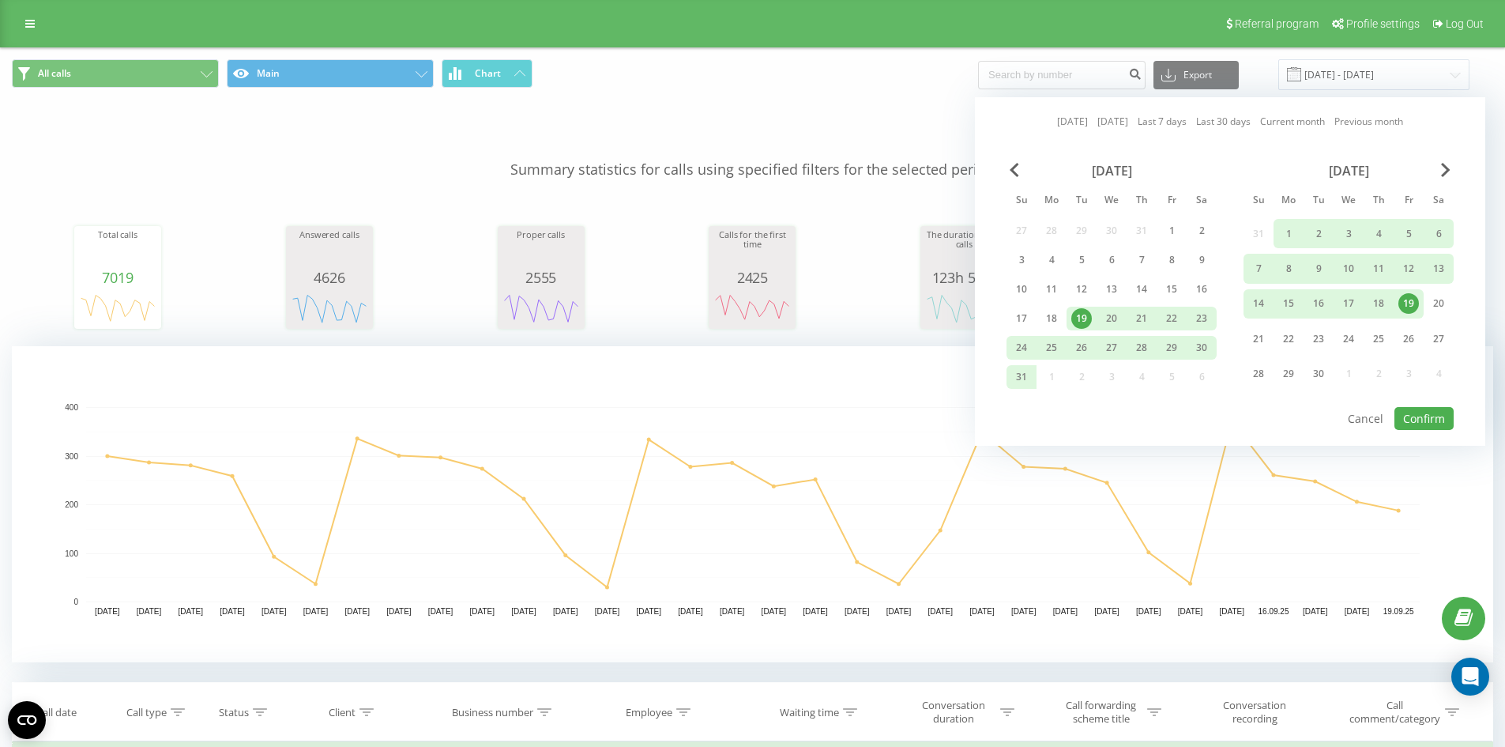
click at [1075, 126] on link "[DATE]" at bounding box center [1072, 121] width 31 height 15
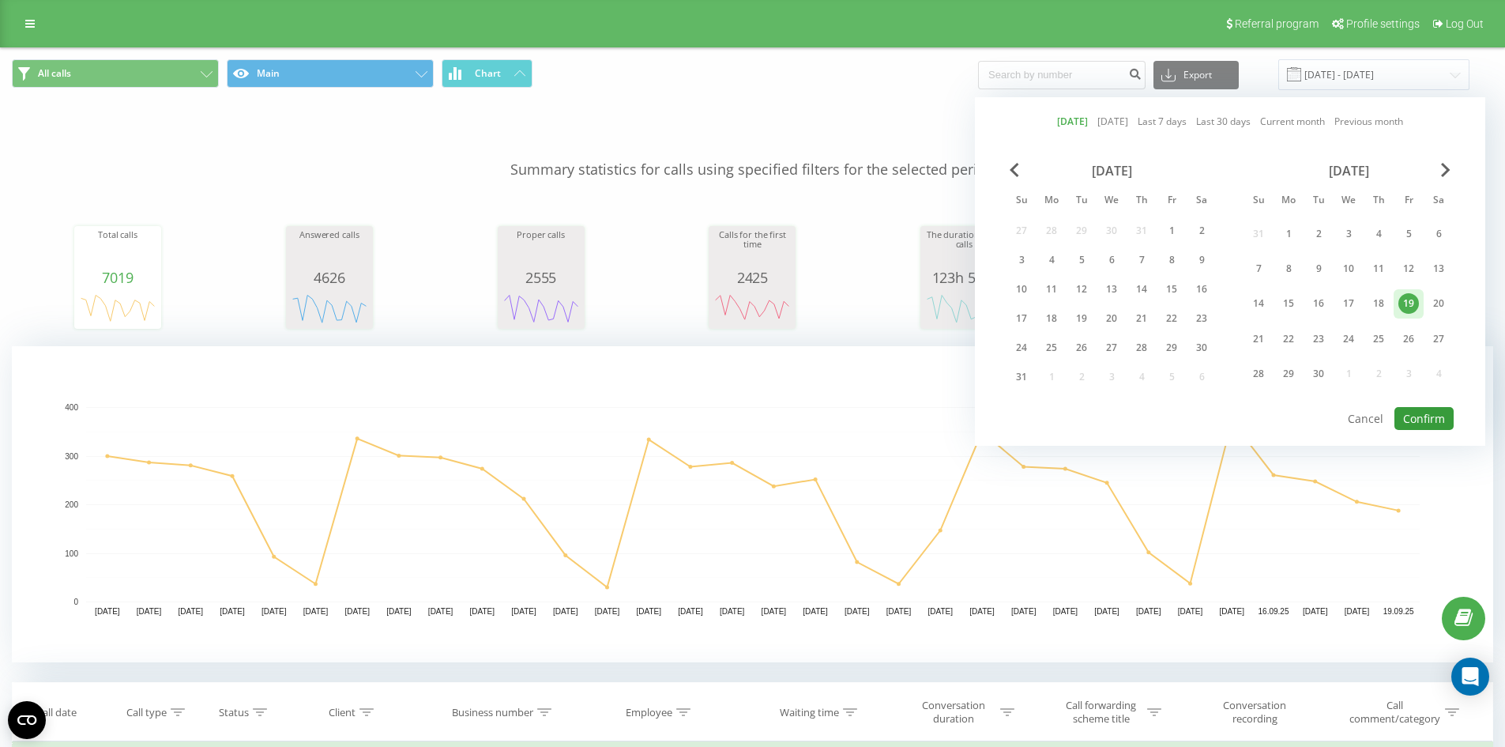
click at [1436, 407] on button "Confirm" at bounding box center [1423, 418] width 59 height 23
type input "19.09.2025 - 19.09.2025"
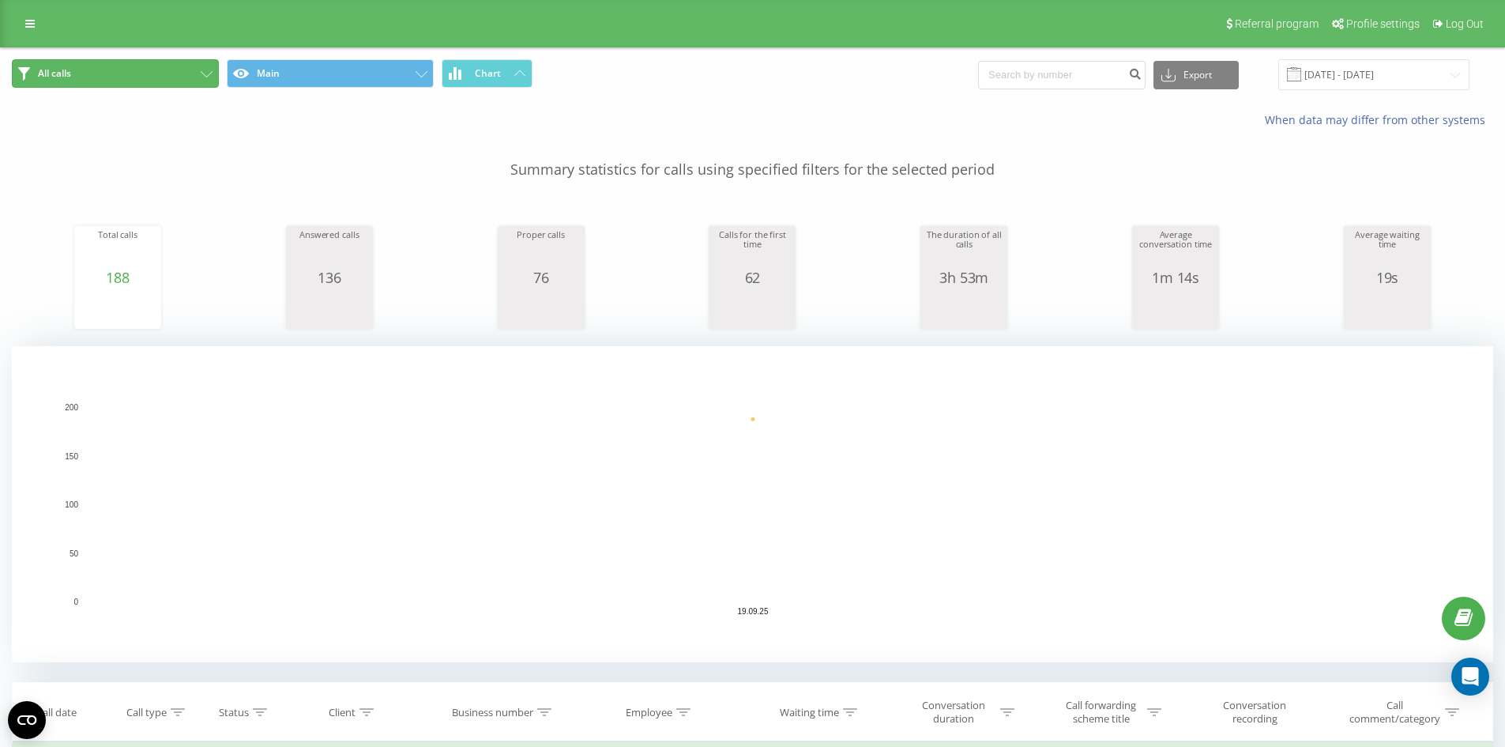
click at [189, 78] on button "All calls" at bounding box center [115, 73] width 207 height 28
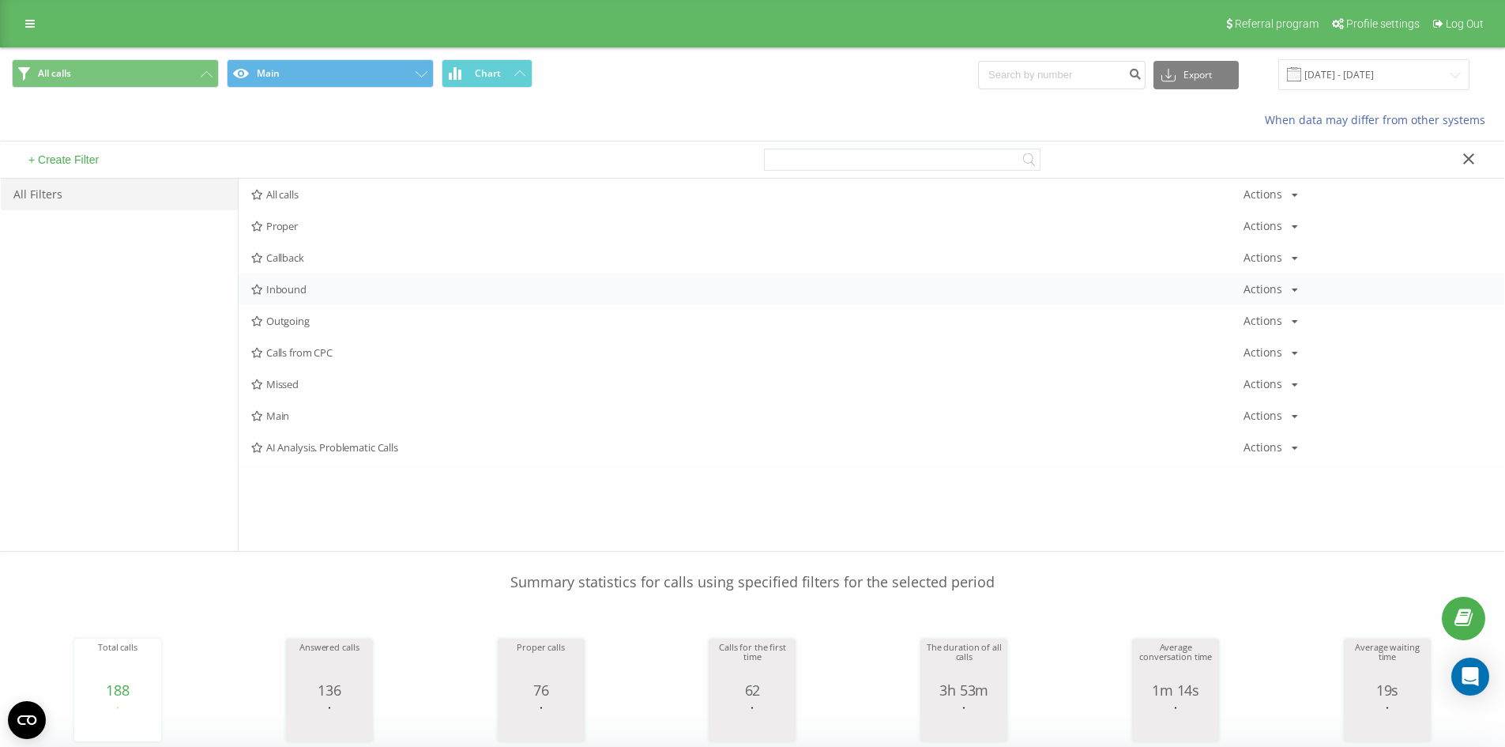
click at [321, 295] on div "Inbound Actions Edit Copy Delete Default Share" at bounding box center [872, 289] width 1266 height 32
click at [317, 289] on span "Inbound" at bounding box center [747, 289] width 992 height 11
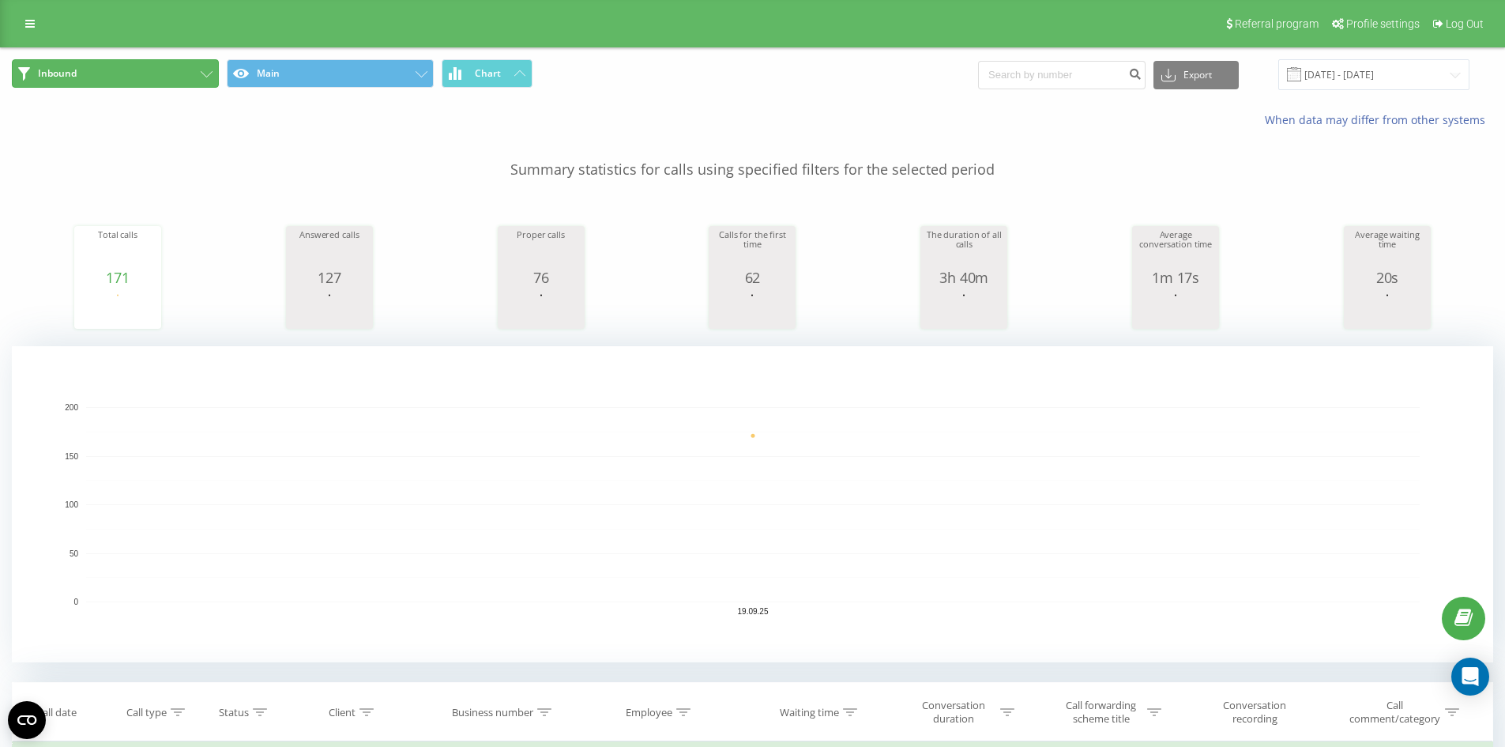
click at [175, 72] on button "Inbound" at bounding box center [115, 73] width 207 height 28
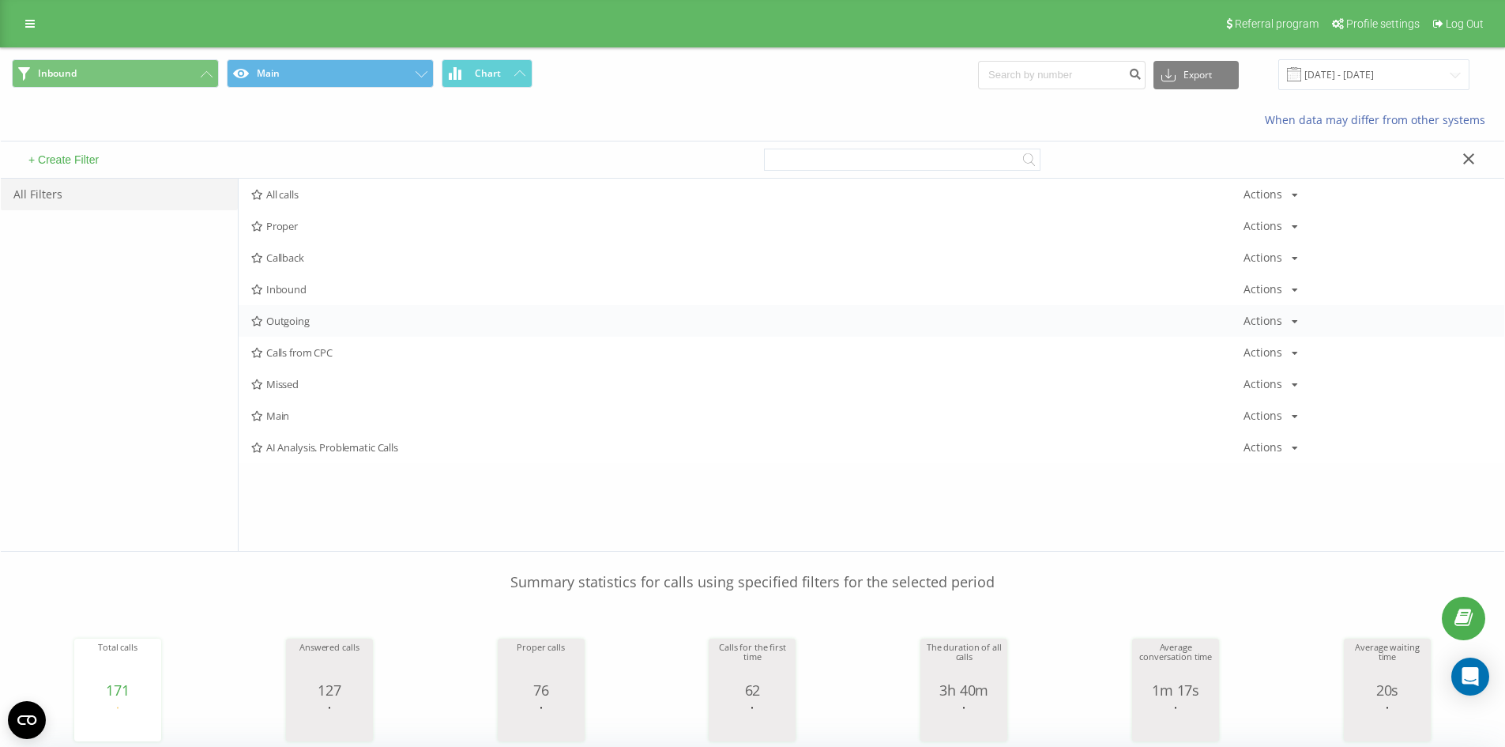
click at [304, 318] on span "Outgoing" at bounding box center [747, 320] width 992 height 11
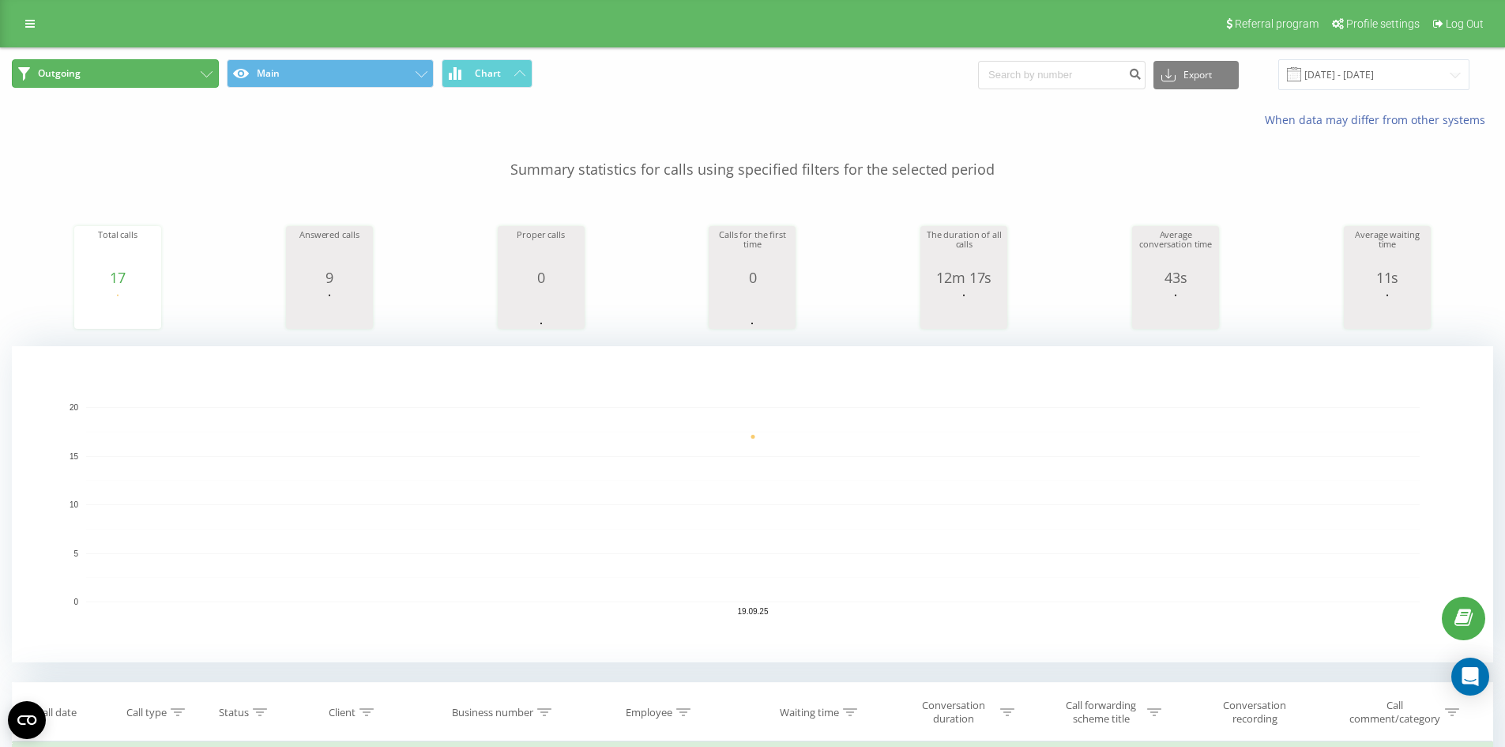
drag, startPoint x: 167, startPoint y: 74, endPoint x: 247, endPoint y: 112, distance: 89.1
click at [170, 75] on button "Outgoing" at bounding box center [115, 73] width 207 height 28
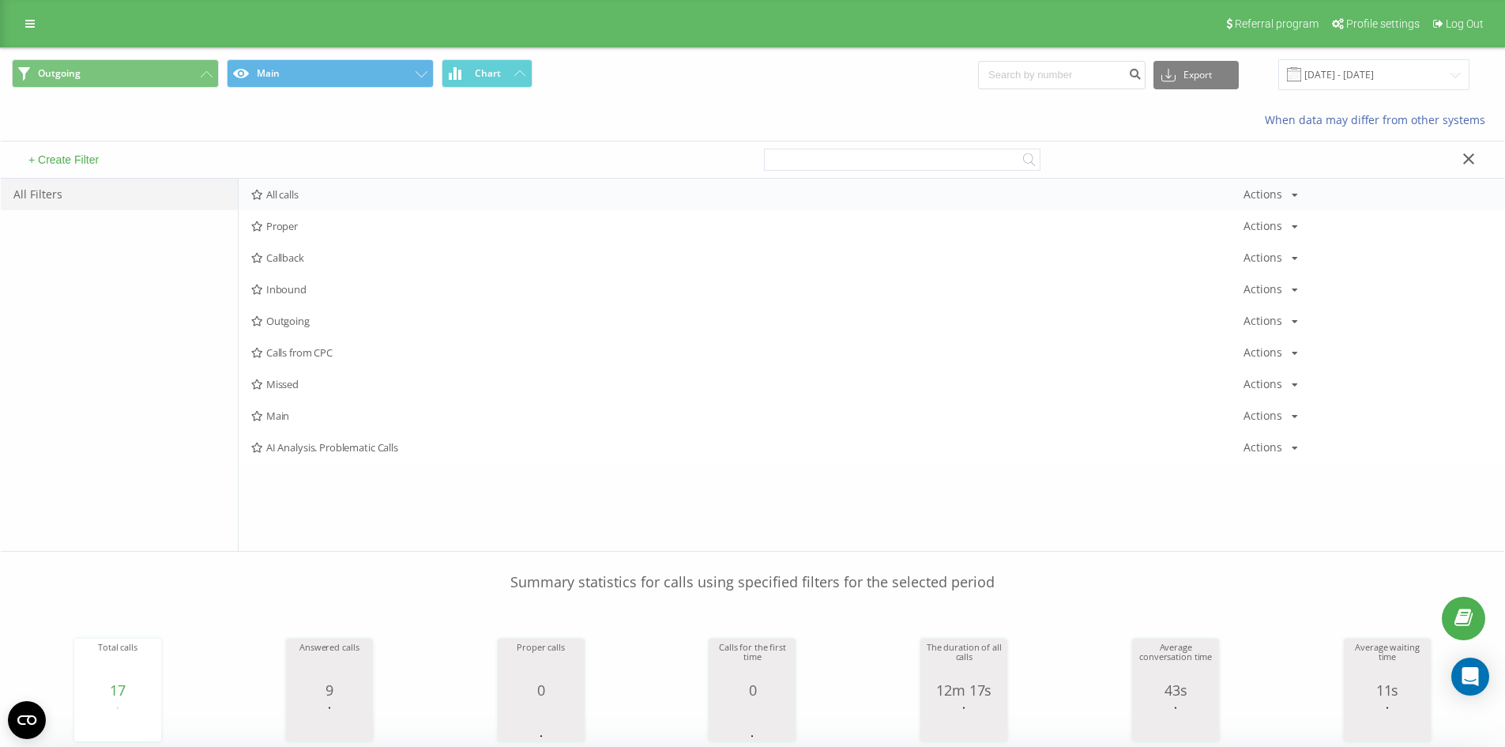
click at [322, 190] on span "All calls" at bounding box center [747, 194] width 992 height 11
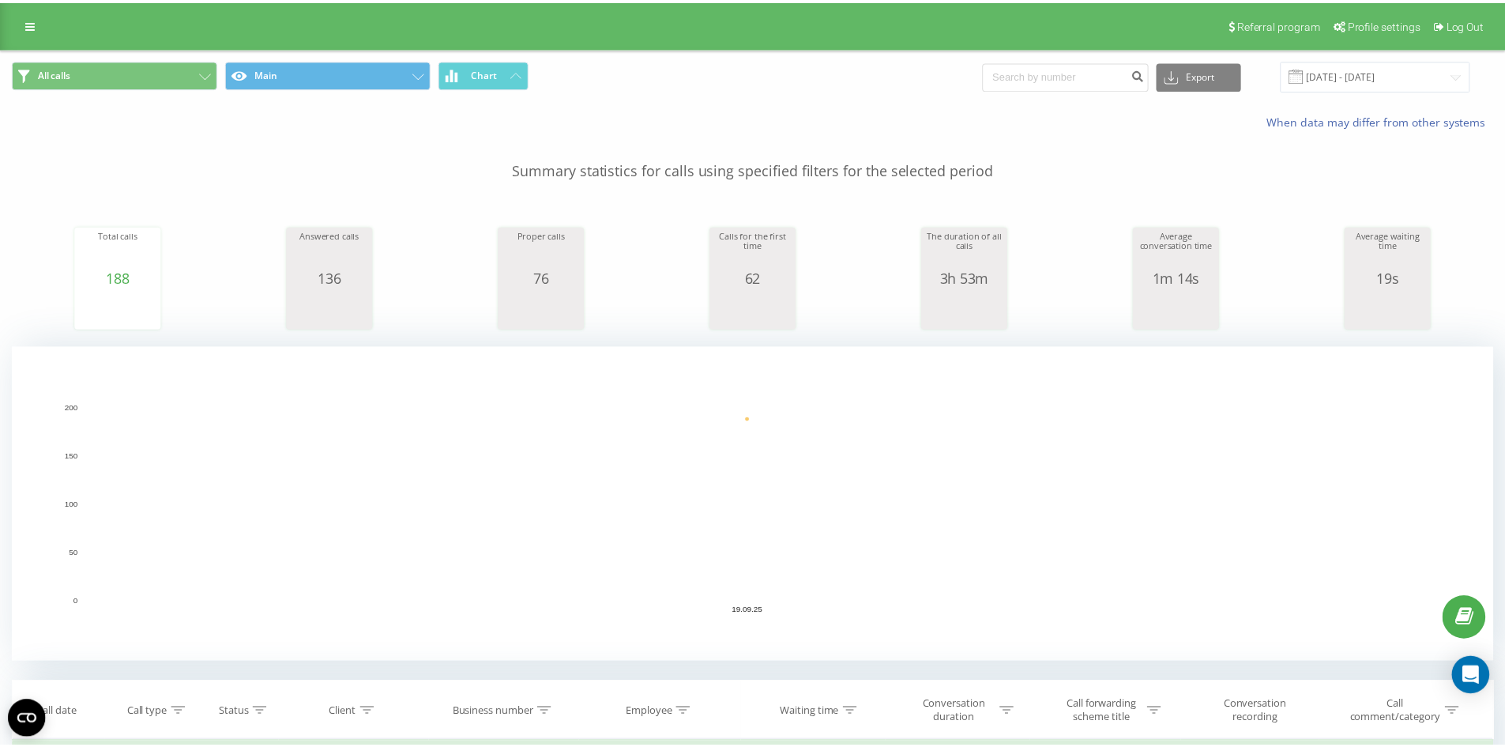
scroll to position [237, 0]
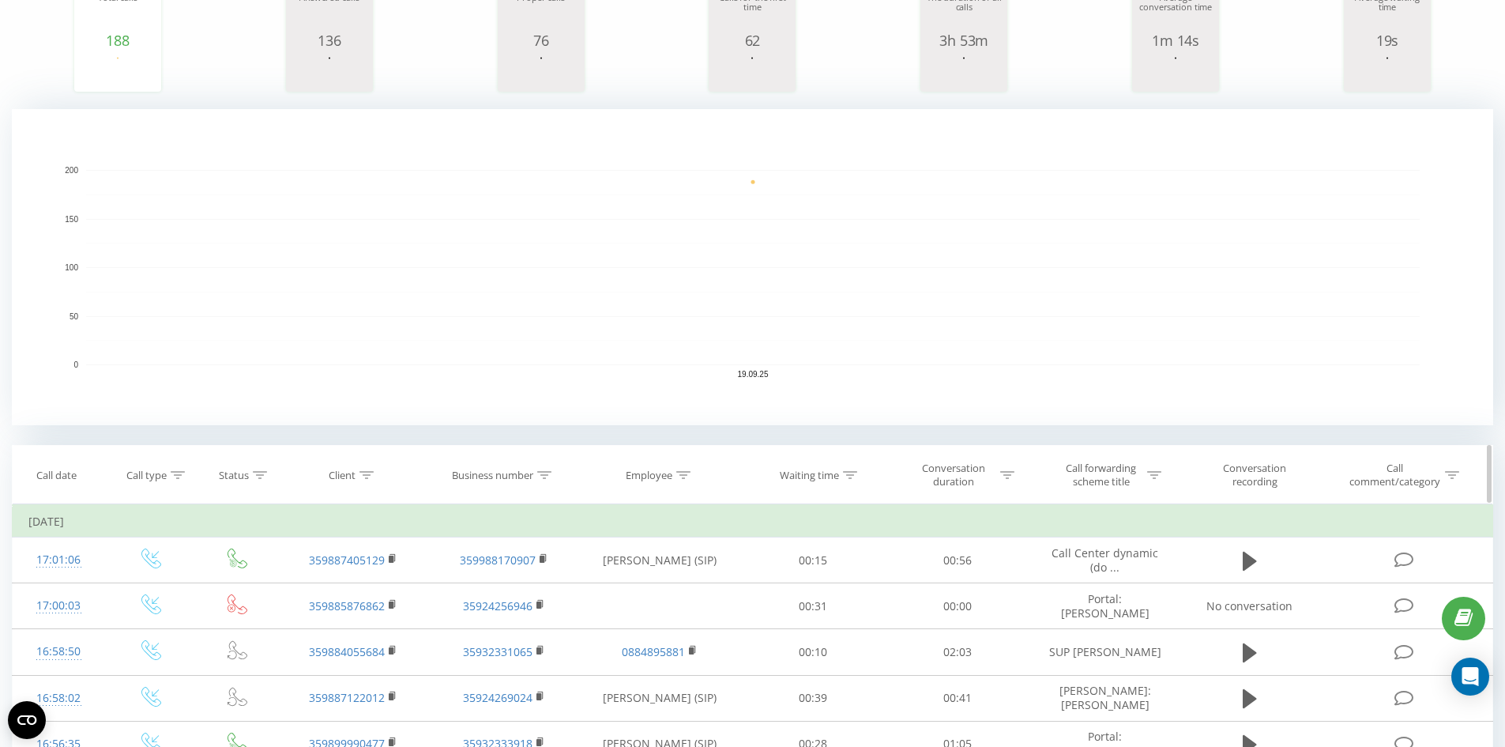
click at [682, 478] on icon at bounding box center [683, 475] width 14 height 8
click at [661, 582] on input "text" at bounding box center [659, 588] width 139 height 28
type input "08"
click button "OK" at bounding box center [693, 620] width 67 height 20
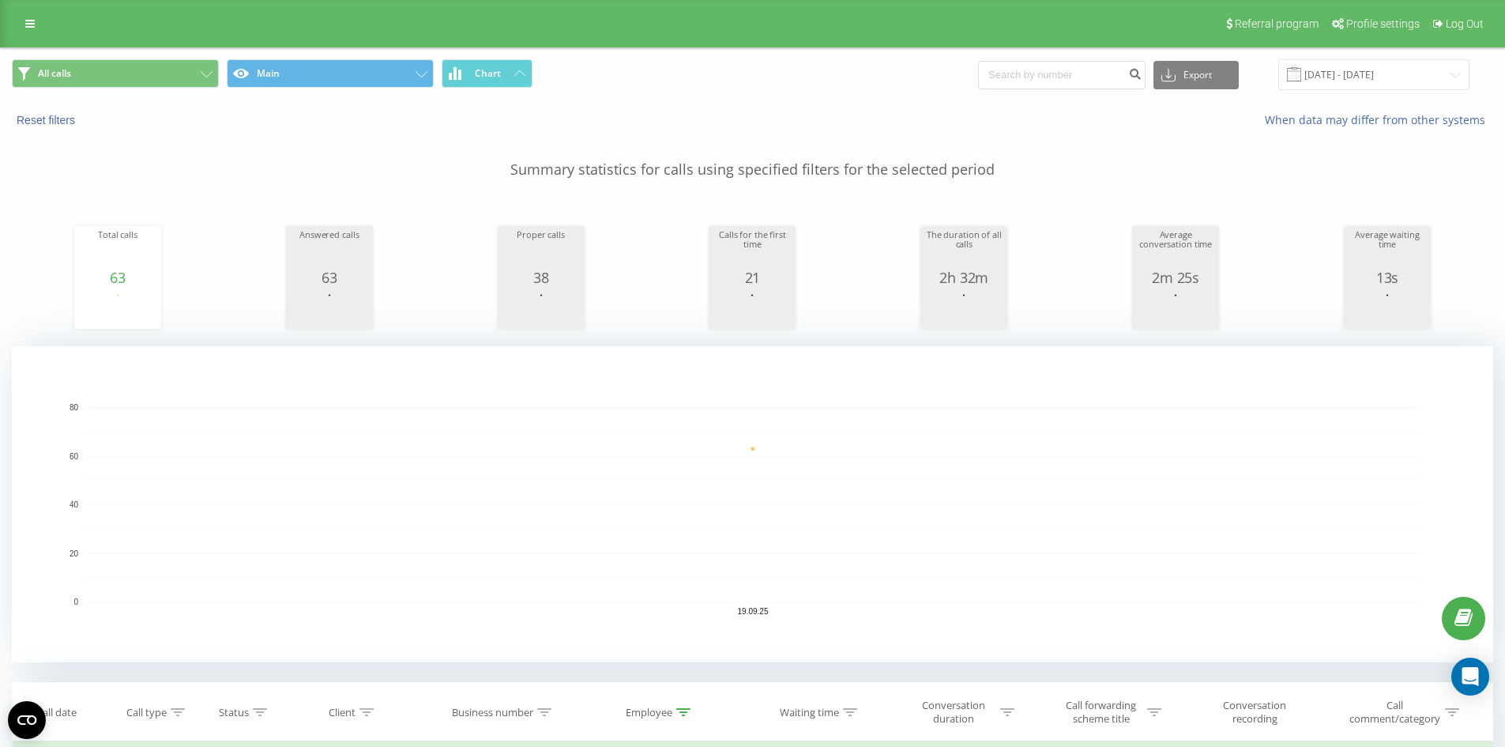
click at [294, 116] on div "Reset filters" at bounding box center [283, 120] width 564 height 16
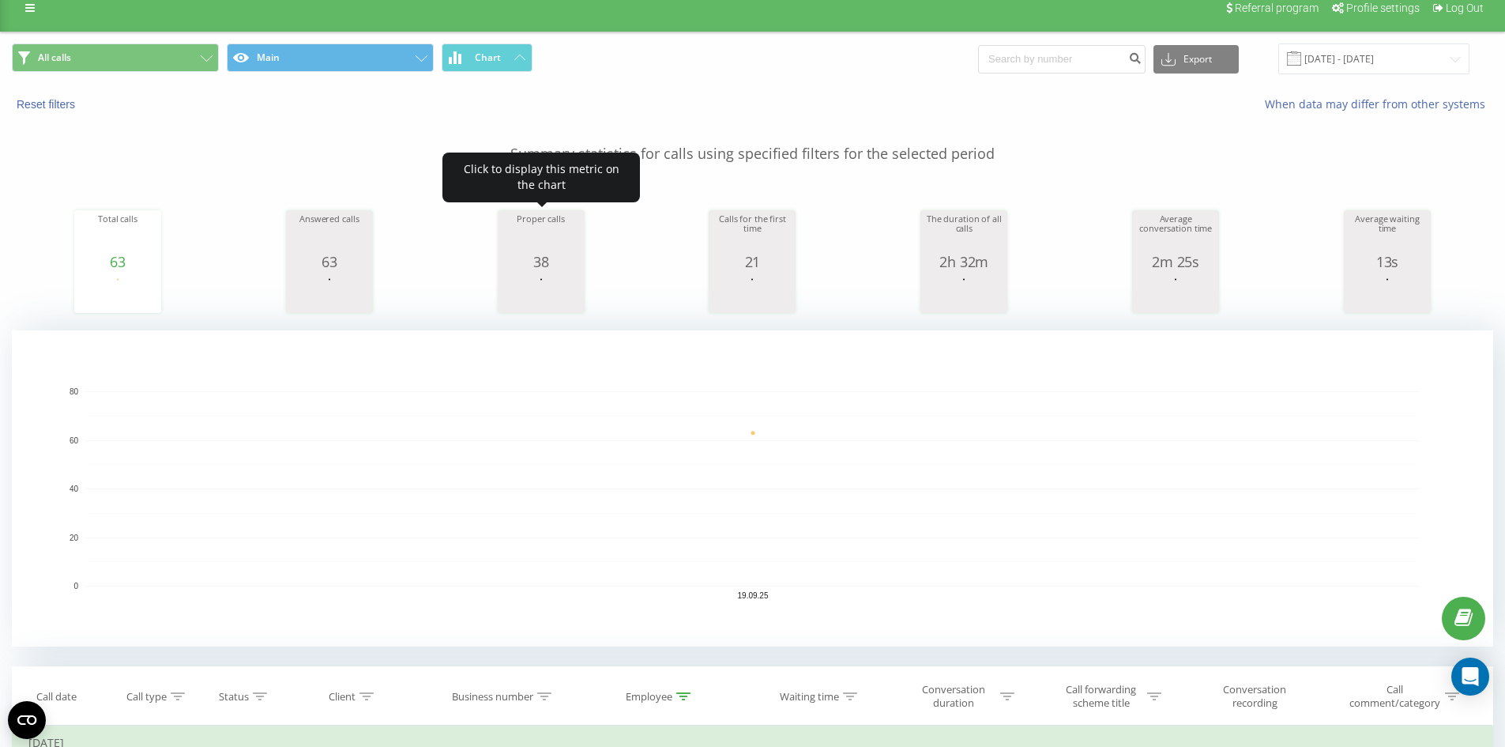
scroll to position [237, 0]
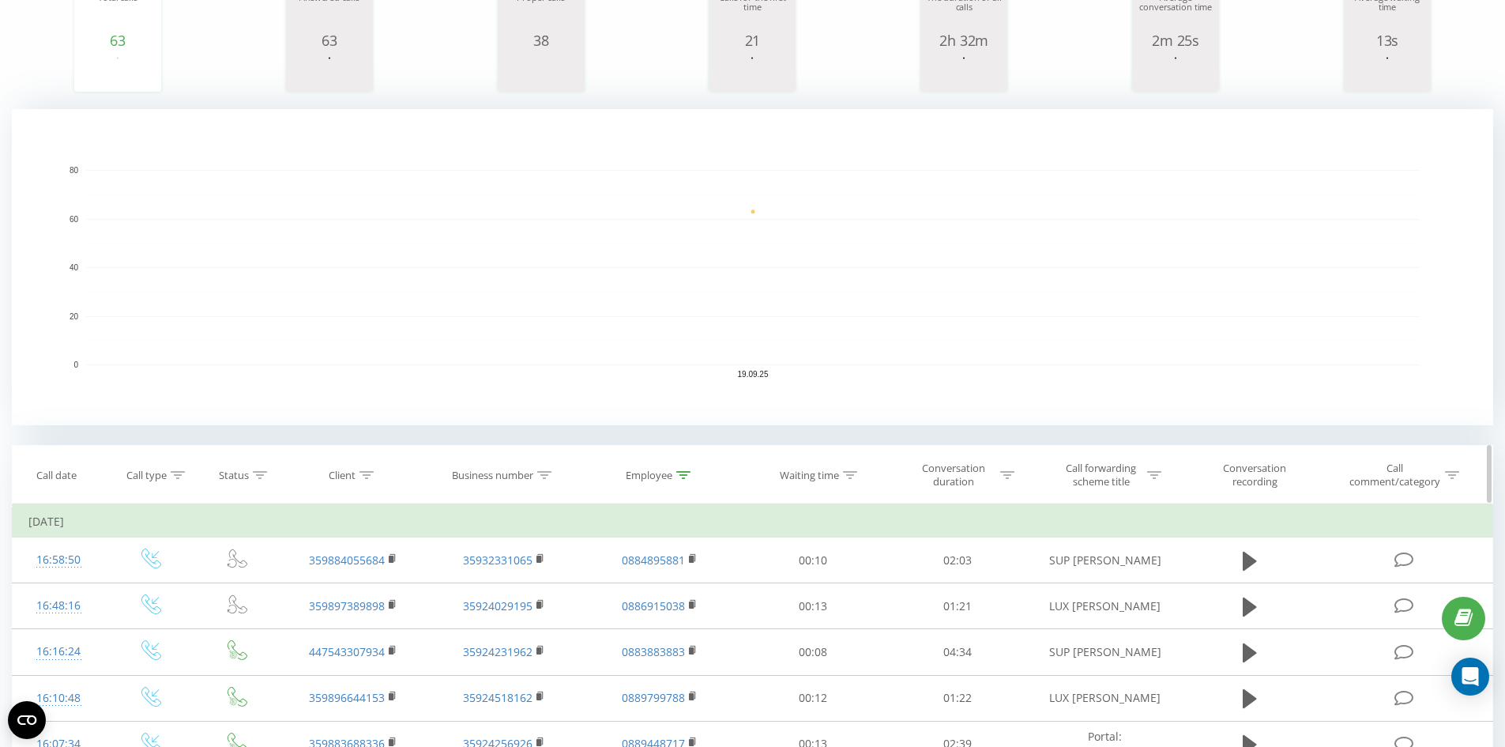
click at [683, 472] on icon at bounding box center [683, 475] width 14 height 8
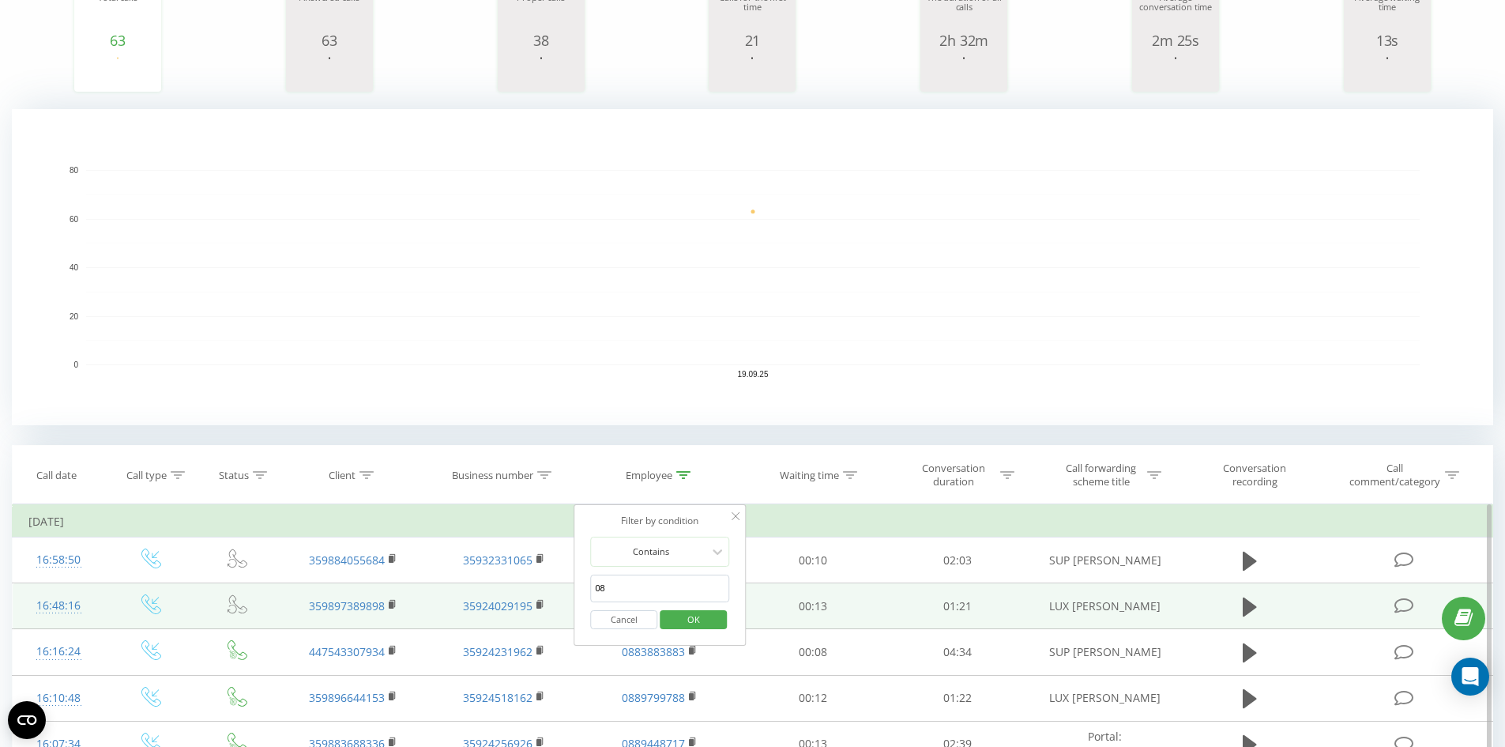
drag, startPoint x: 635, startPoint y: 581, endPoint x: 514, endPoint y: 585, distance: 121.8
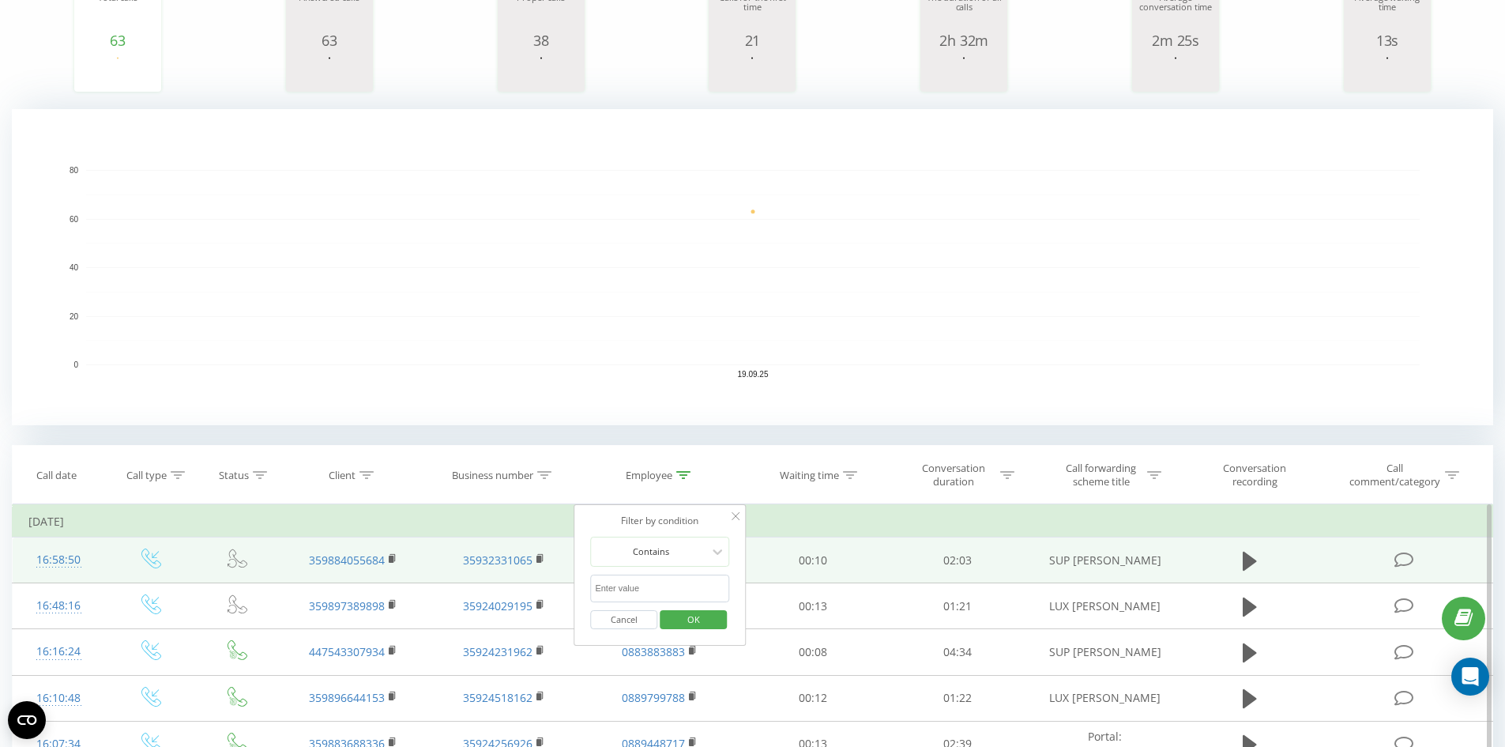
click button "OK" at bounding box center [693, 620] width 67 height 20
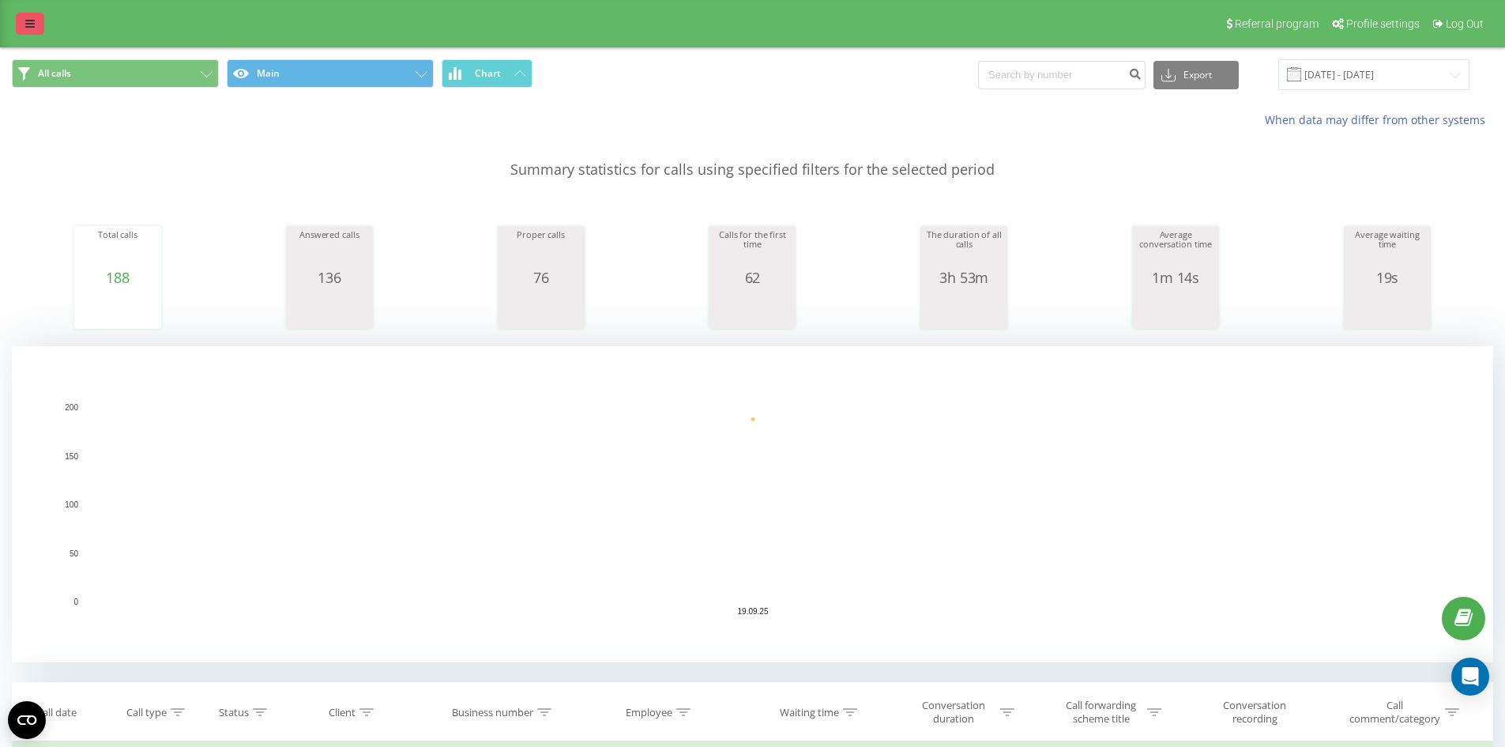
click at [28, 15] on link at bounding box center [30, 24] width 28 height 22
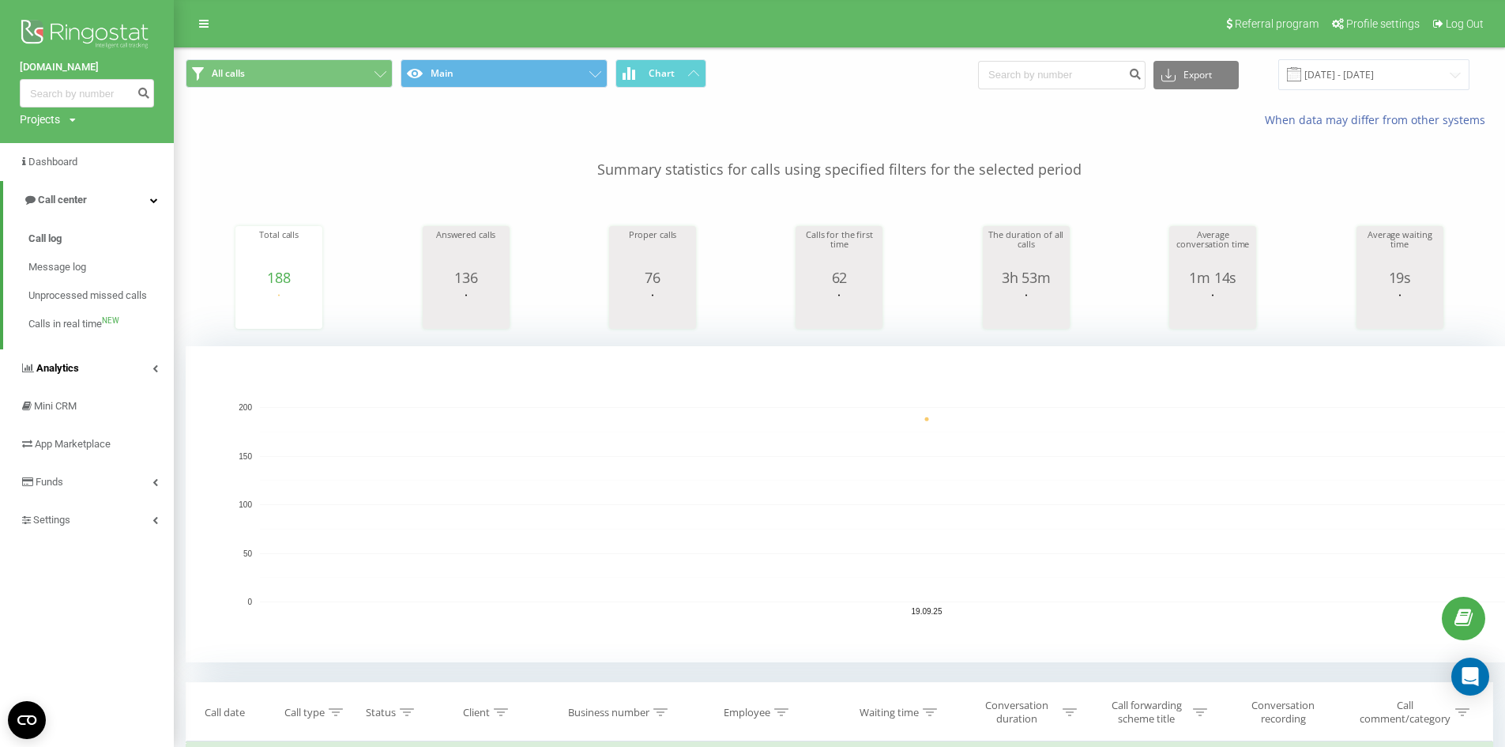
click at [53, 363] on span "Analytics" at bounding box center [57, 368] width 43 height 12
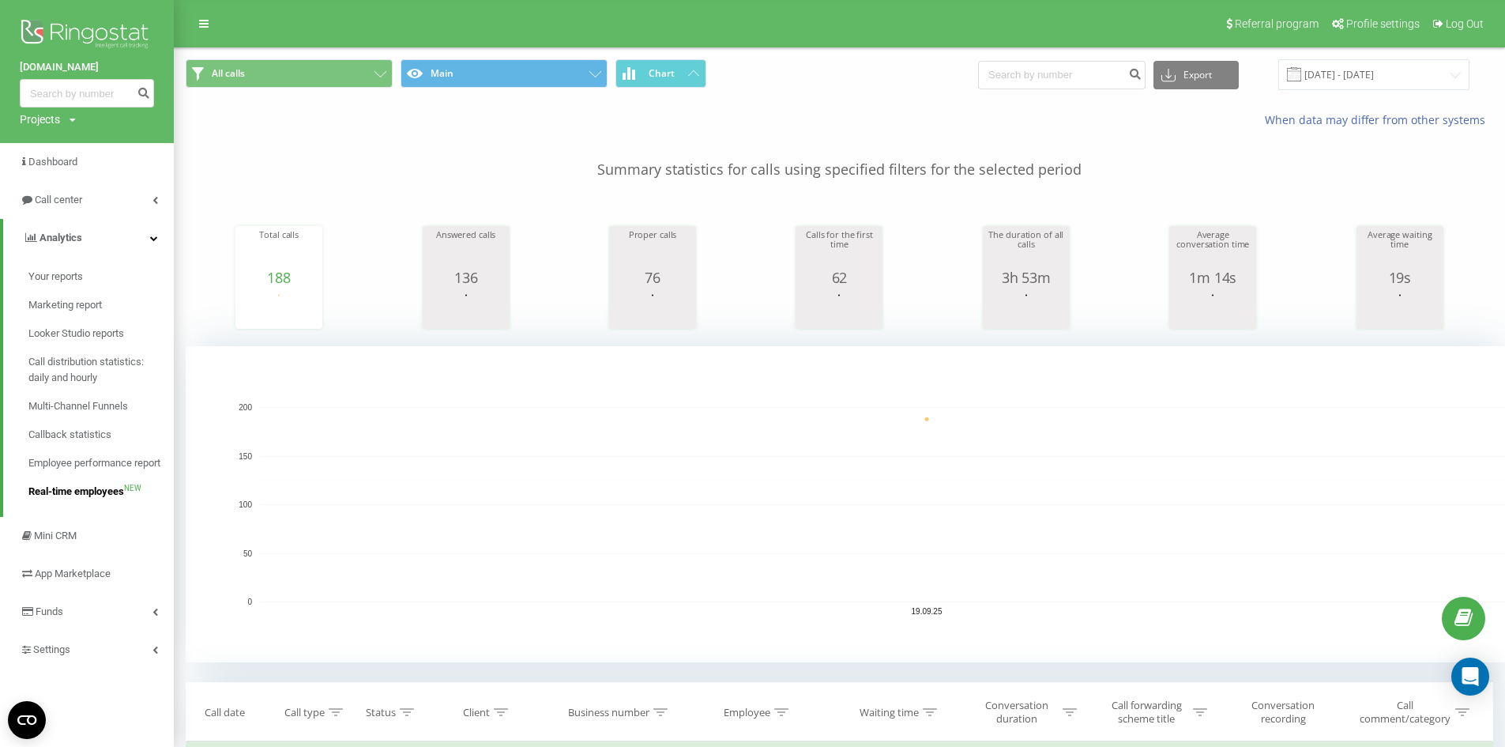
click at [73, 495] on span "Real-time employees" at bounding box center [76, 492] width 96 height 16
